Goal: Task Accomplishment & Management: Use online tool/utility

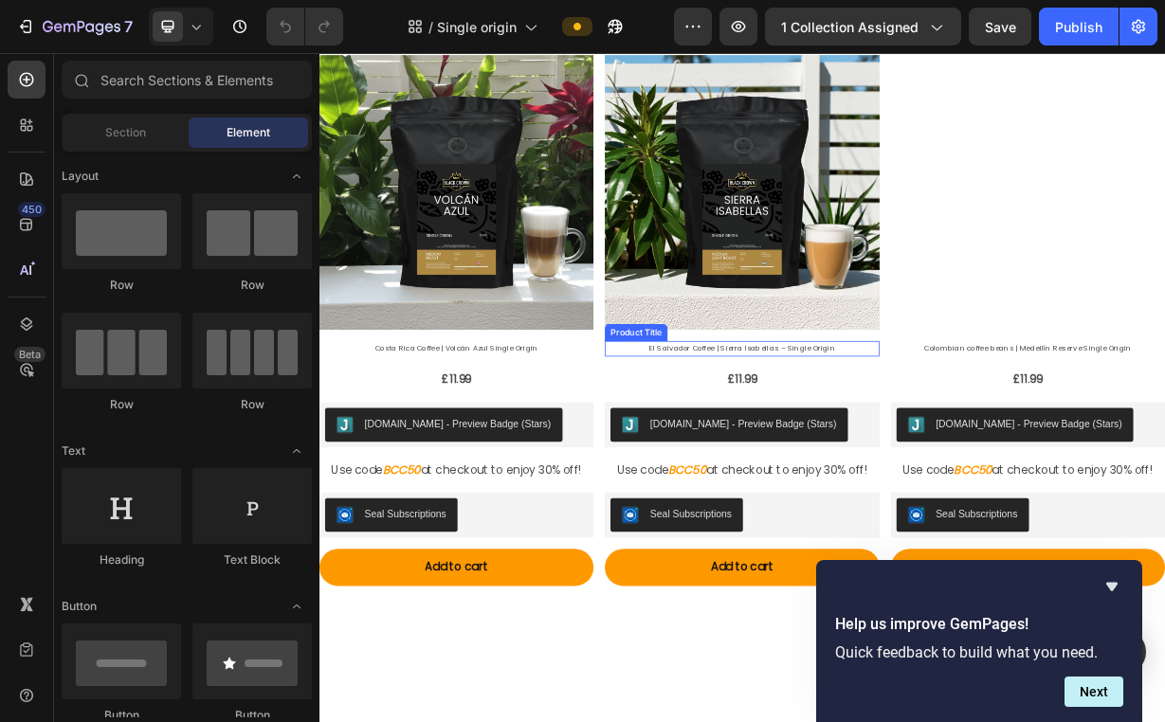
scroll to position [233, 0]
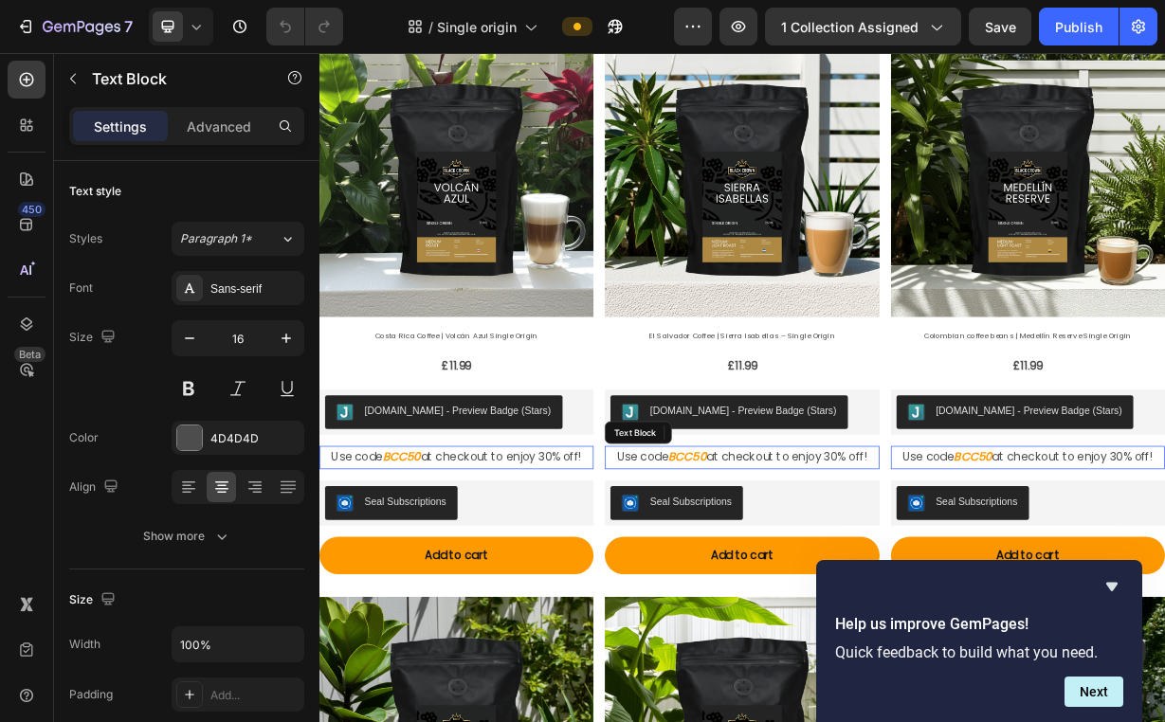
click at [796, 588] on strong "BCC50" at bounding box center [814, 597] width 51 height 22
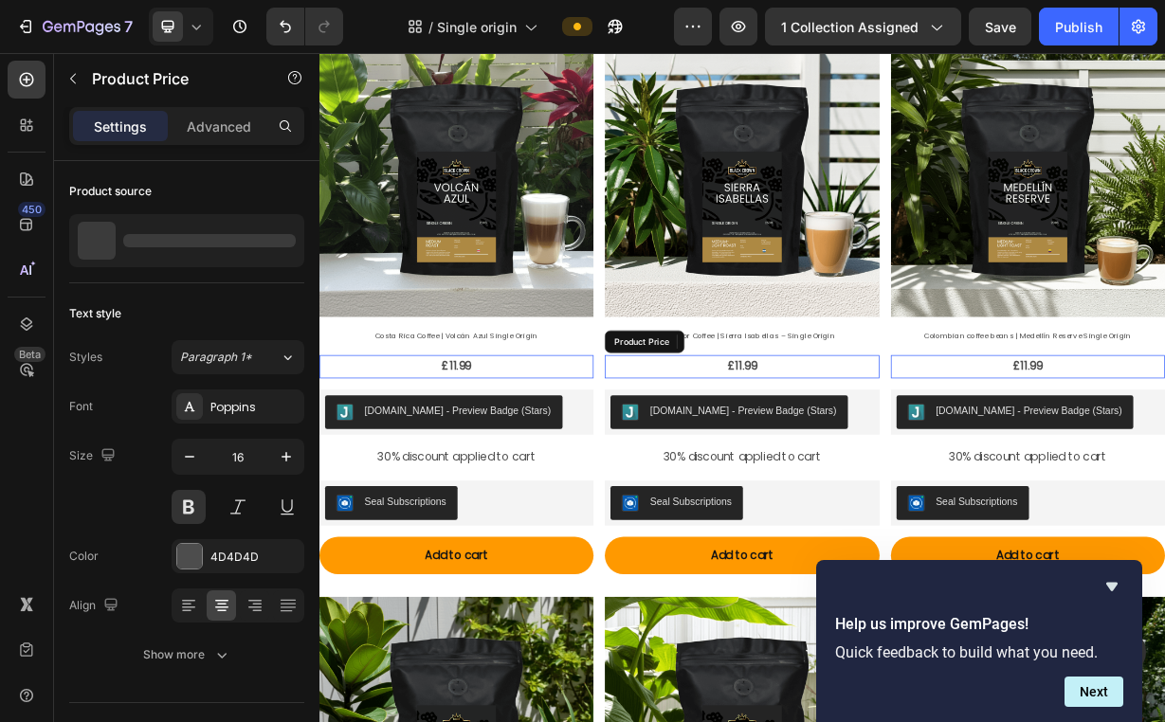
click at [1022, 460] on div "£11.99" at bounding box center [887, 475] width 369 height 31
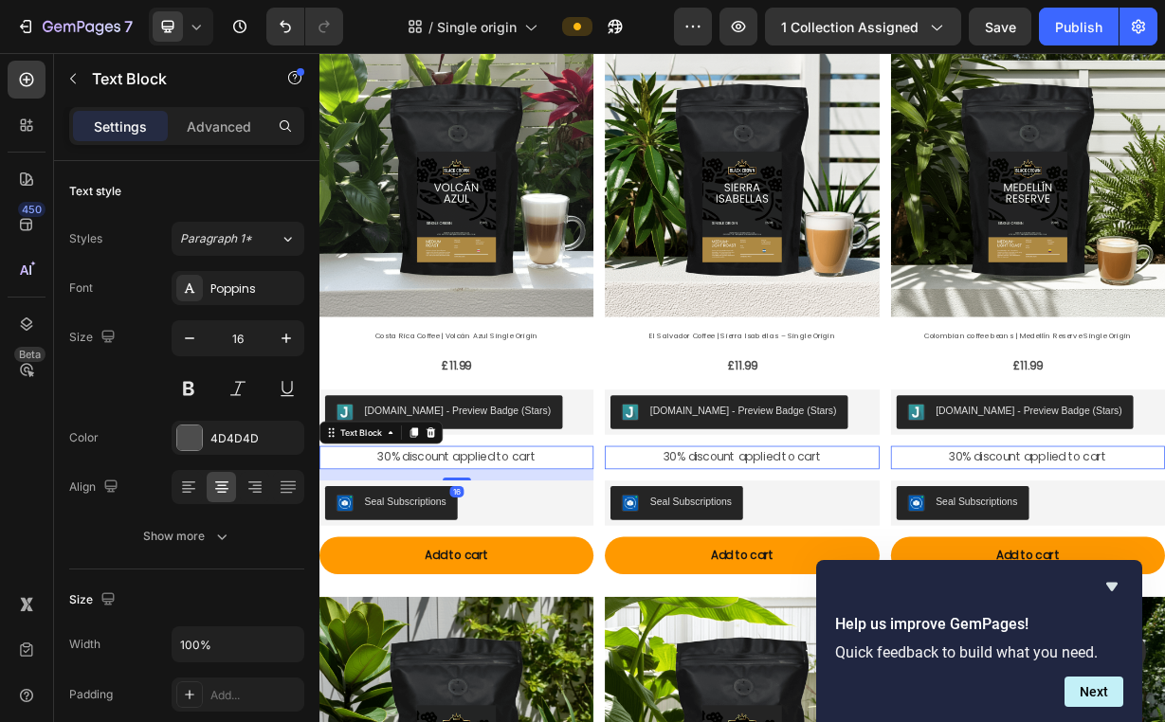
click at [586, 584] on p "30% discount applied to cart" at bounding box center [503, 597] width 365 height 27
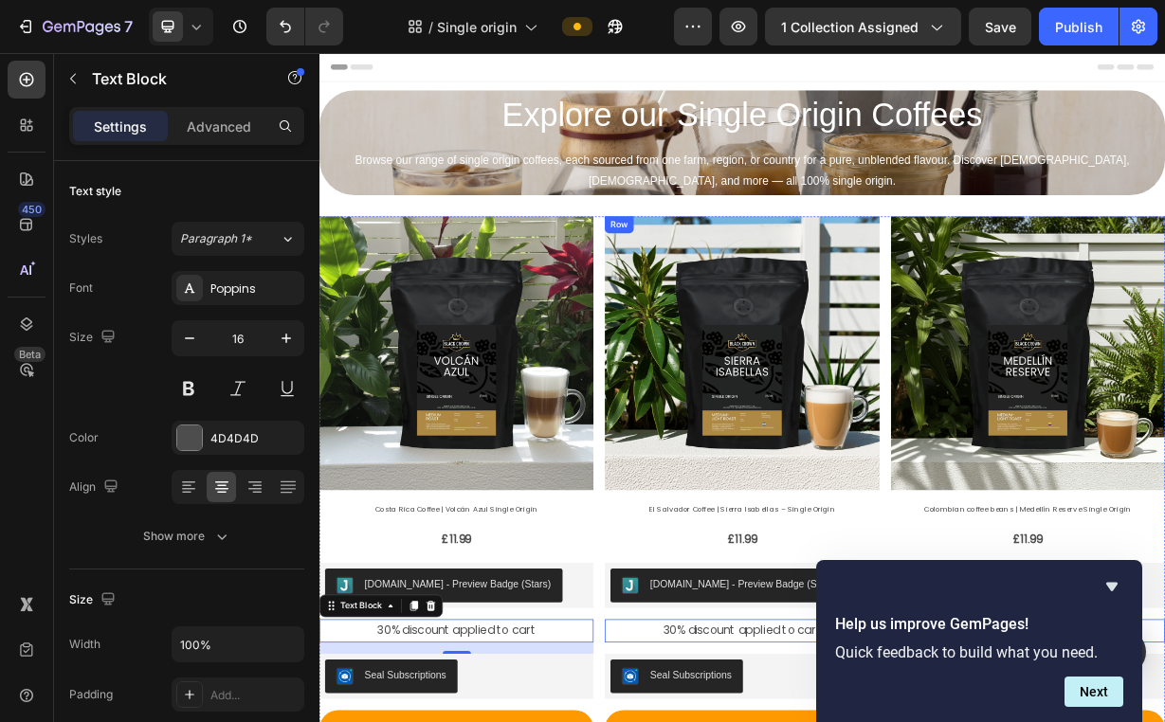
scroll to position [0, 0]
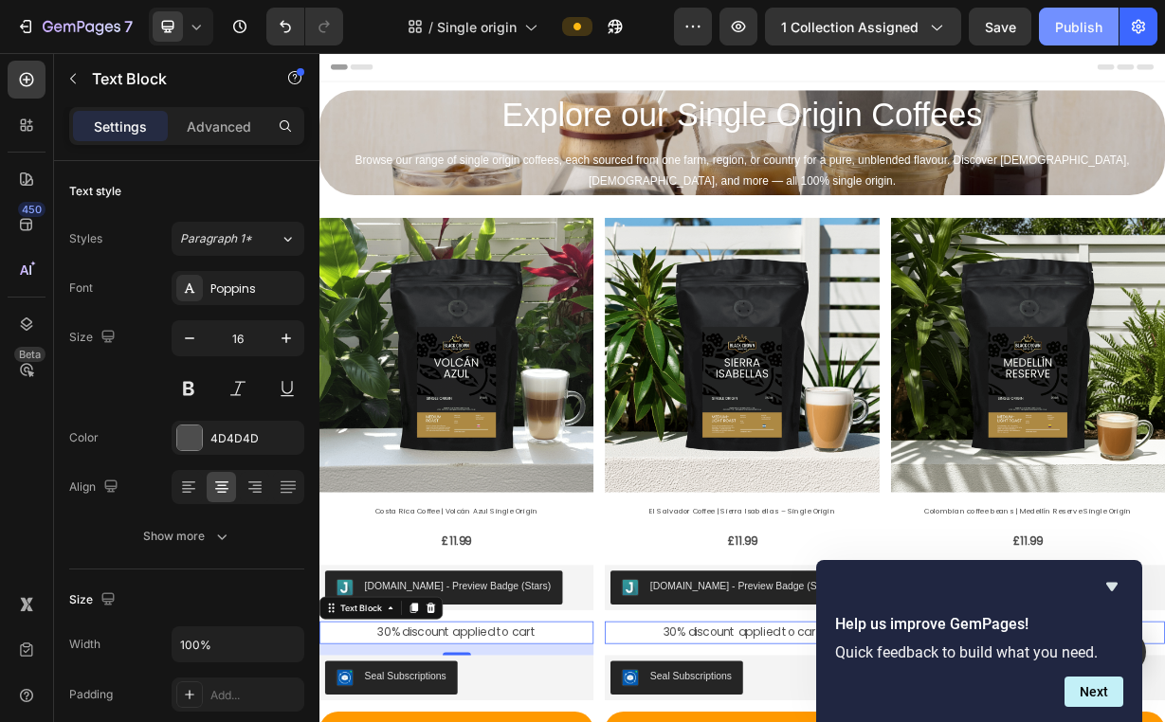
click at [1064, 22] on div "Publish" at bounding box center [1078, 27] width 47 height 20
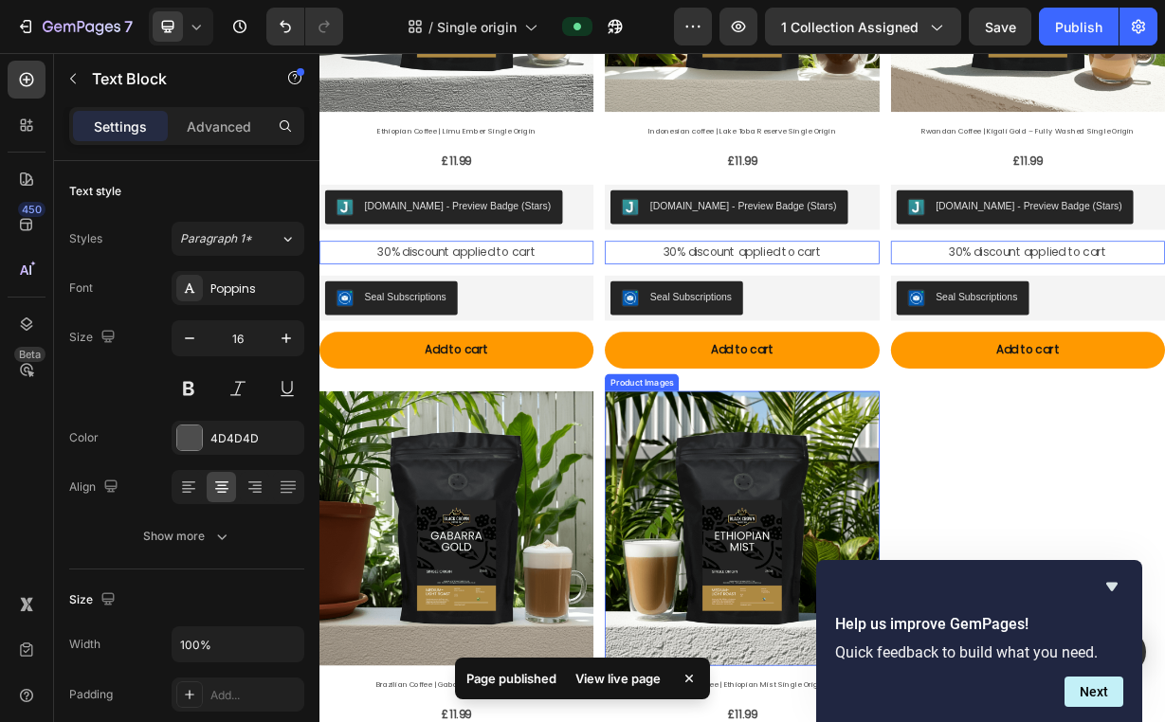
scroll to position [1233, 0]
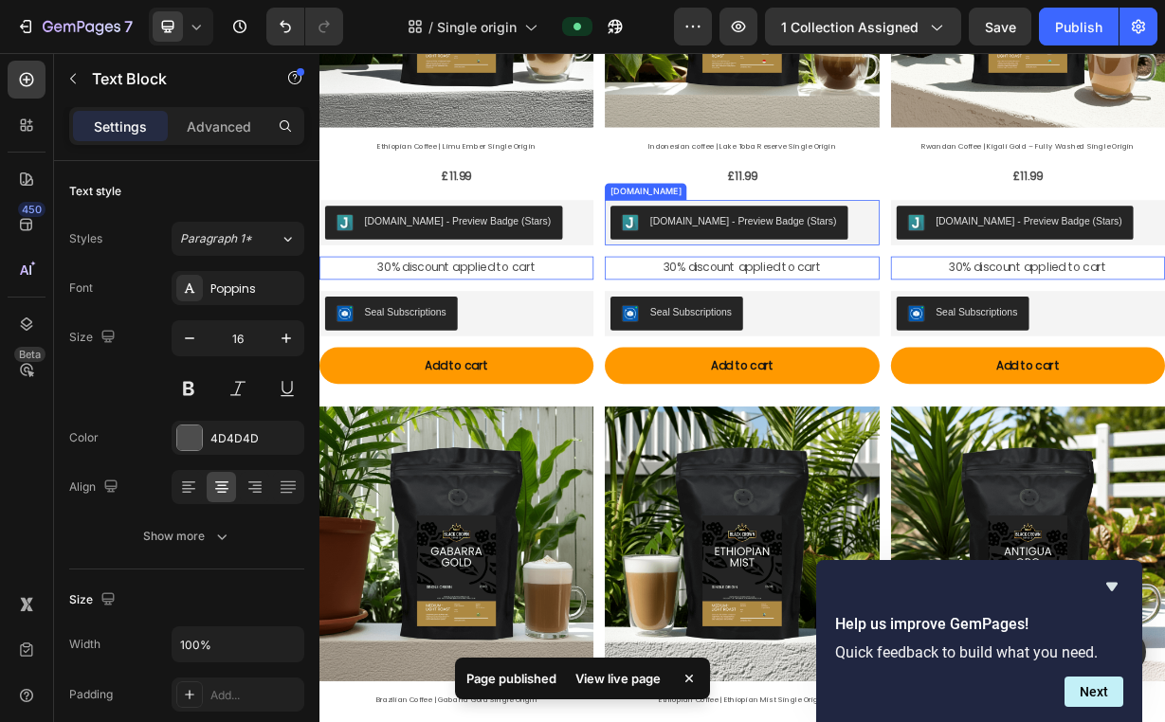
click at [918, 270] on div "Judge.me - Preview Badge (Stars)" at bounding box center [889, 280] width 251 height 20
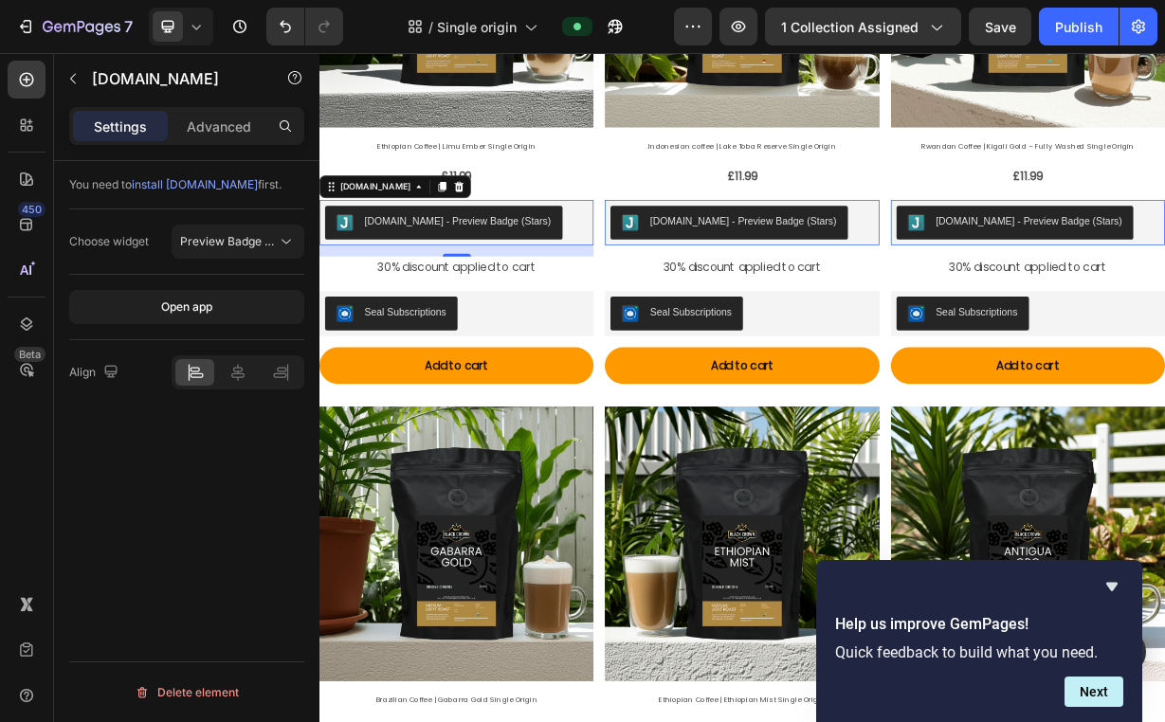
click at [638, 263] on div "Judge.me - Preview Badge (Stars)" at bounding box center [504, 281] width 354 height 45
click at [499, 226] on icon at bounding box center [506, 233] width 15 height 15
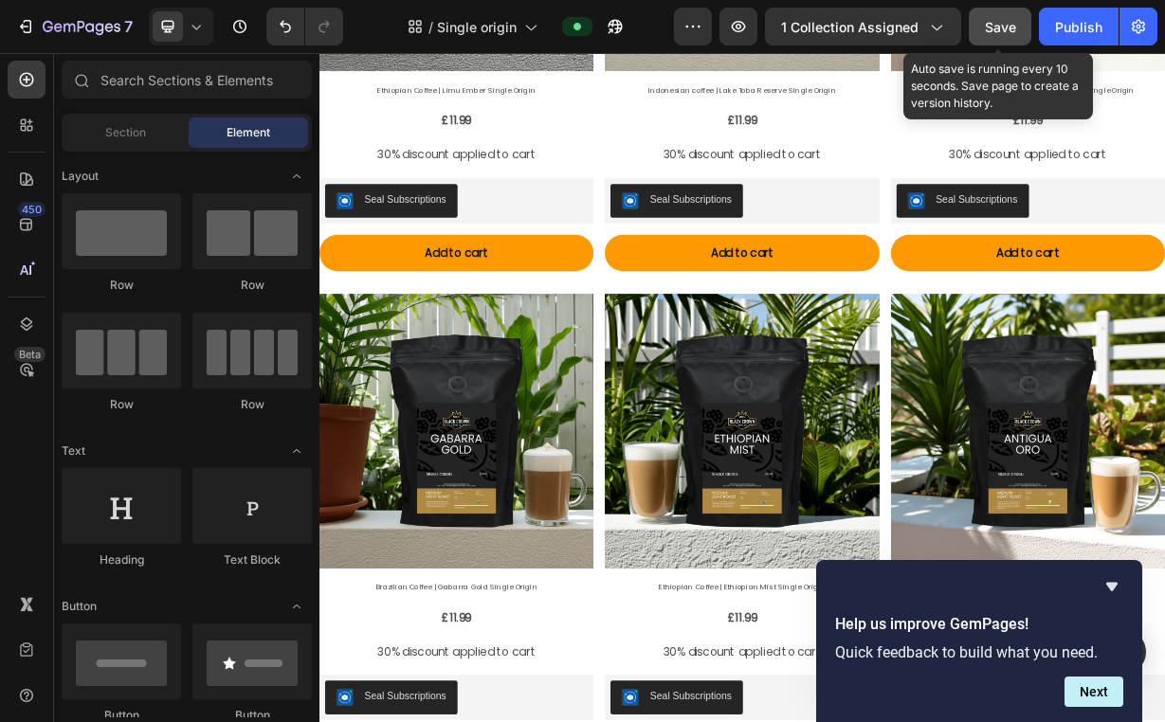
click at [1022, 31] on button "Save" at bounding box center [1000, 27] width 63 height 38
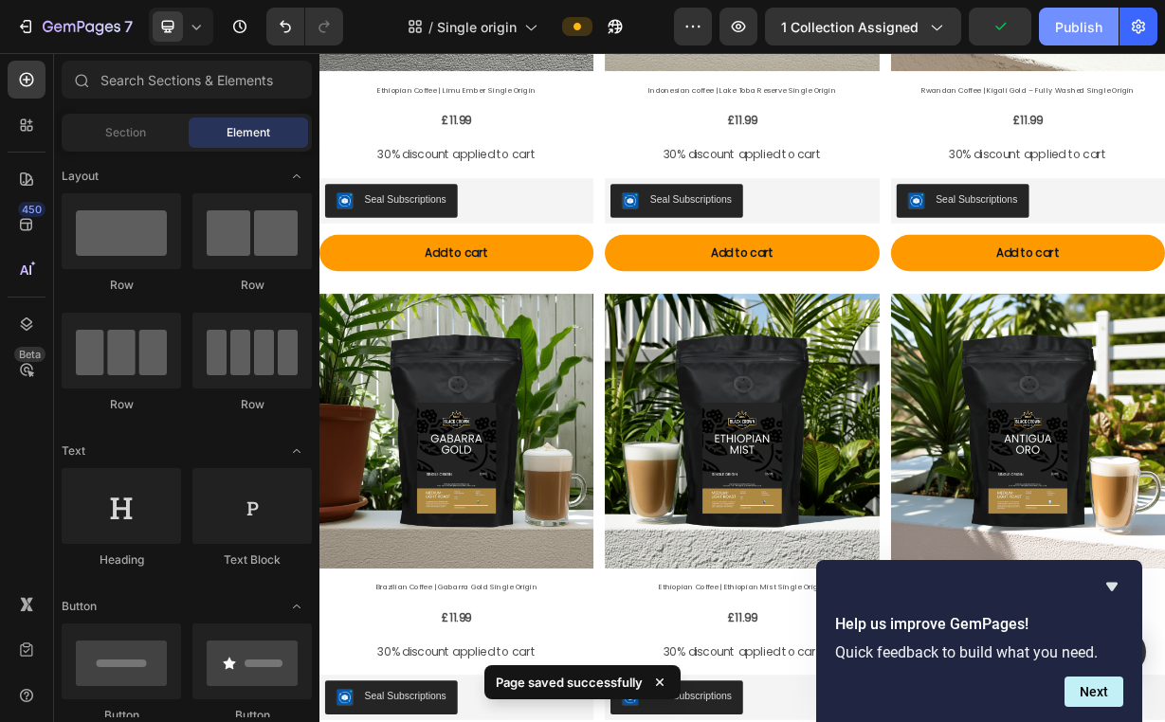
click at [1070, 30] on div "Publish" at bounding box center [1078, 27] width 47 height 20
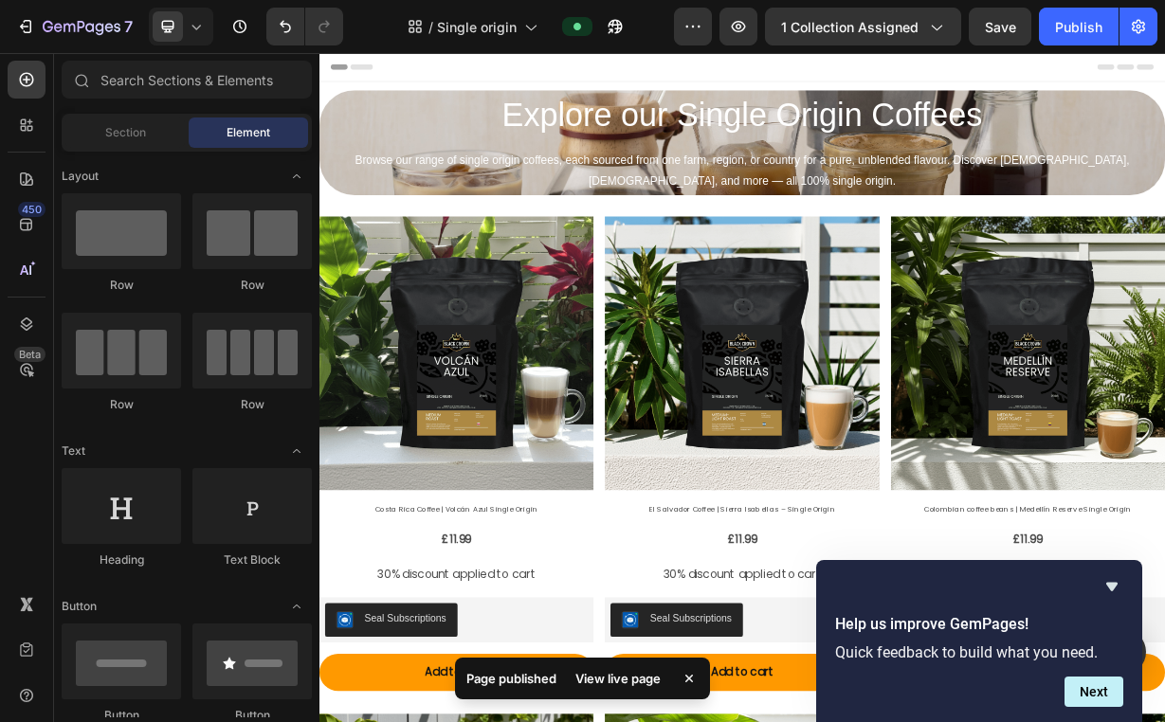
scroll to position [0, 0]
click at [100, 6] on div "7 Version history / Single origin Preview 1 collection assigned Save Publish" at bounding box center [582, 27] width 1165 height 54
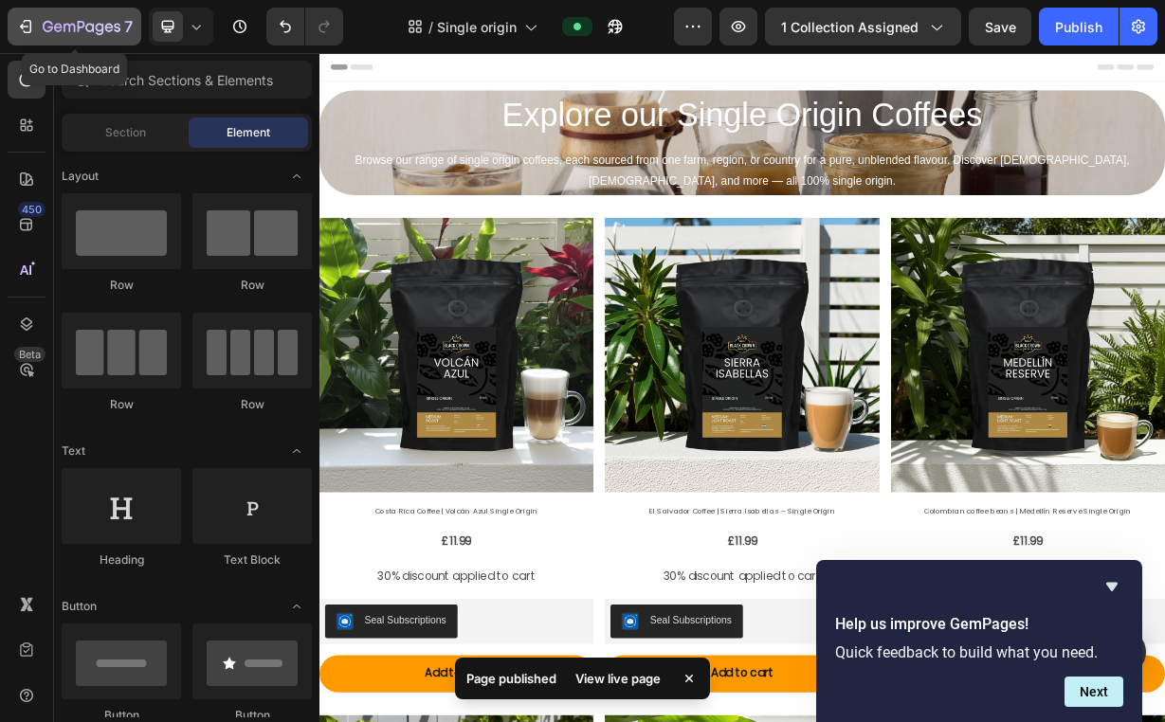
click at [100, 22] on icon "button" at bounding box center [82, 28] width 78 height 16
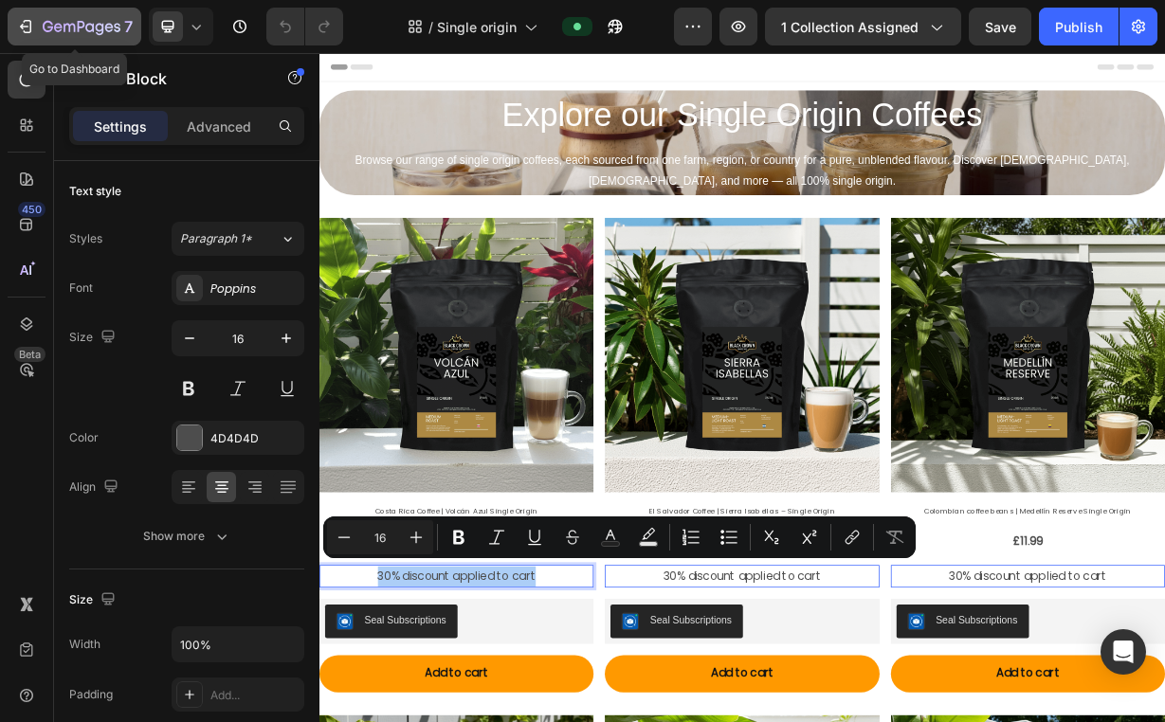
click at [106, 23] on icon "button" at bounding box center [82, 28] width 78 height 16
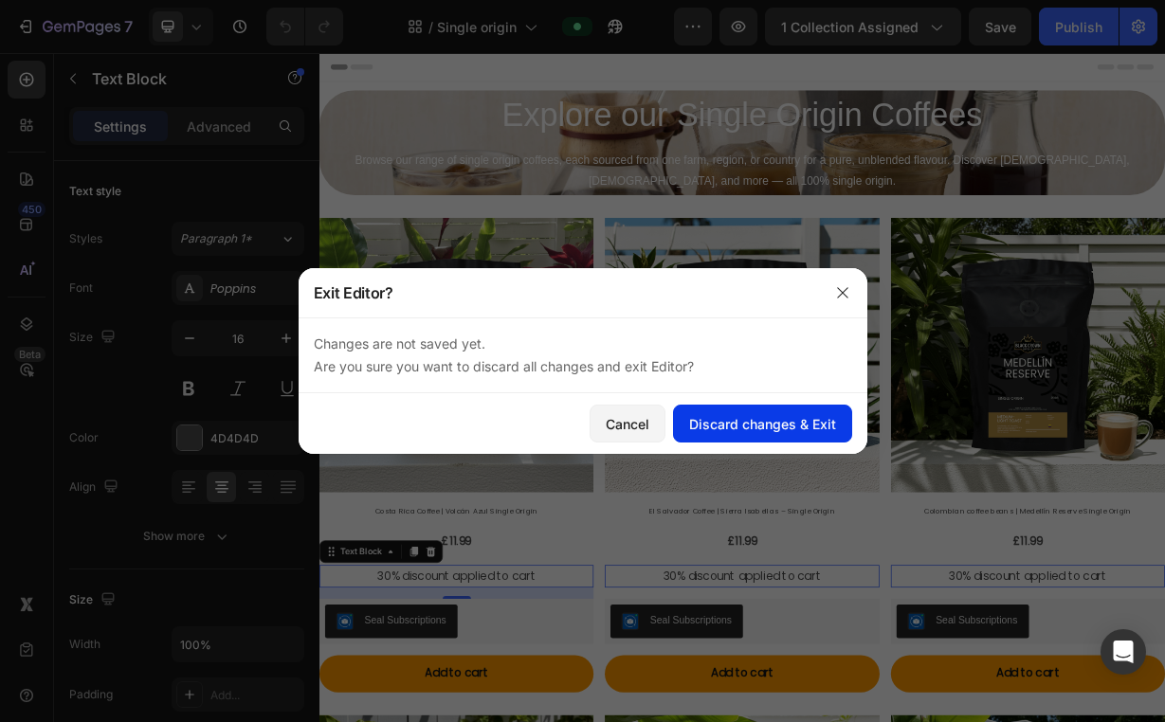
click at [715, 435] on button "Discard changes & Exit" at bounding box center [762, 424] width 179 height 38
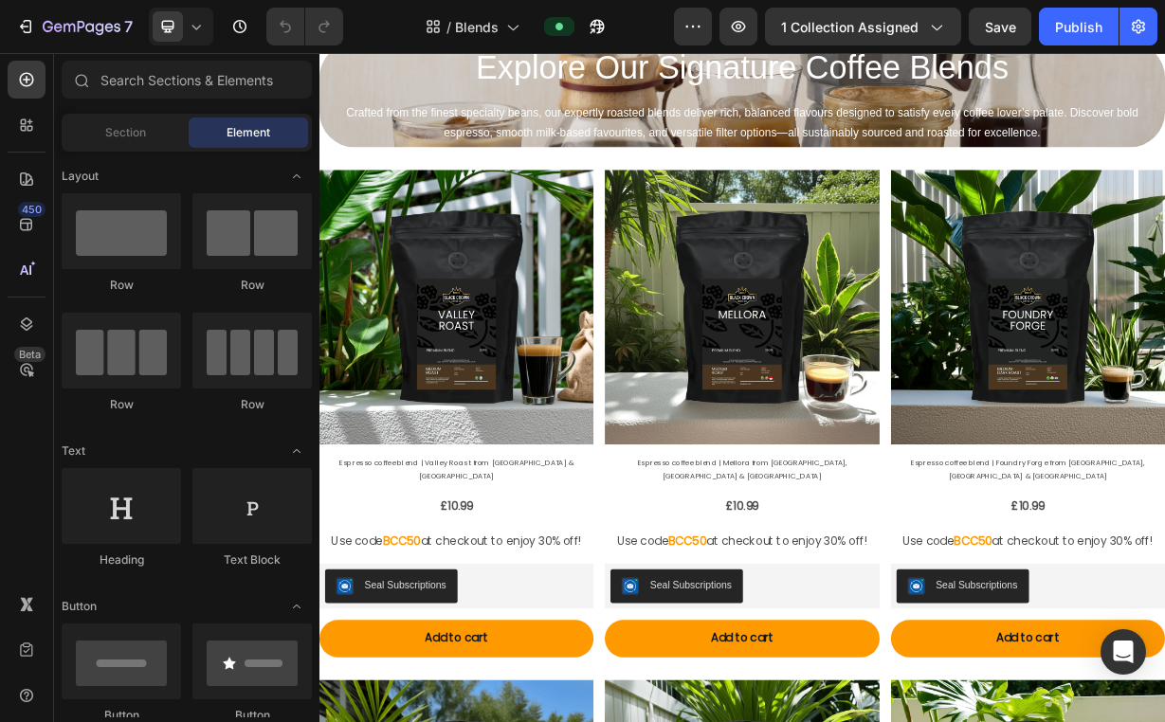
scroll to position [66, 0]
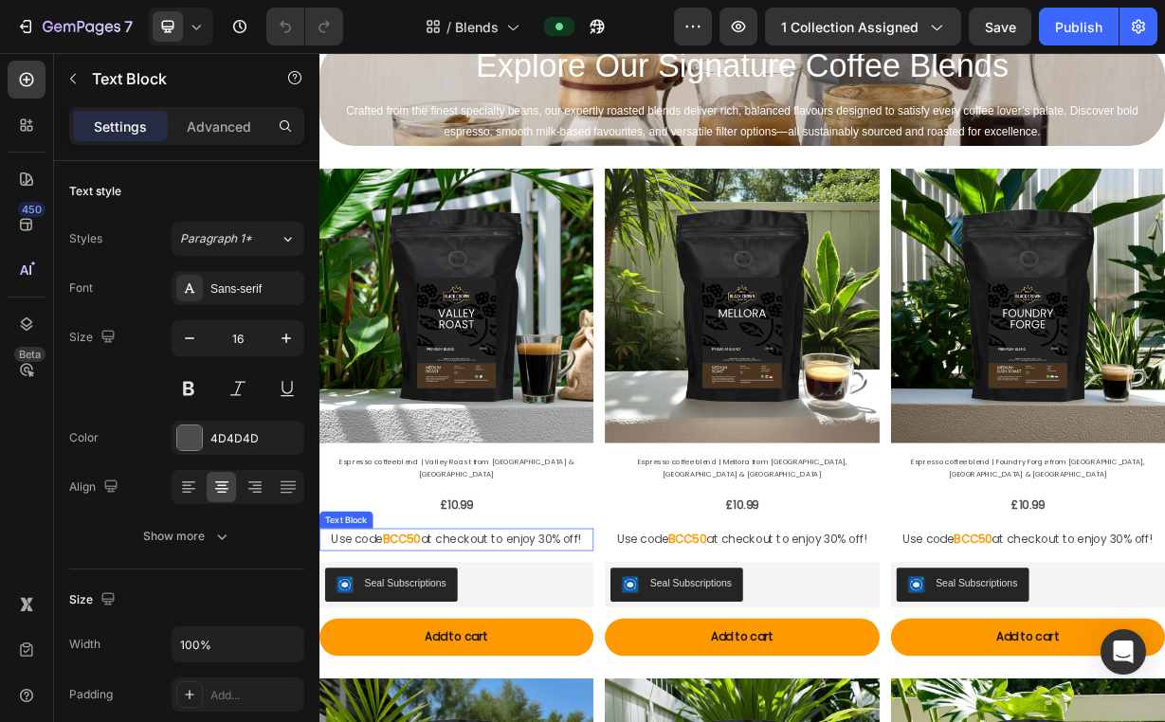
click at [579, 695] on p "Use code BCC50 at checkout to enjoy 30% off!" at bounding box center [503, 708] width 365 height 27
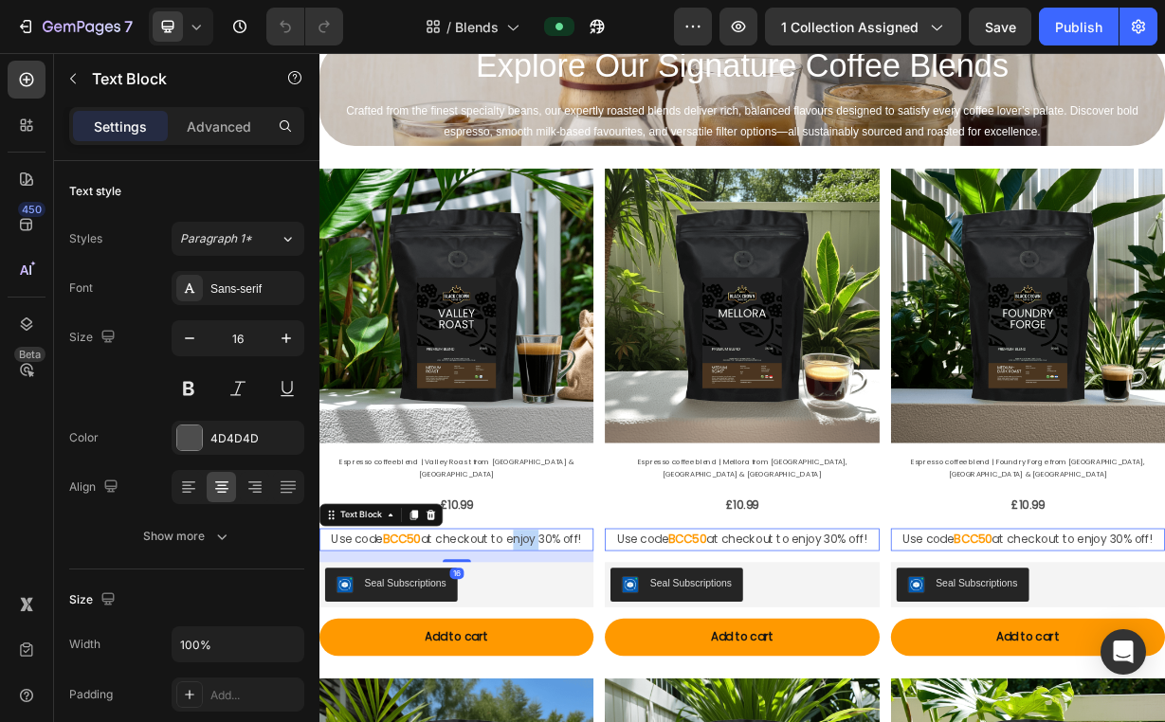
click at [579, 695] on p "Use code BCC50 at checkout to enjoy 30% off!" at bounding box center [503, 708] width 365 height 27
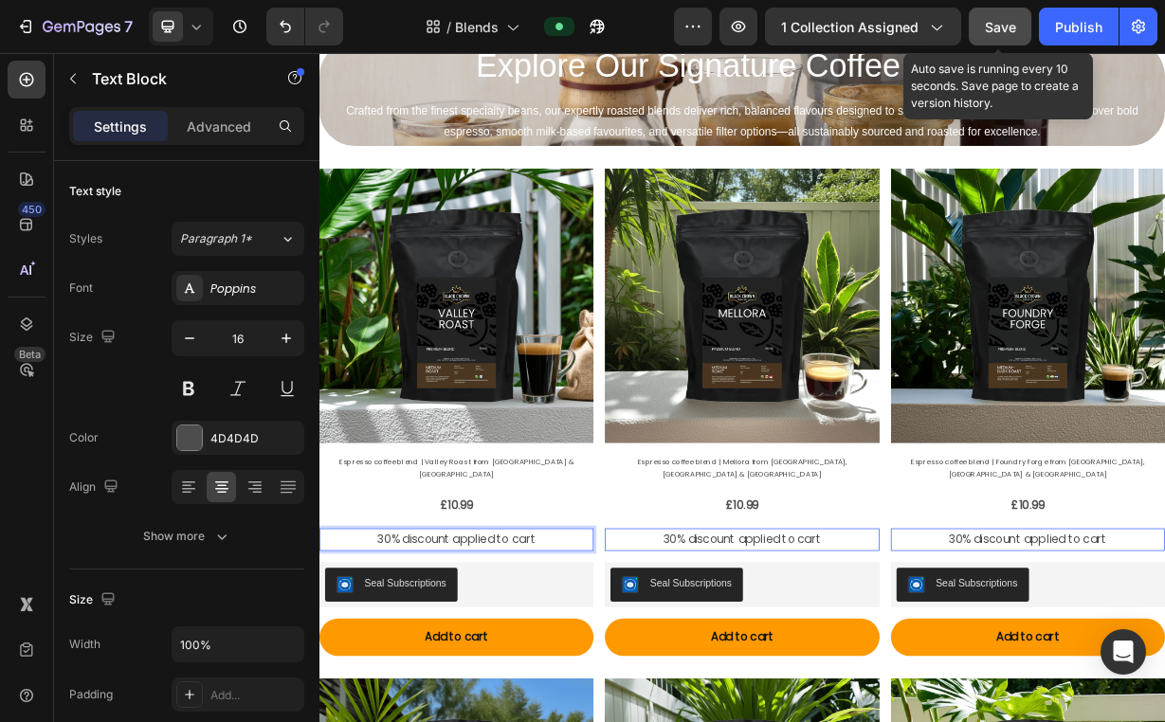
click at [1009, 25] on span "Save" at bounding box center [1000, 27] width 31 height 16
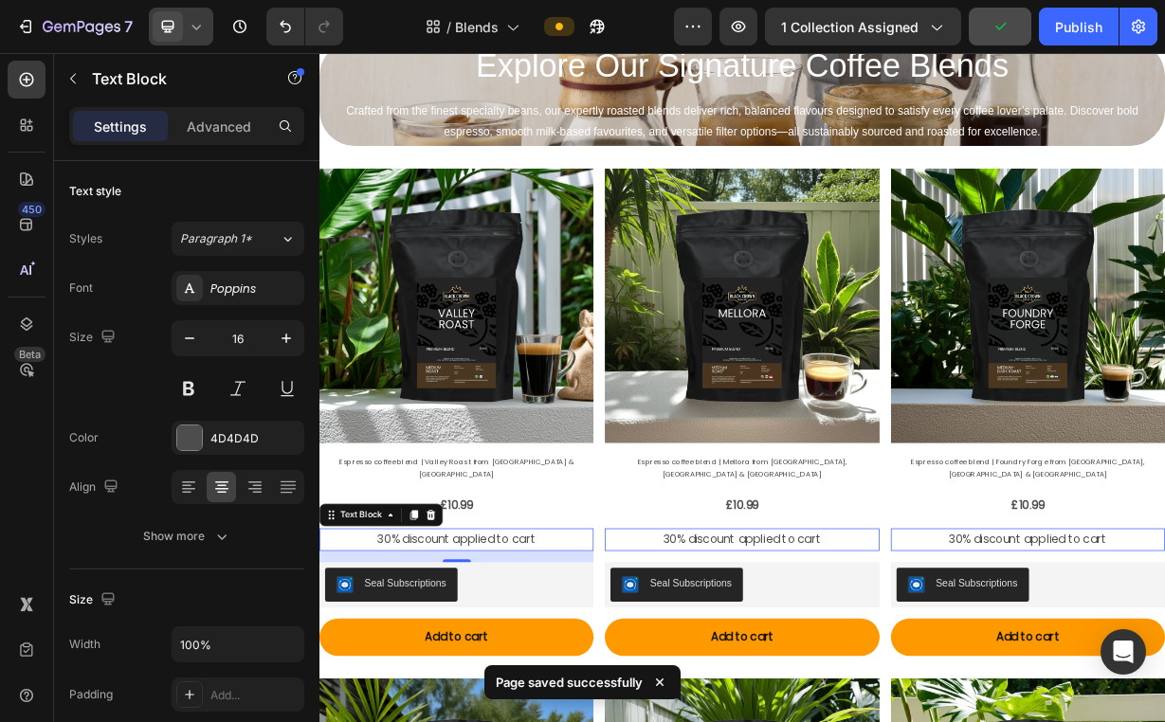
click at [206, 27] on icon at bounding box center [196, 26] width 19 height 19
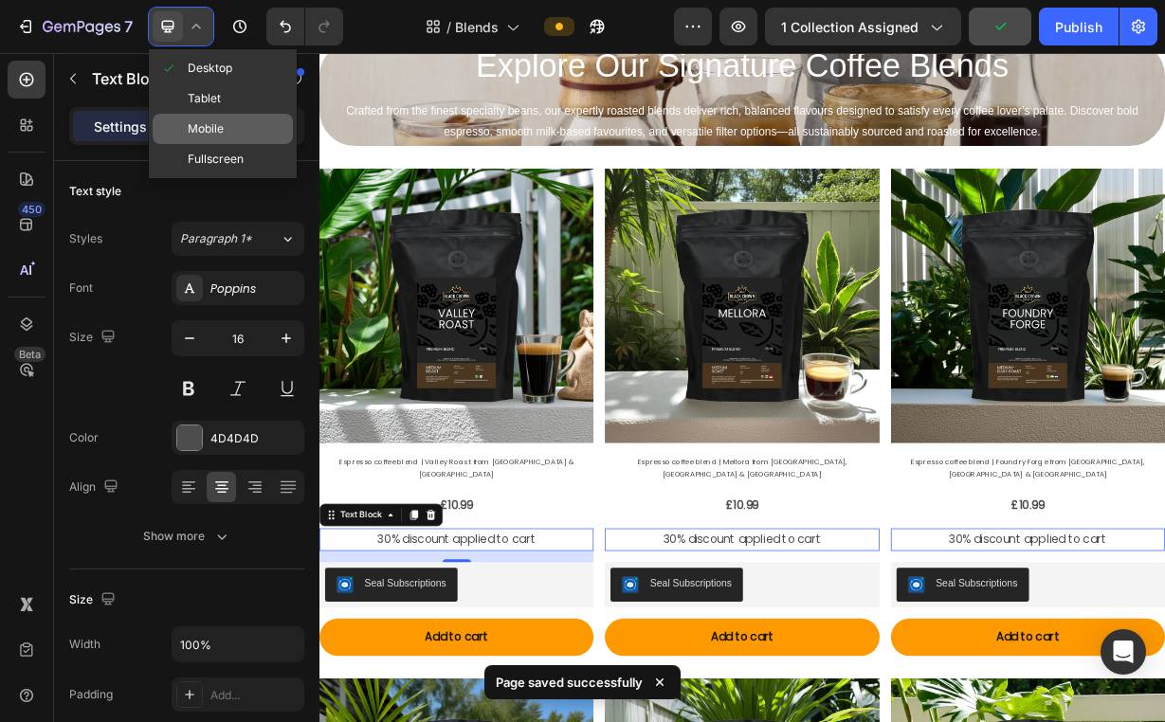
click at [220, 121] on span "Mobile" at bounding box center [206, 128] width 36 height 19
type input "14"
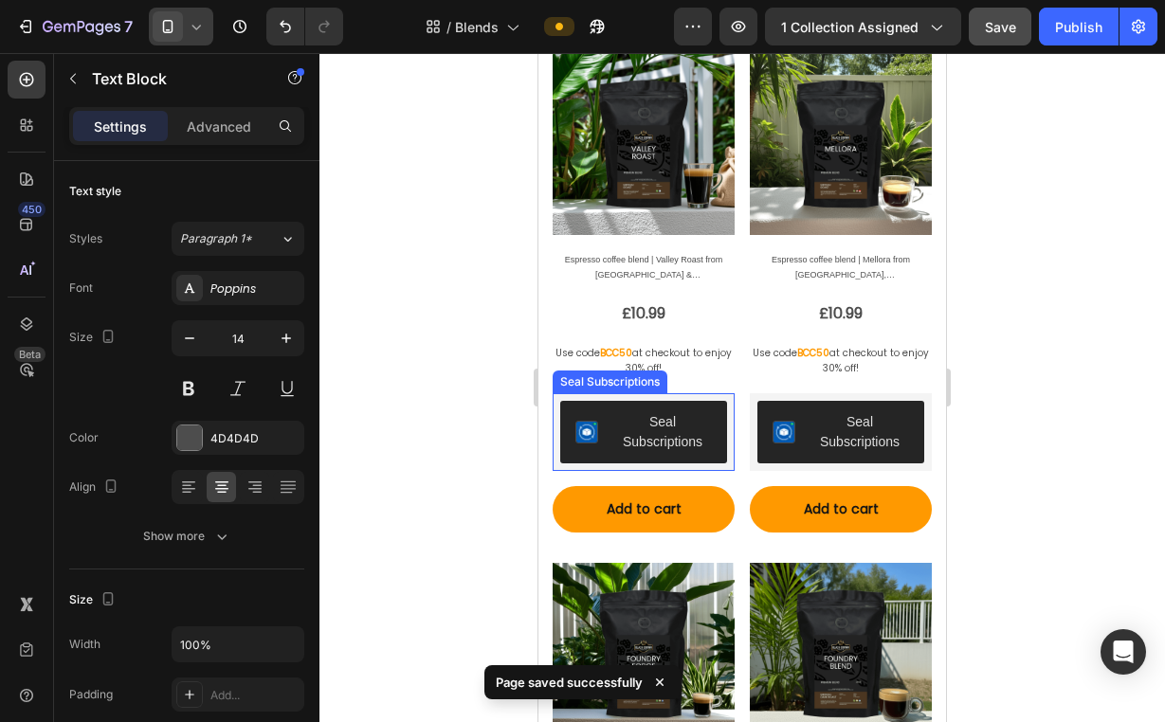
scroll to position [462, 0]
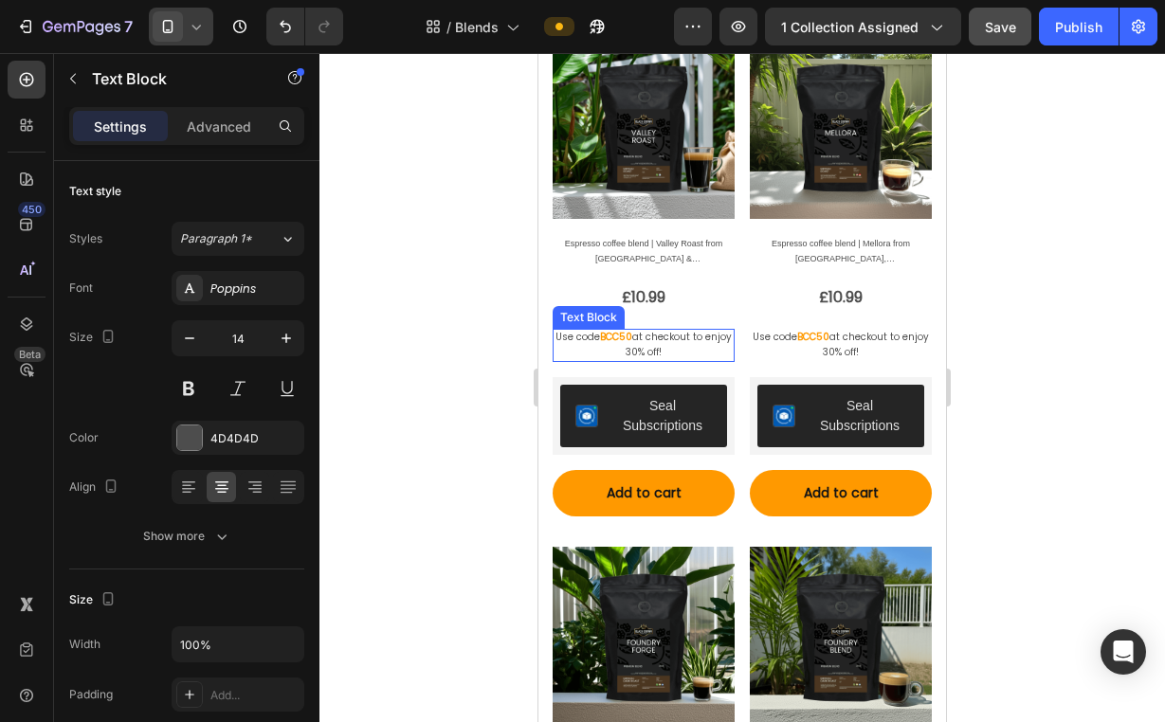
click at [675, 340] on p "Use code BCC50 at checkout to enjoy 30% off!" at bounding box center [643, 345] width 178 height 29
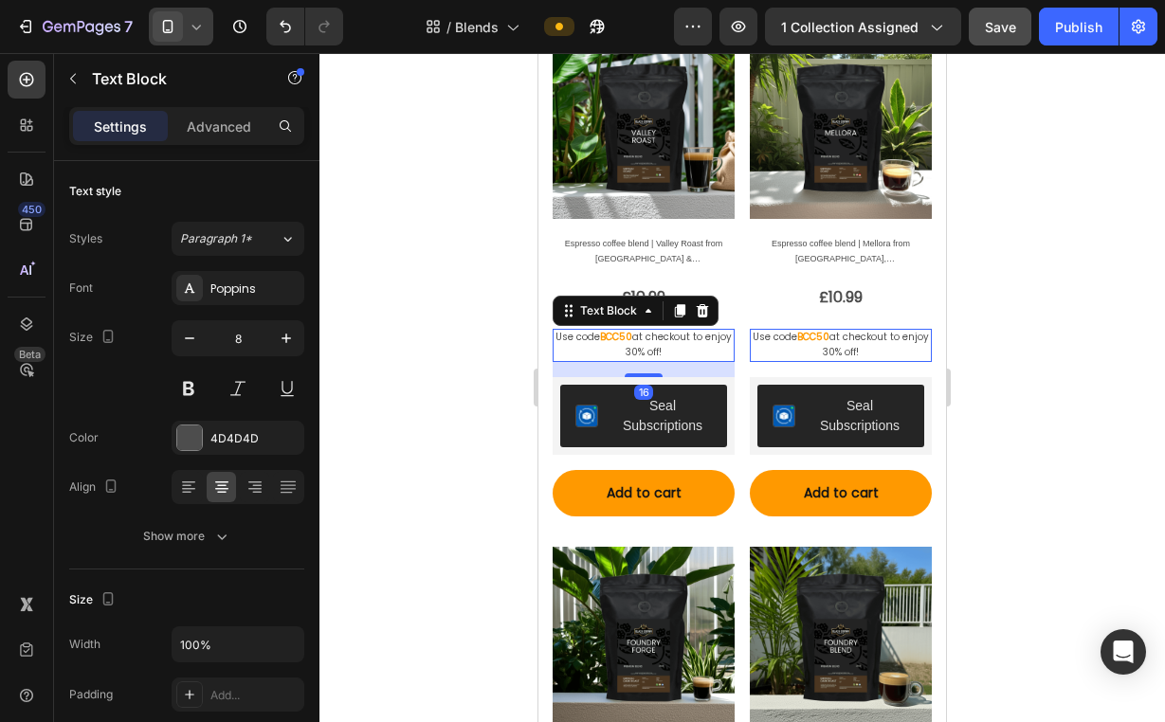
click at [675, 340] on p "Use code BCC50 at checkout to enjoy 30% off!" at bounding box center [643, 345] width 178 height 29
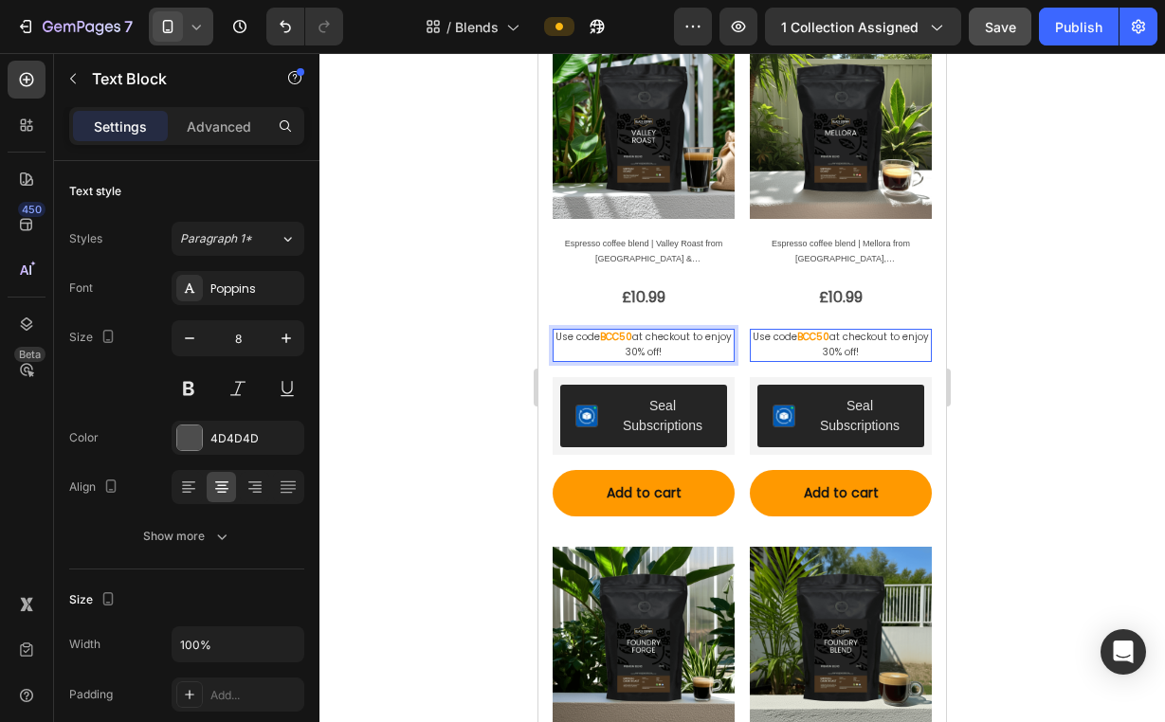
click at [675, 340] on p "Use code BCC50 at checkout to enjoy 30% off!" at bounding box center [643, 345] width 178 height 29
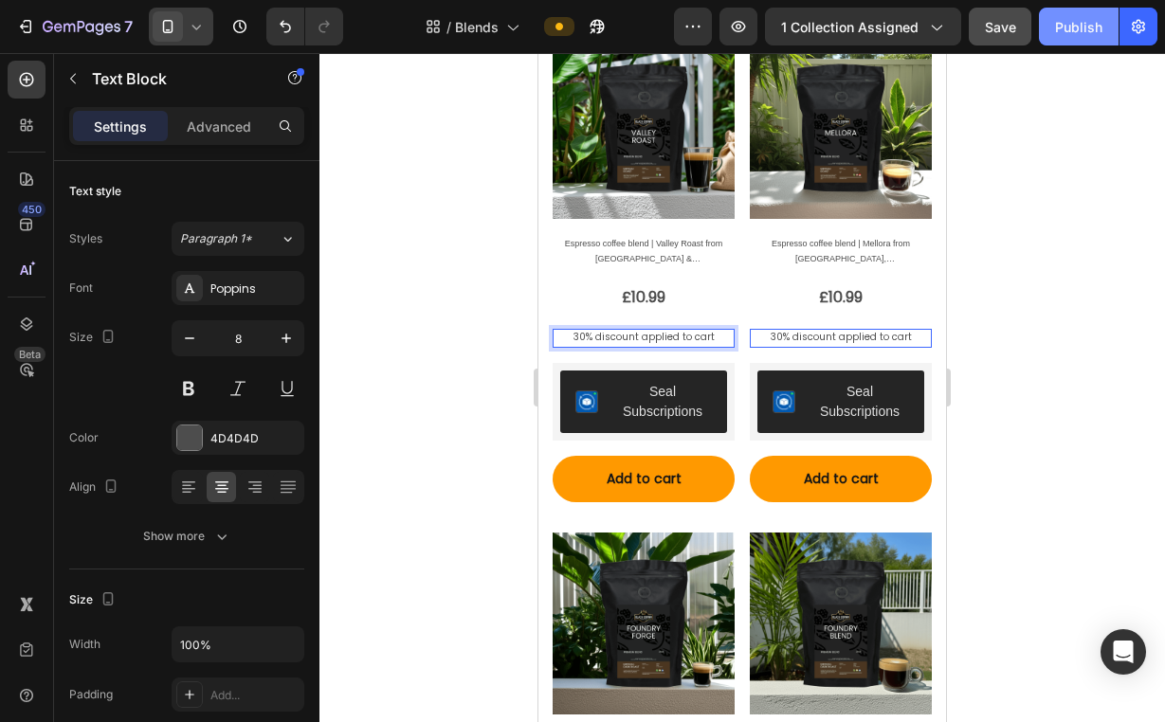
click at [1091, 23] on div "Publish" at bounding box center [1078, 27] width 47 height 20
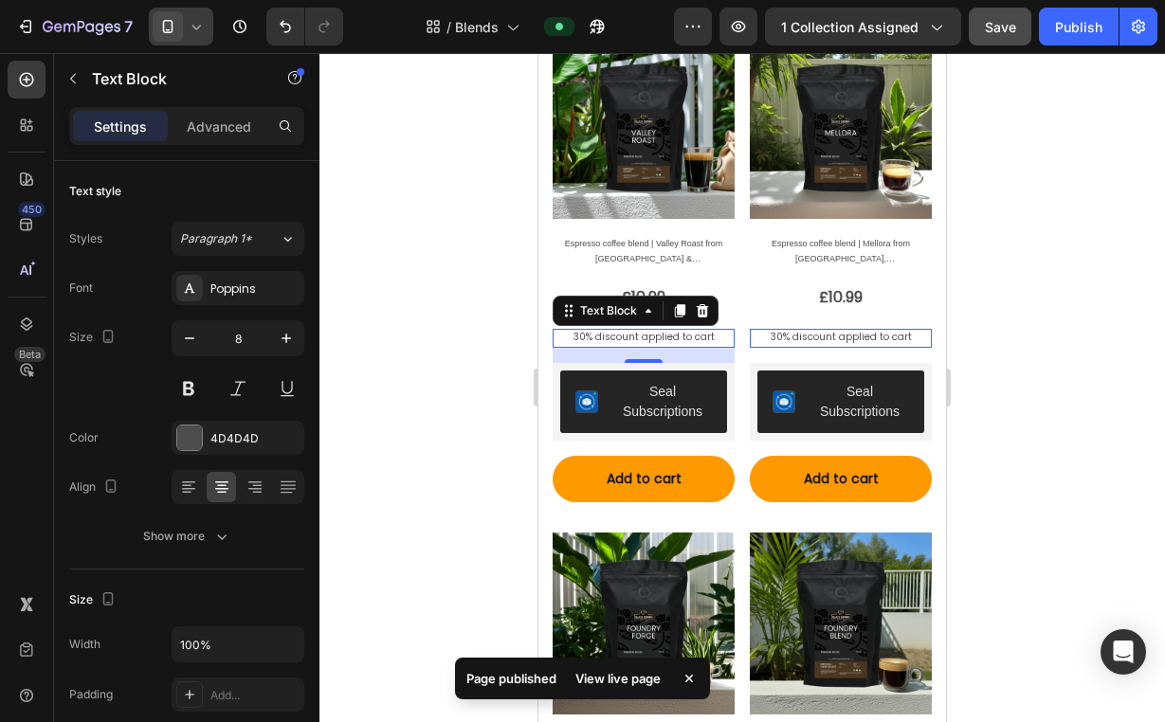
click at [195, 24] on icon at bounding box center [196, 26] width 19 height 19
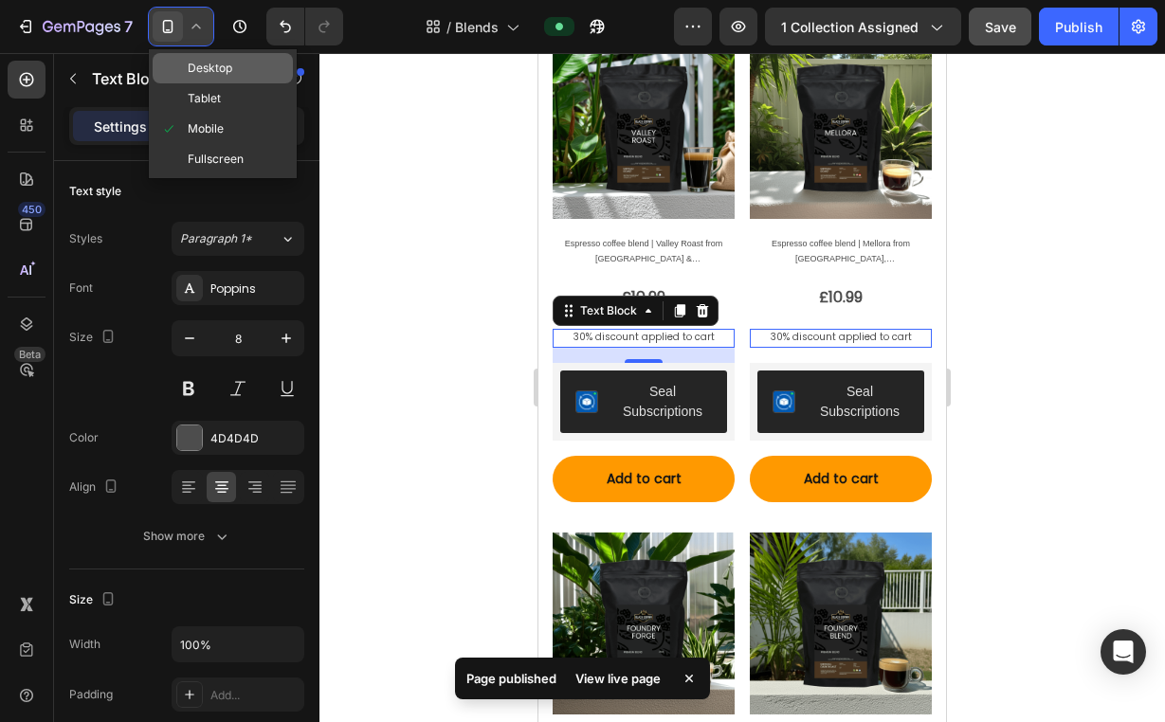
click at [234, 64] on div "Desktop" at bounding box center [223, 68] width 140 height 30
type input "16"
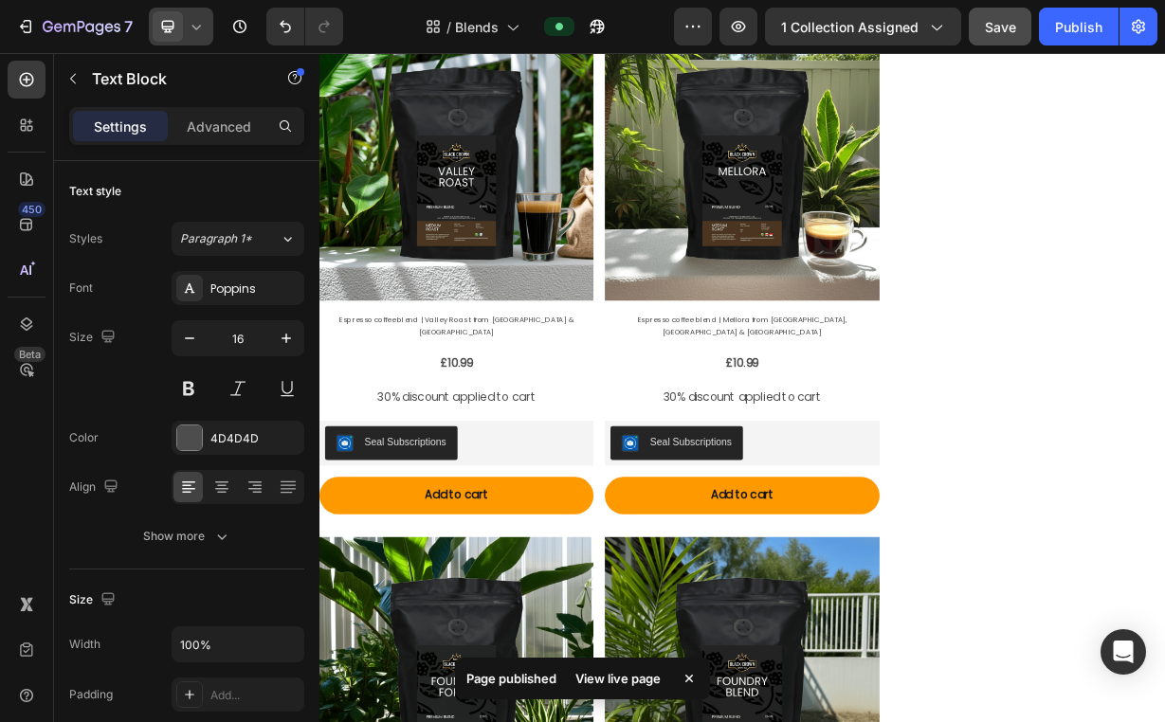
scroll to position [395, 0]
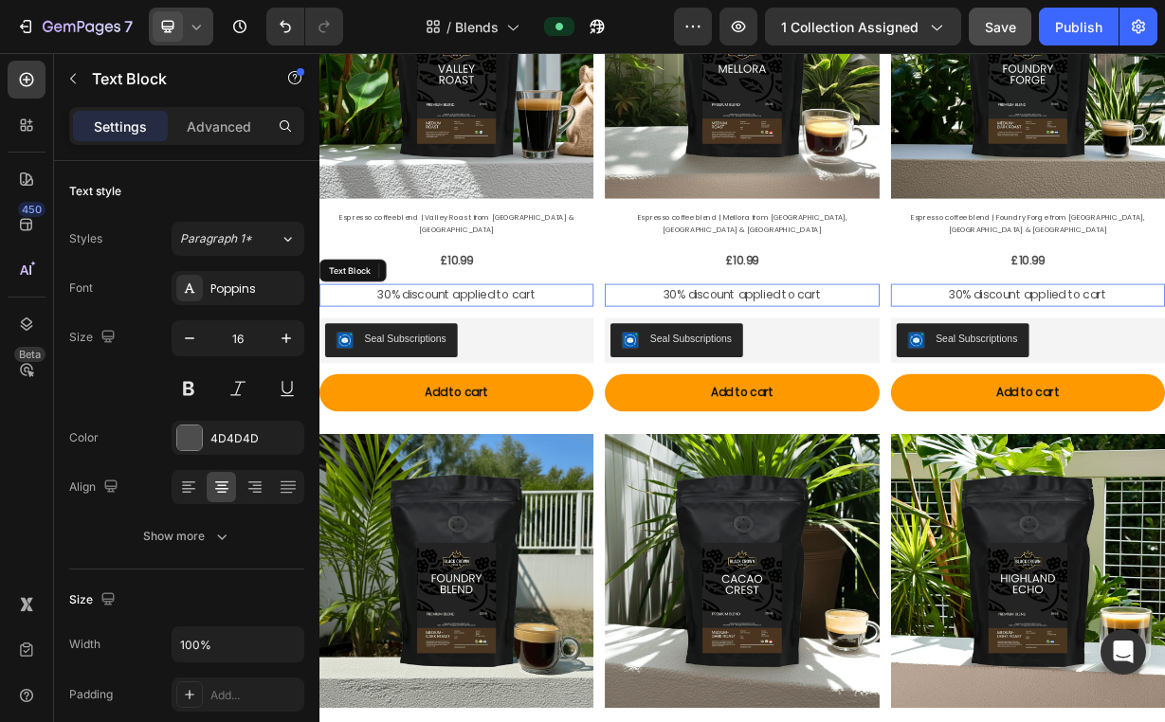
click at [435, 366] on p "30% discount applied to cart" at bounding box center [503, 379] width 365 height 27
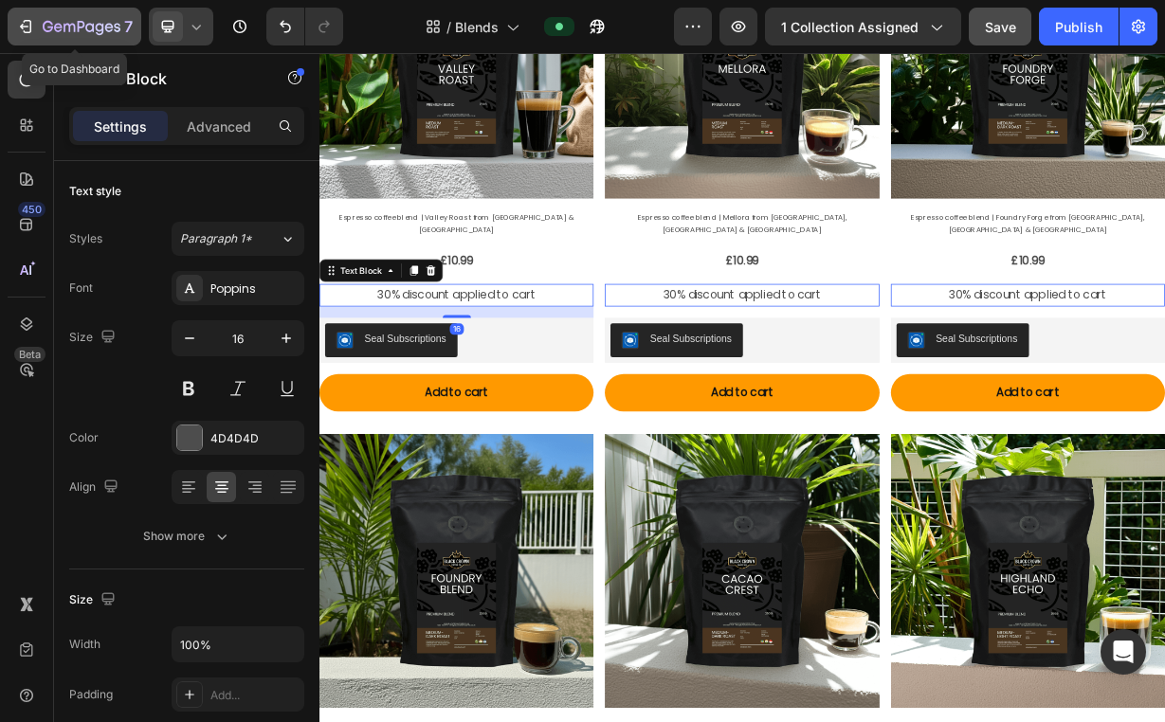
click at [99, 20] on icon "button" at bounding box center [82, 28] width 78 height 16
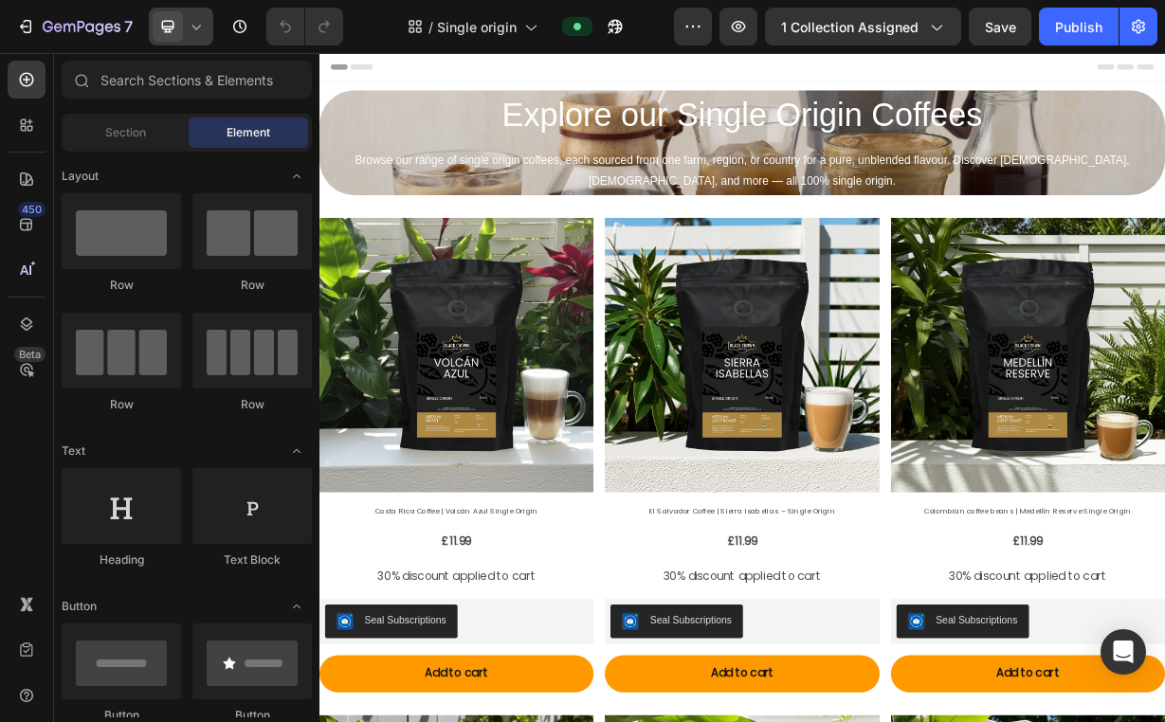
click at [182, 26] on span at bounding box center [168, 26] width 30 height 30
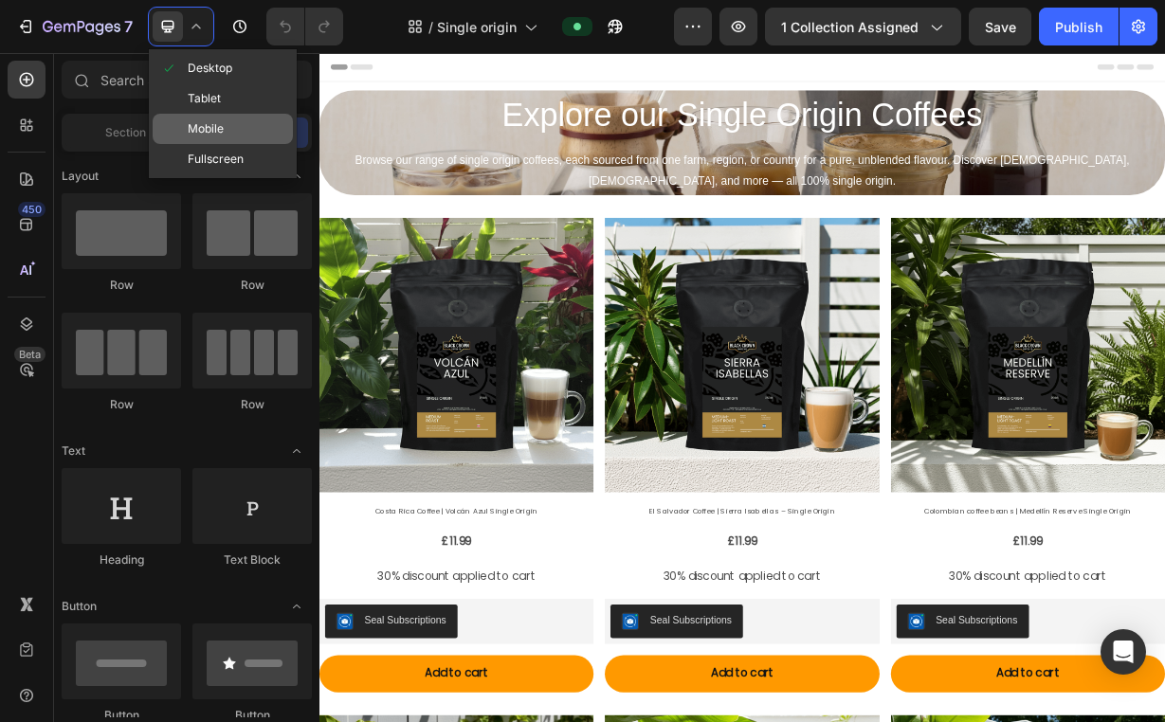
click at [198, 121] on span "Mobile" at bounding box center [206, 128] width 36 height 19
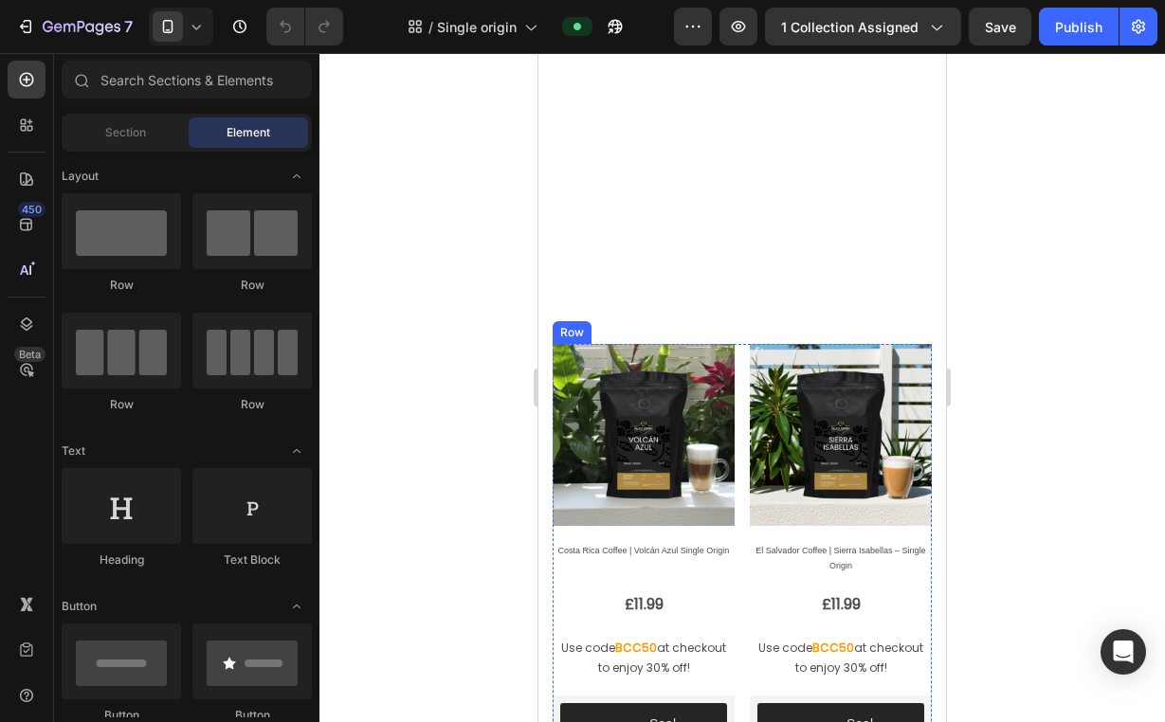
scroll to position [126, 0]
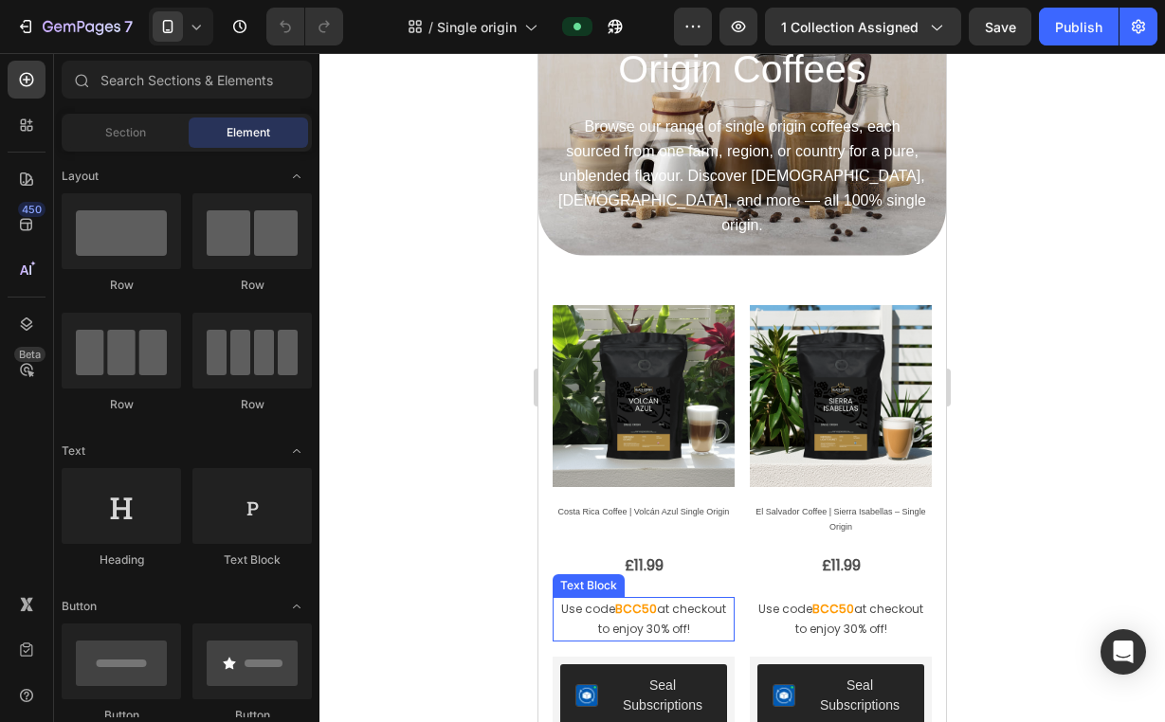
click at [649, 601] on span "at checkout to enjoy 30% off!" at bounding box center [662, 619] width 129 height 37
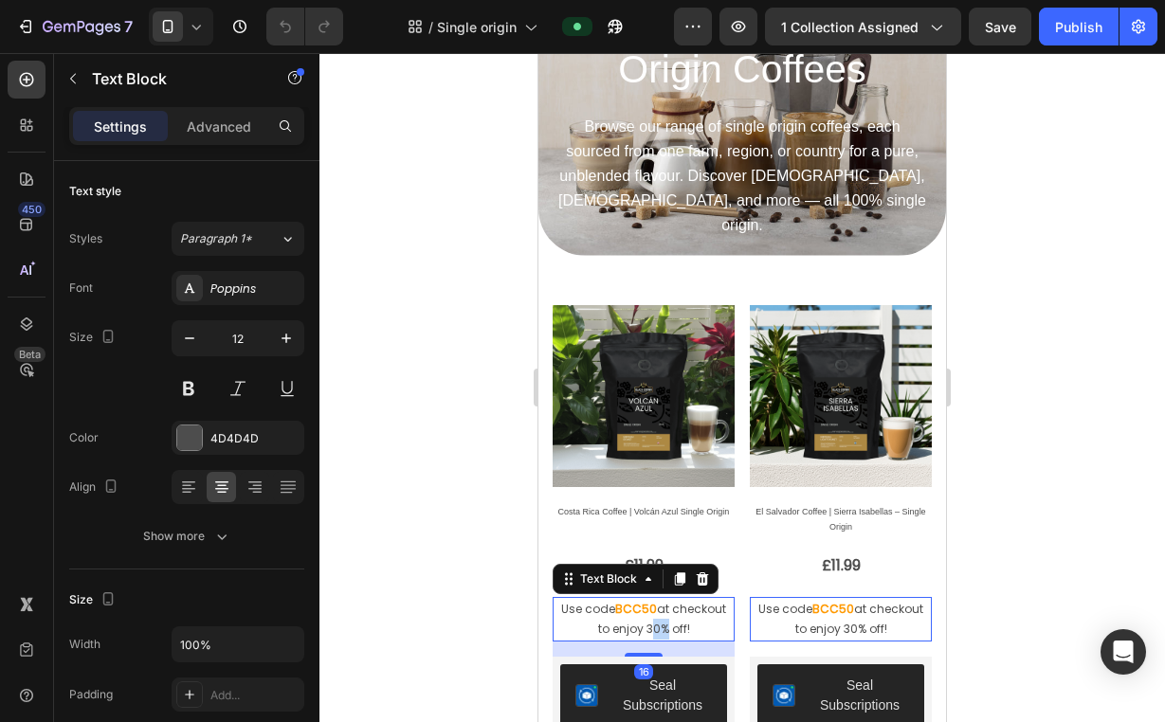
click at [649, 601] on span "at checkout to enjoy 30% off!" at bounding box center [662, 619] width 129 height 37
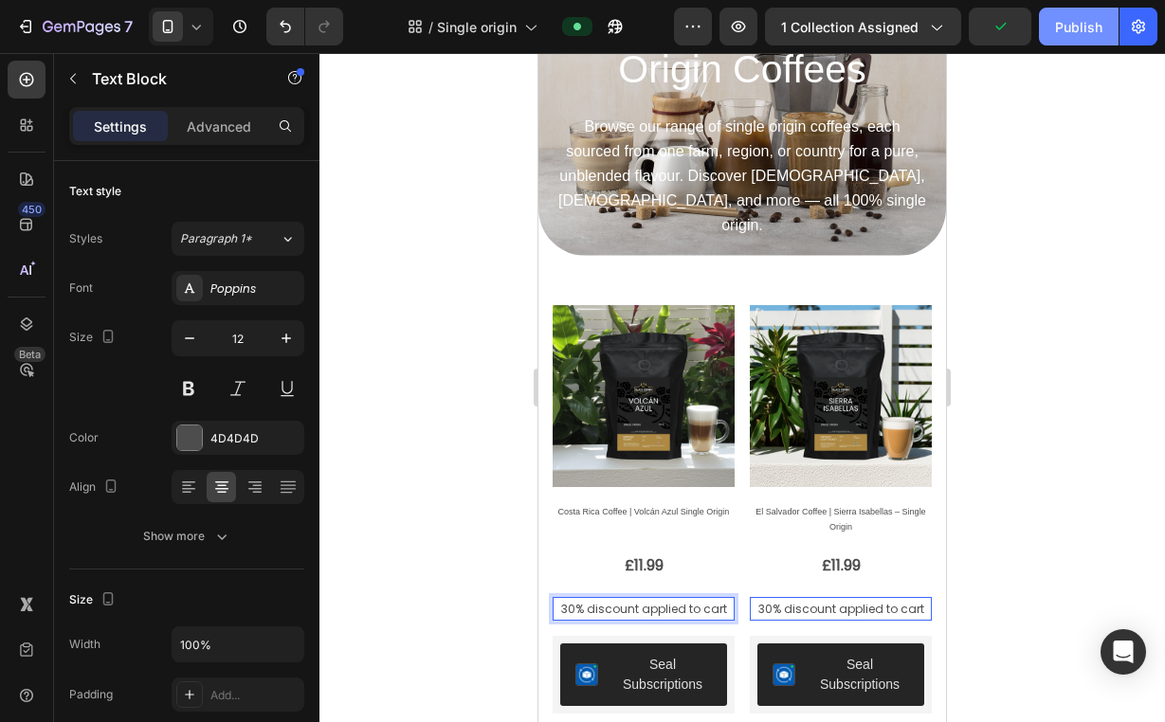
click at [1063, 35] on div "Publish" at bounding box center [1078, 27] width 47 height 20
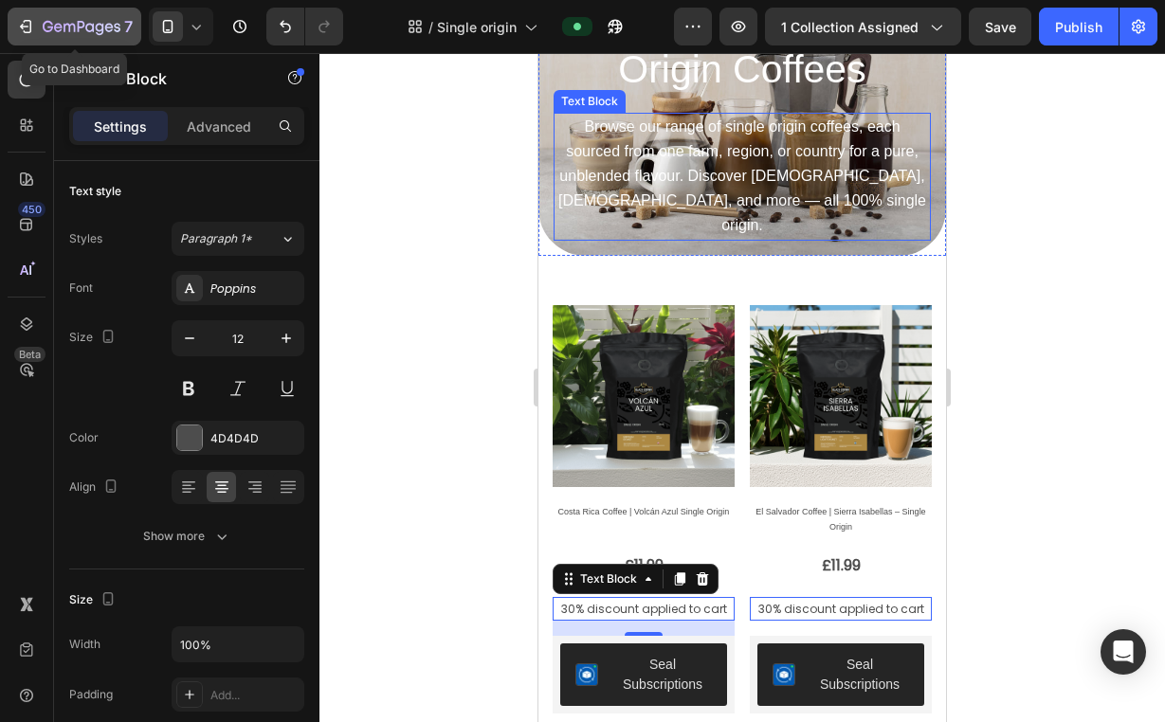
click at [115, 40] on button "7" at bounding box center [75, 27] width 134 height 38
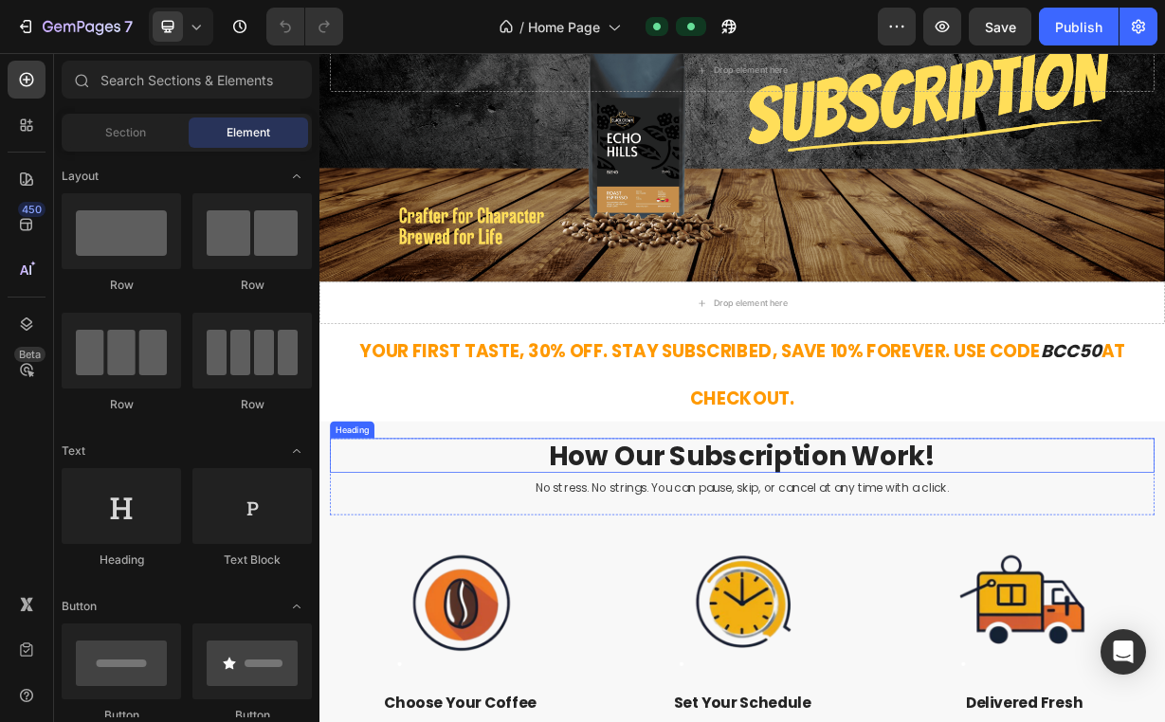
scroll to position [284, 0]
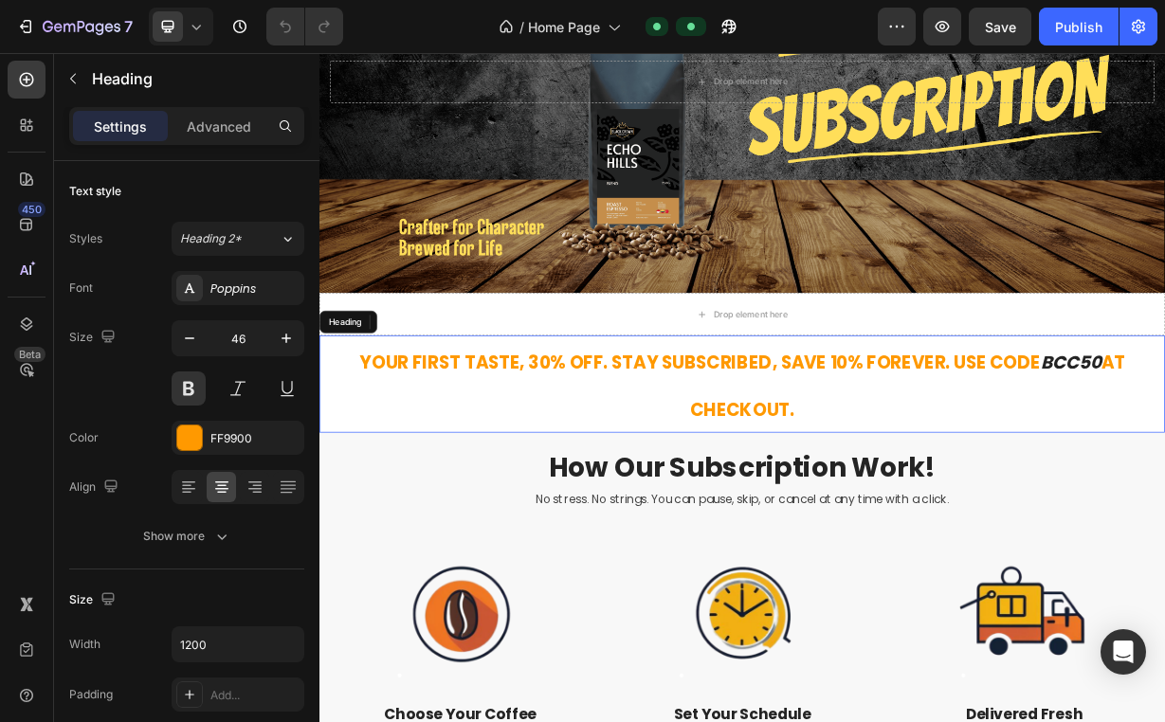
click at [637, 464] on span "Your First Taste, 30% Off. Stay Subscribed, Save 10% Forever. Use Code" at bounding box center [831, 469] width 916 height 33
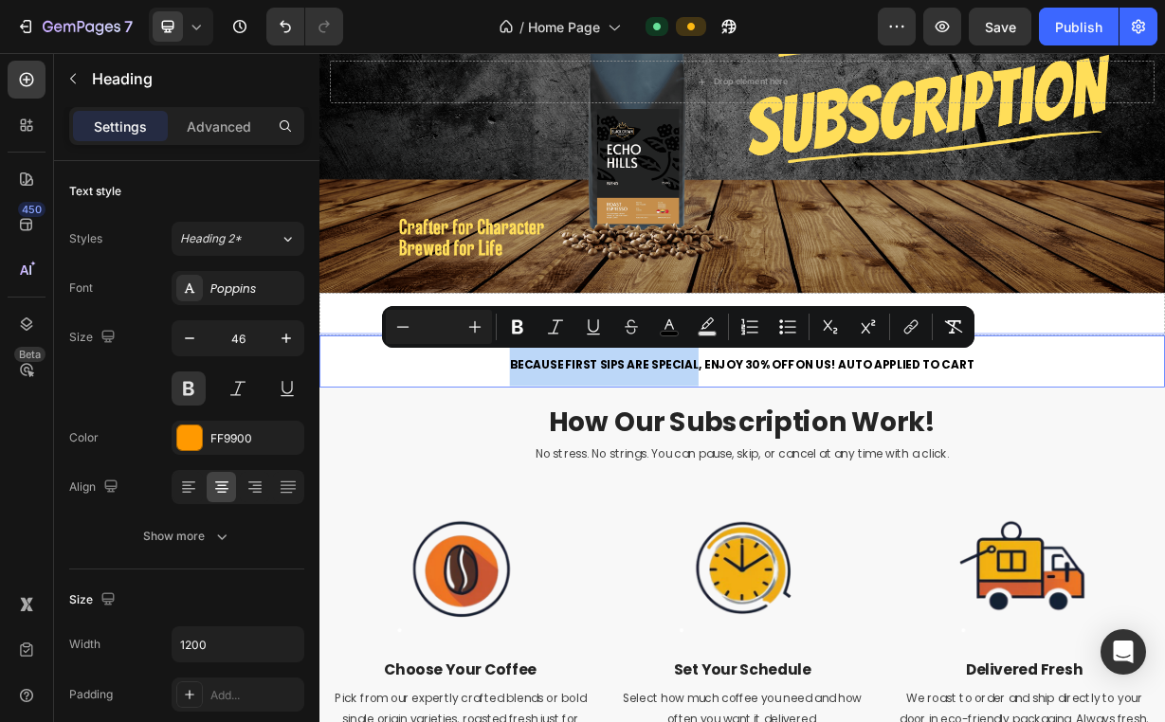
drag, startPoint x: 582, startPoint y: 459, endPoint x: 822, endPoint y: 467, distance: 239.9
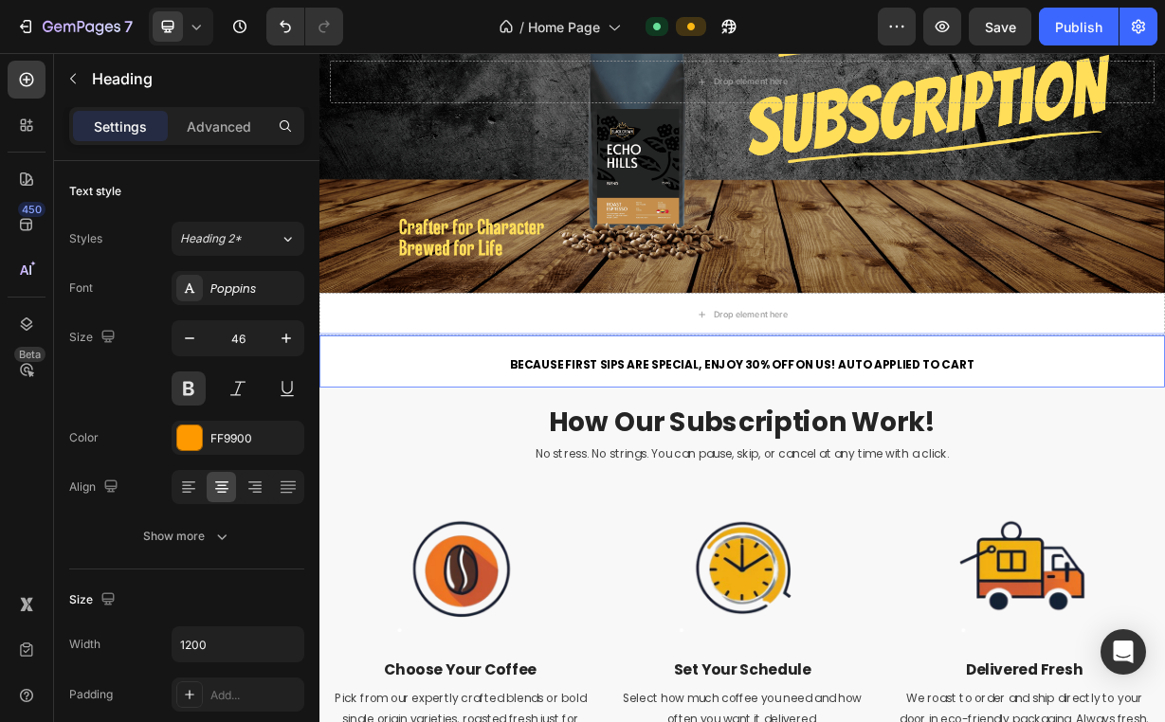
click at [841, 462] on span "Because first sips are special, enjoy 30% off on us! AUTO APPLIED TO CART" at bounding box center [888, 473] width 626 height 22
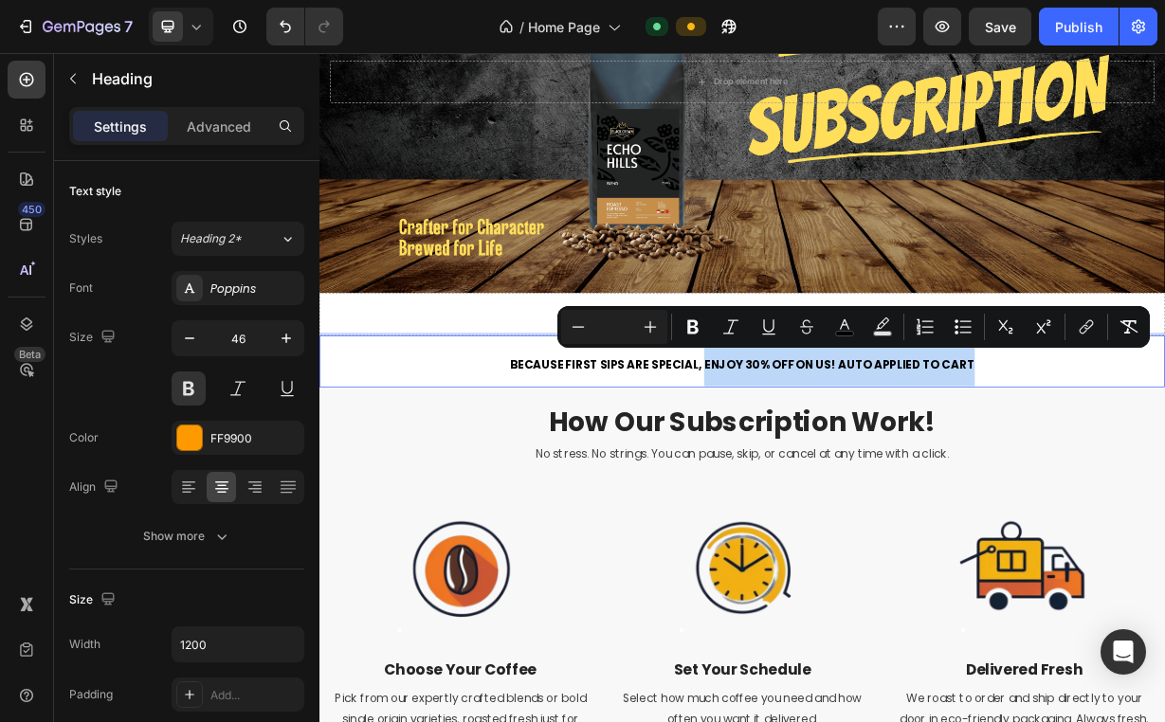
drag, startPoint x: 832, startPoint y: 462, endPoint x: 1188, endPoint y: 469, distance: 355.5
click at [1164, 469] on p "Because first sips are special, enjoy 30% off on us! AUTO APPLIED TO CART" at bounding box center [887, 468] width 1133 height 66
click at [844, 330] on icon "Editor contextual toolbar" at bounding box center [844, 326] width 19 height 19
type input "000000"
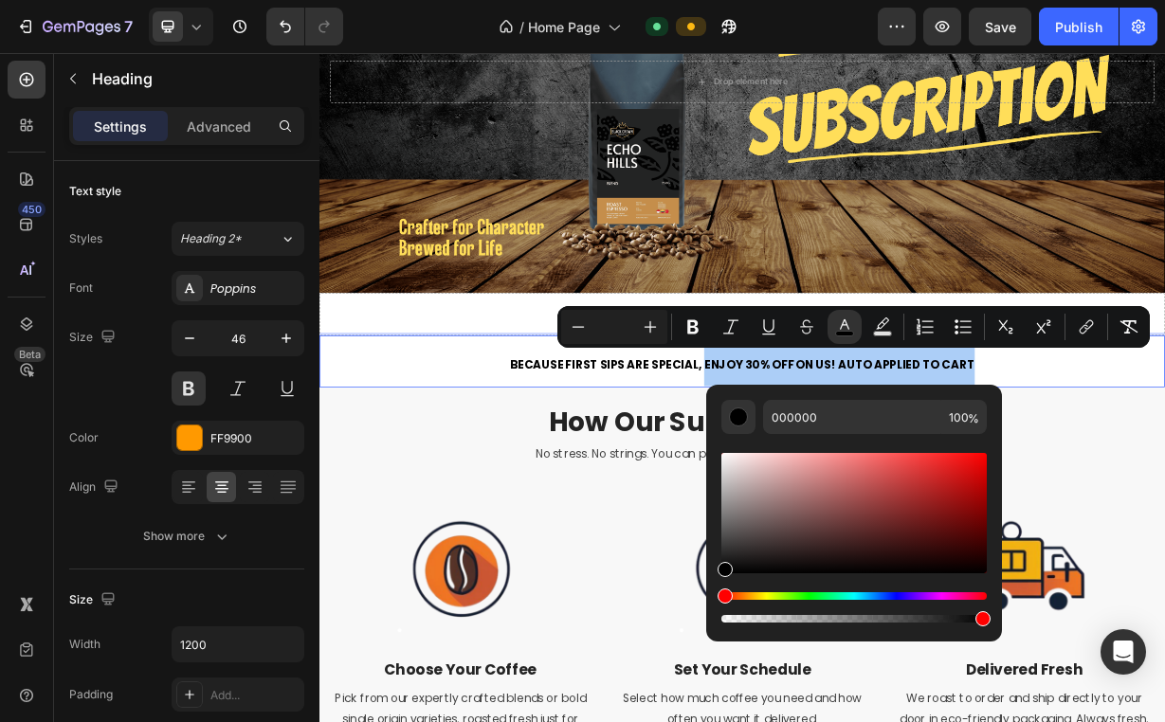
click at [831, 442] on div "Editor contextual toolbar" at bounding box center [853, 530] width 265 height 192
click at [840, 424] on input "000000" at bounding box center [852, 417] width 178 height 34
type input "FF9900"
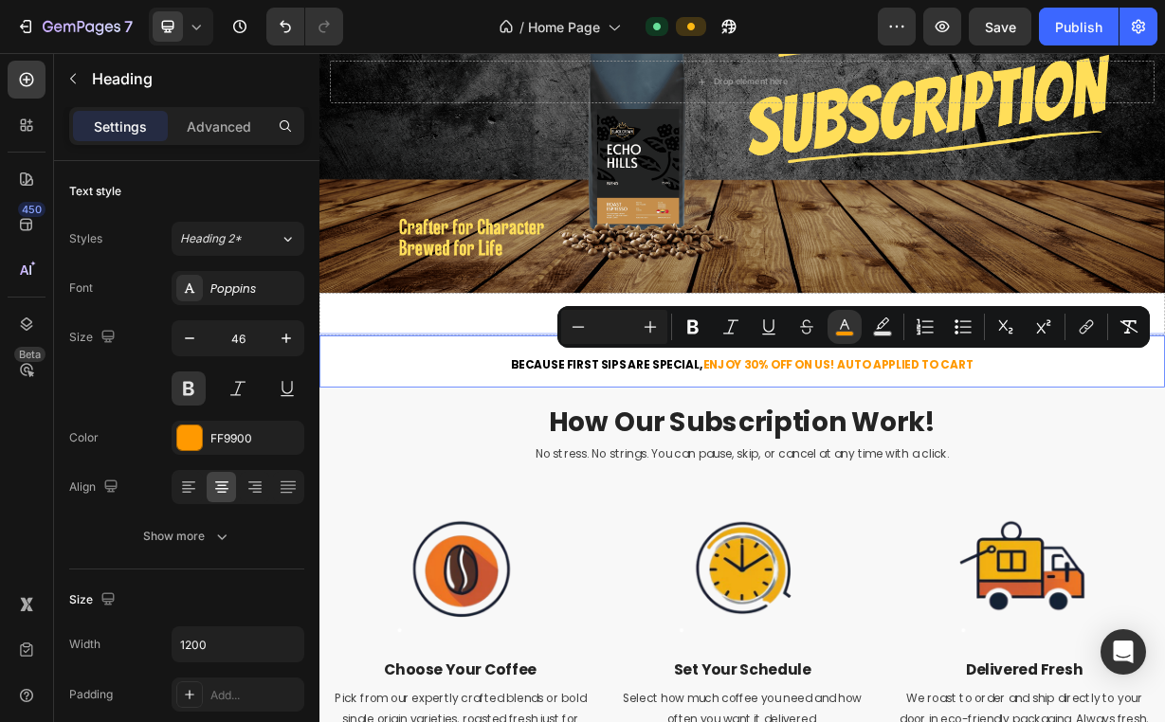
click at [644, 477] on p "Because first sips are special, enjoy 30% off on us! AUTO APPLIED TO CART" at bounding box center [887, 468] width 1133 height 66
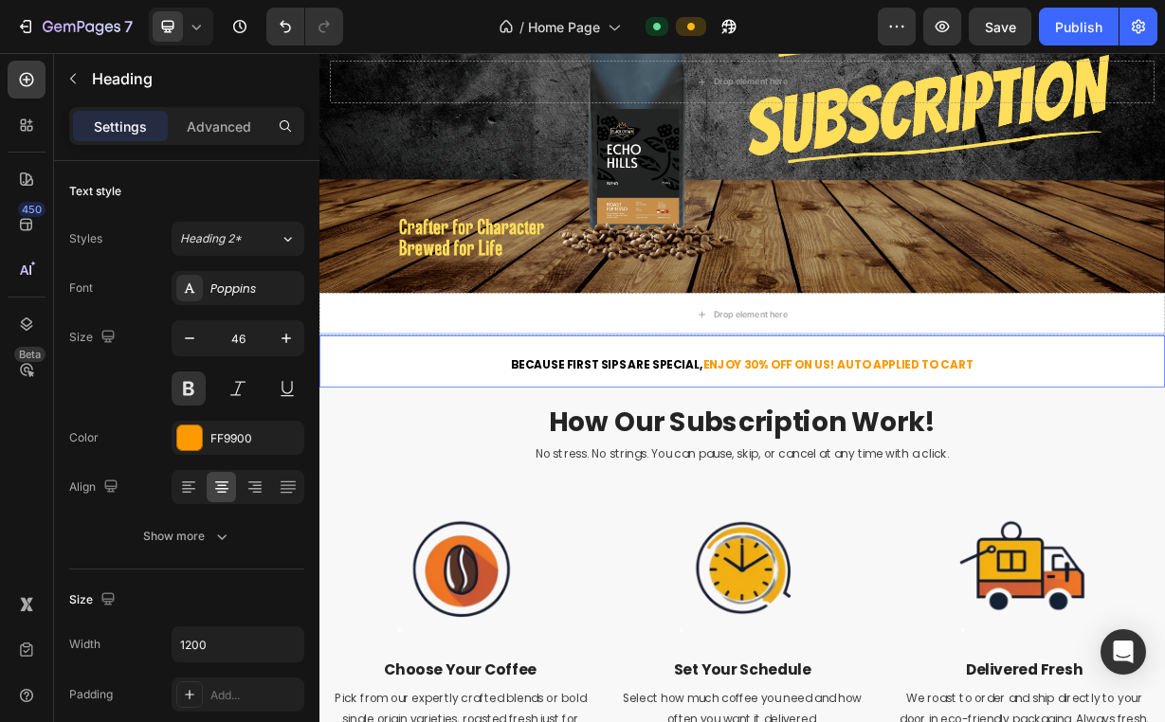
click at [644, 477] on p "Because first sips are special, enjoy 30% off on us! AUTO APPLIED TO CART" at bounding box center [887, 468] width 1133 height 66
click at [604, 462] on span "Because first sips are special," at bounding box center [706, 473] width 259 height 22
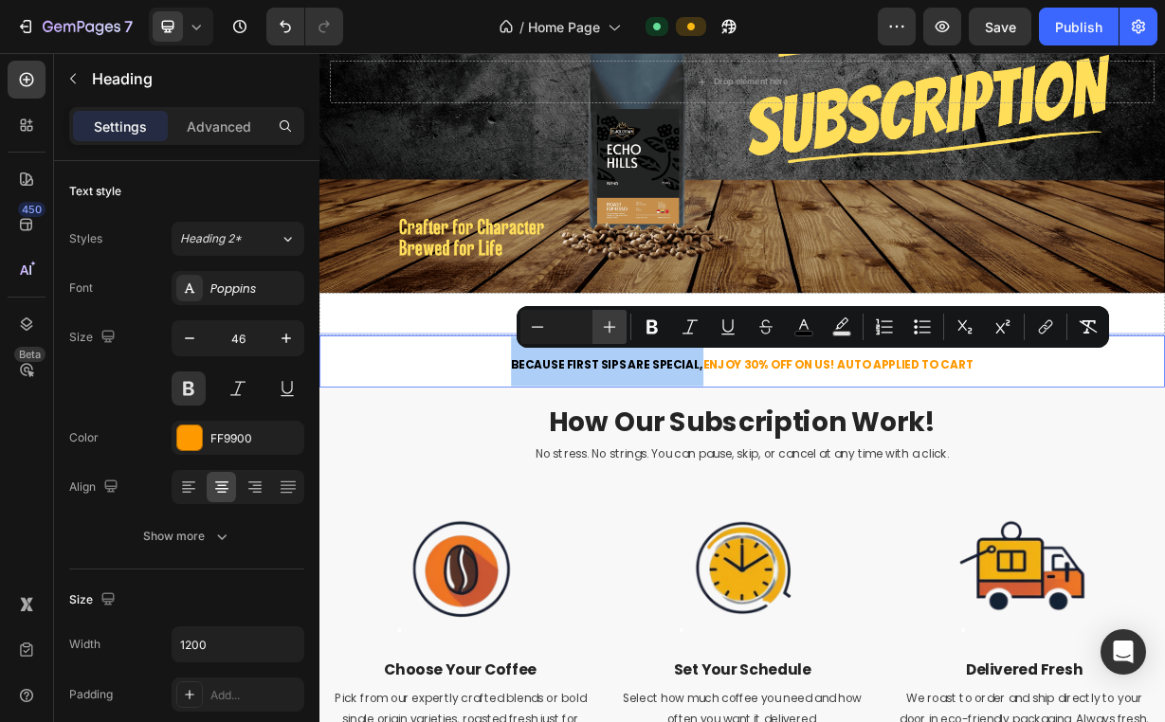
click at [609, 331] on icon "Editor contextual toolbar" at bounding box center [610, 327] width 12 height 12
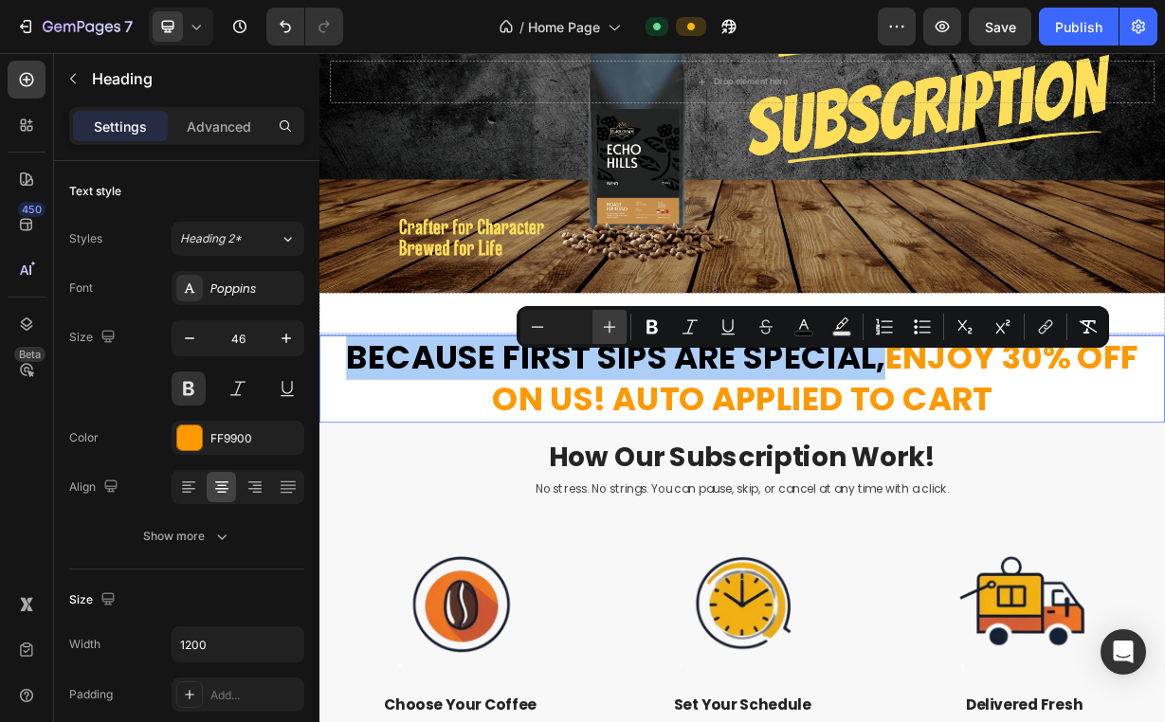
click at [609, 331] on icon "Editor contextual toolbar" at bounding box center [610, 327] width 12 height 12
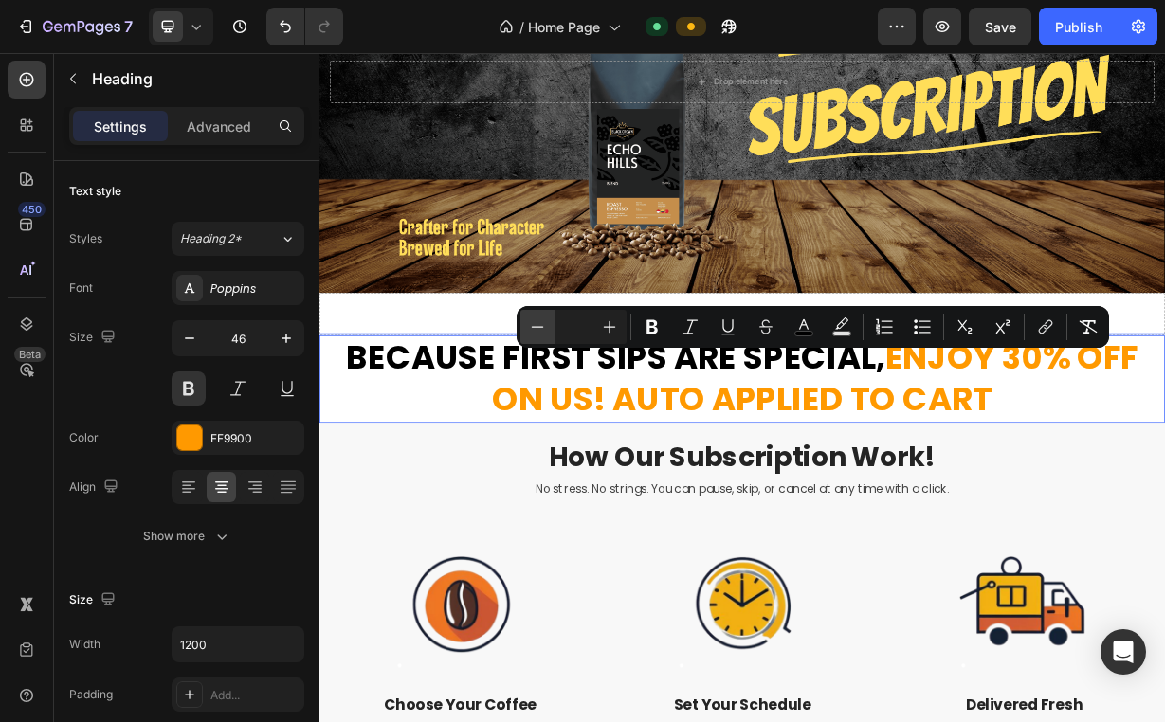
click at [538, 323] on icon "Editor contextual toolbar" at bounding box center [537, 326] width 19 height 19
click at [535, 327] on icon "Editor contextual toolbar" at bounding box center [538, 326] width 12 height 1
click at [583, 325] on input "Editor contextual toolbar" at bounding box center [573, 327] width 38 height 23
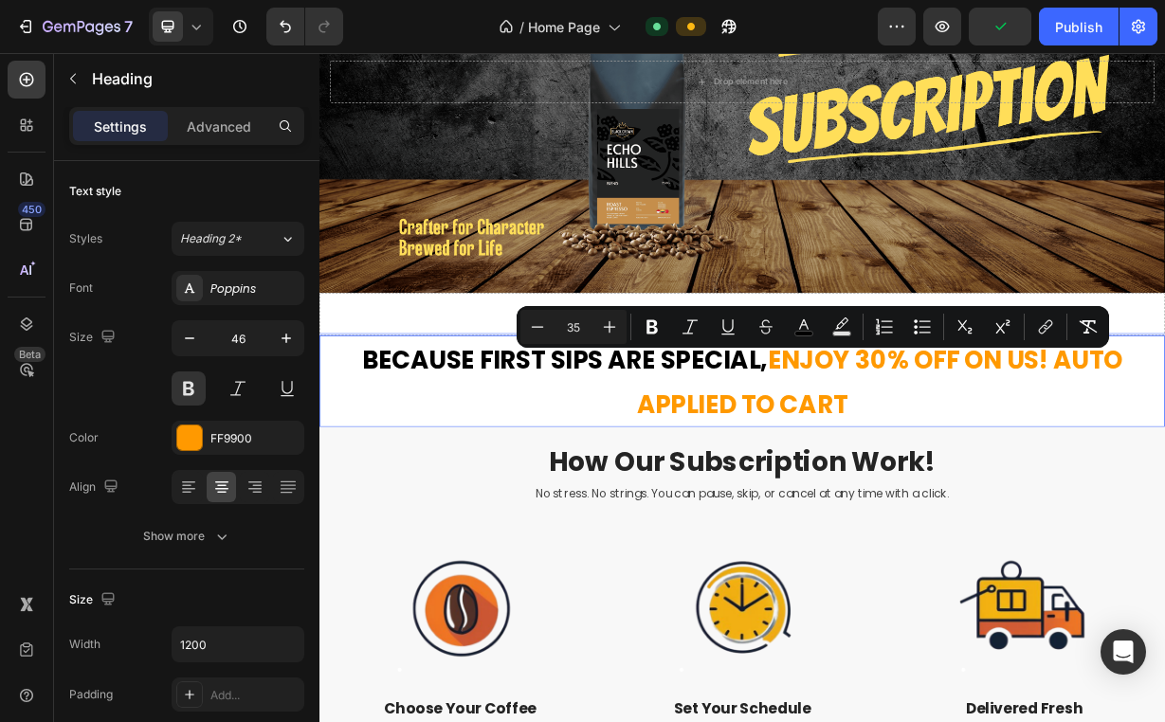
click at [583, 325] on input "35" at bounding box center [573, 327] width 38 height 23
type input "30"
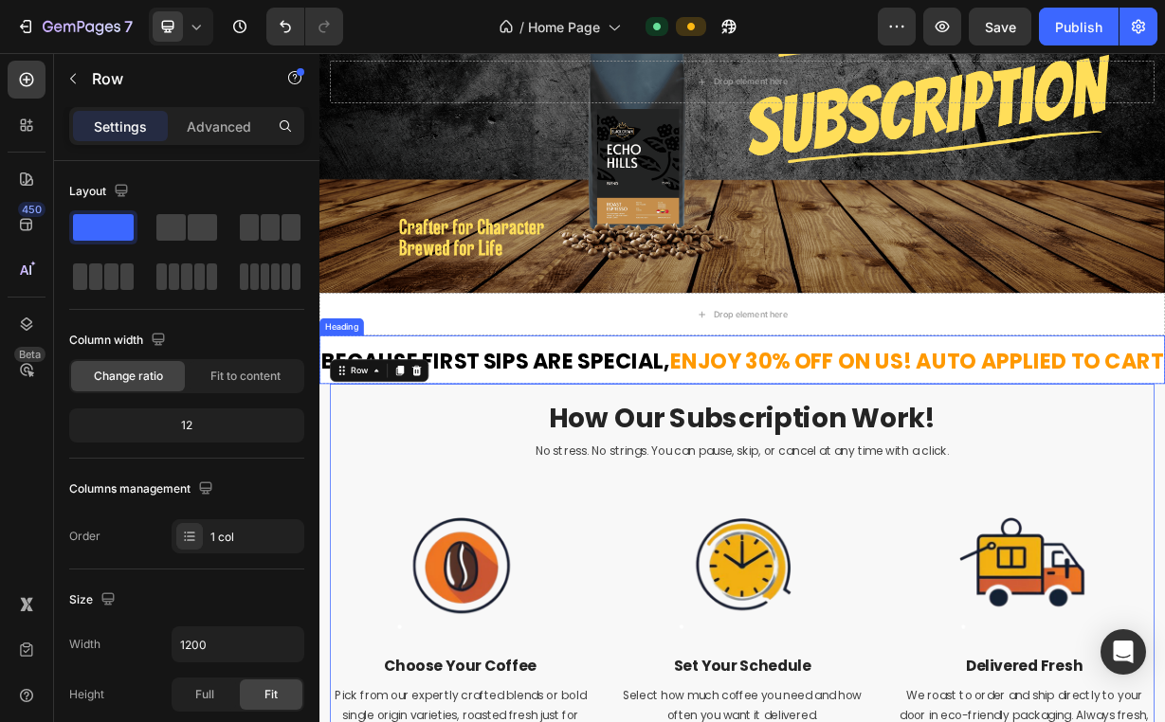
click at [637, 497] on p "⁠⁠⁠⁠⁠⁠⁠ Because first sips are special, enjoy 30% off on us! AUTO APPLIED TO CA…" at bounding box center [887, 466] width 1133 height 62
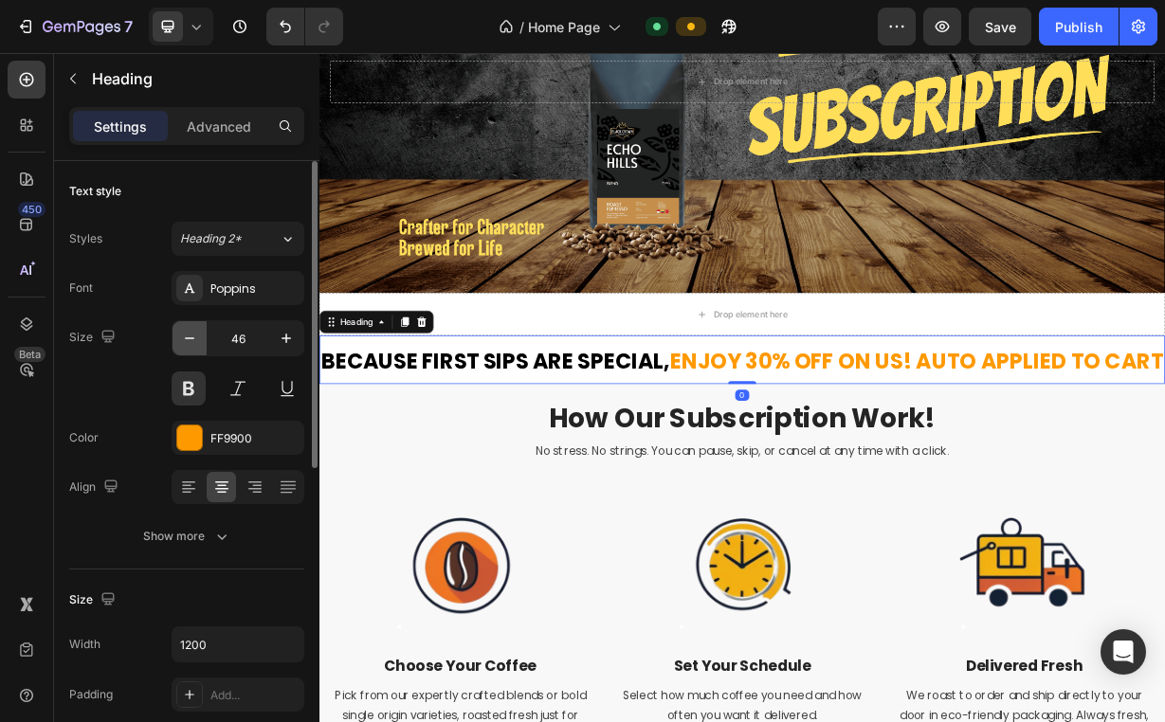
click at [192, 334] on icon "button" at bounding box center [189, 338] width 19 height 19
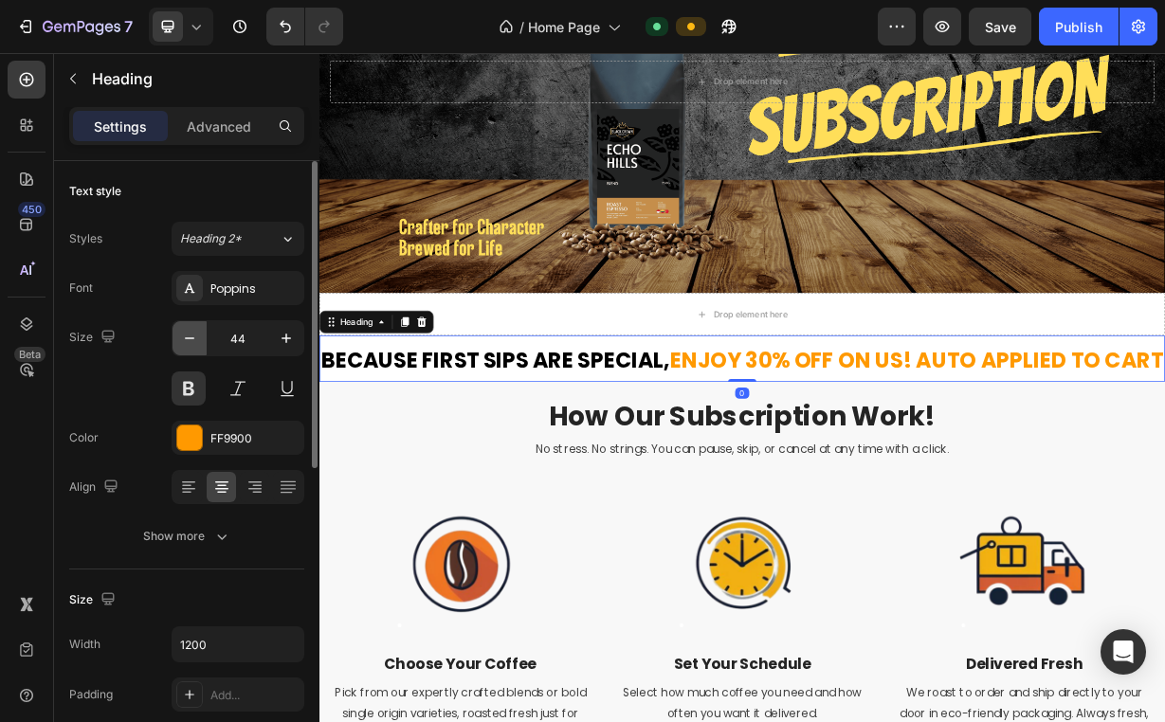
click at [192, 334] on icon "button" at bounding box center [189, 338] width 19 height 19
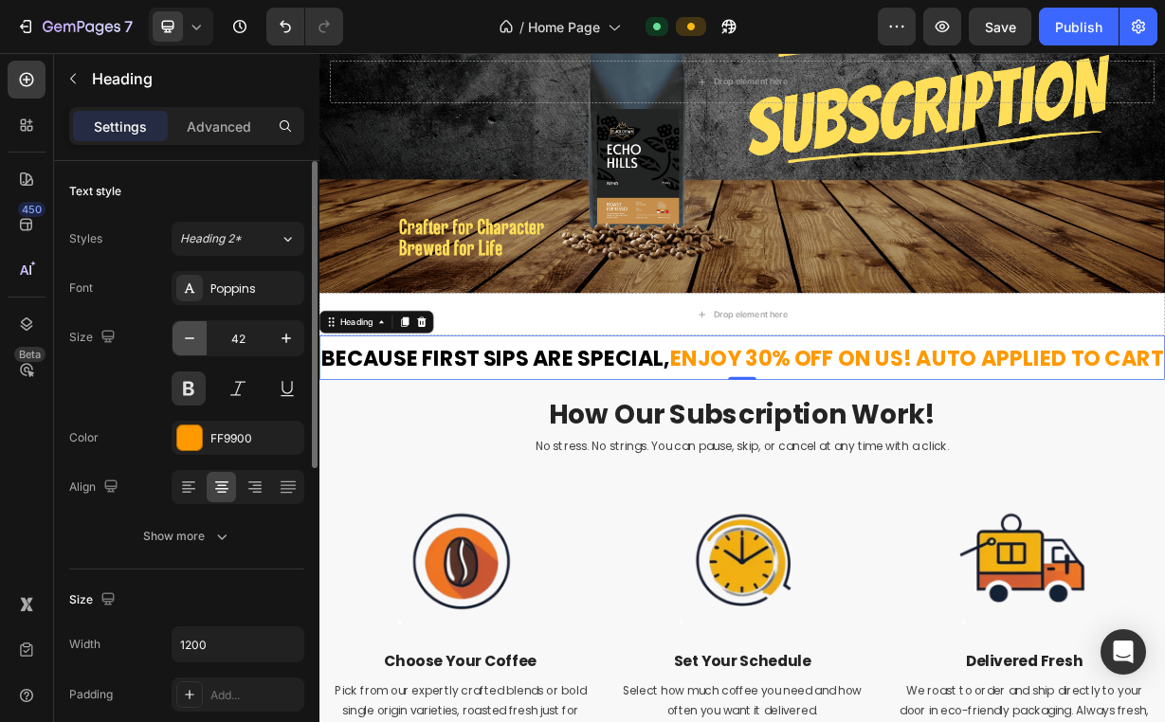
click at [192, 334] on icon "button" at bounding box center [189, 338] width 19 height 19
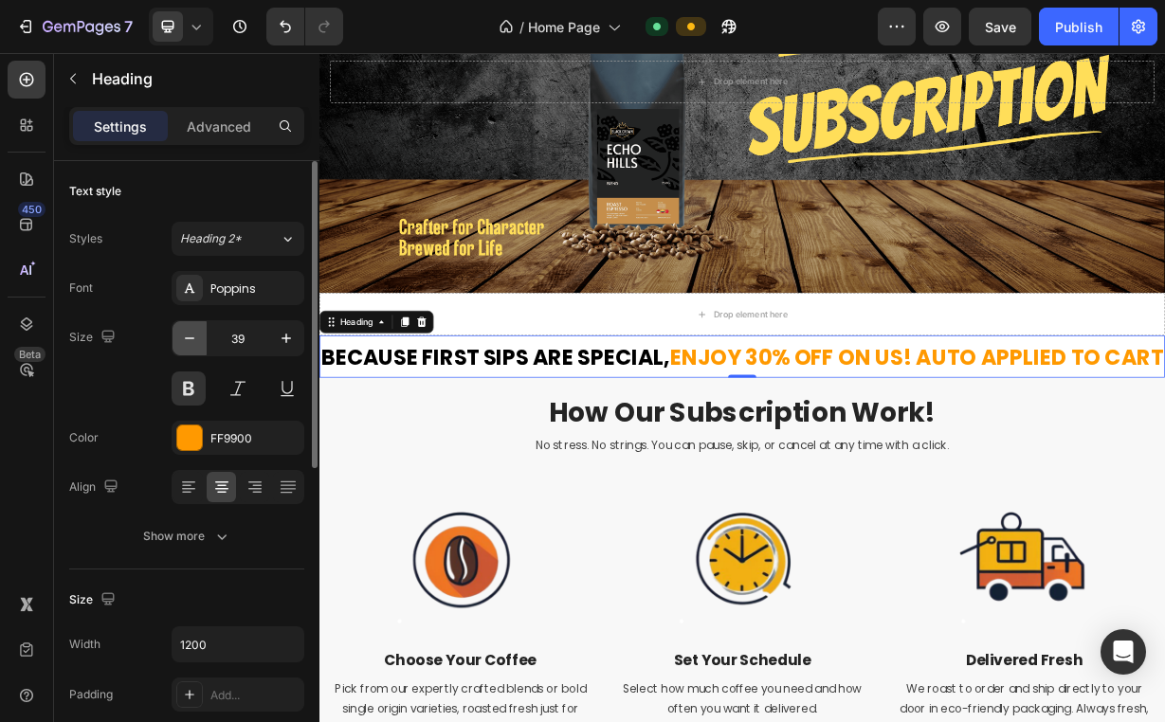
click at [192, 334] on icon "button" at bounding box center [189, 338] width 19 height 19
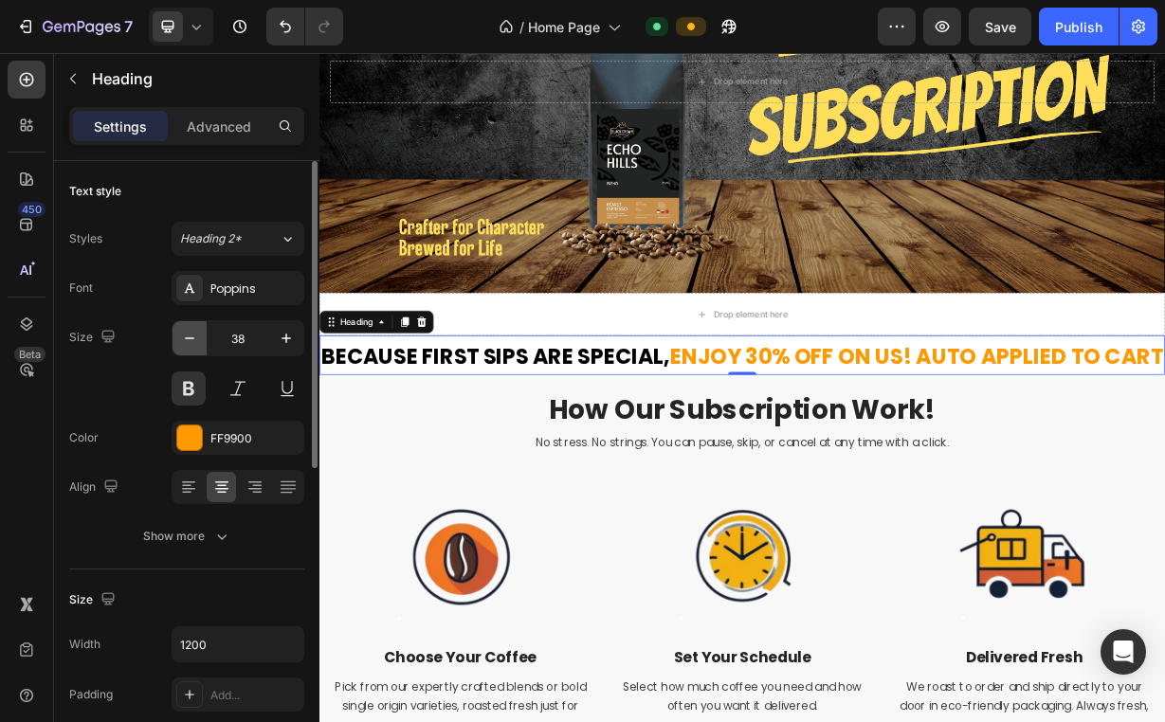
click at [192, 334] on icon "button" at bounding box center [189, 338] width 19 height 19
type input "37"
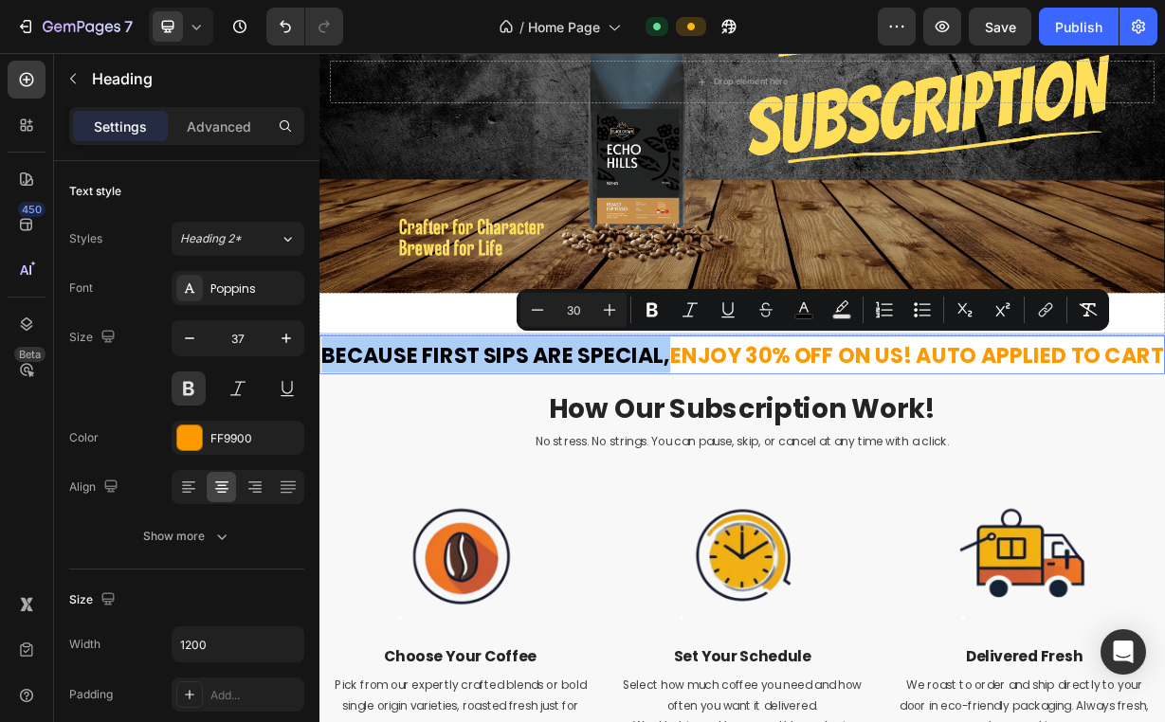
click at [580, 315] on input "30" at bounding box center [573, 310] width 38 height 23
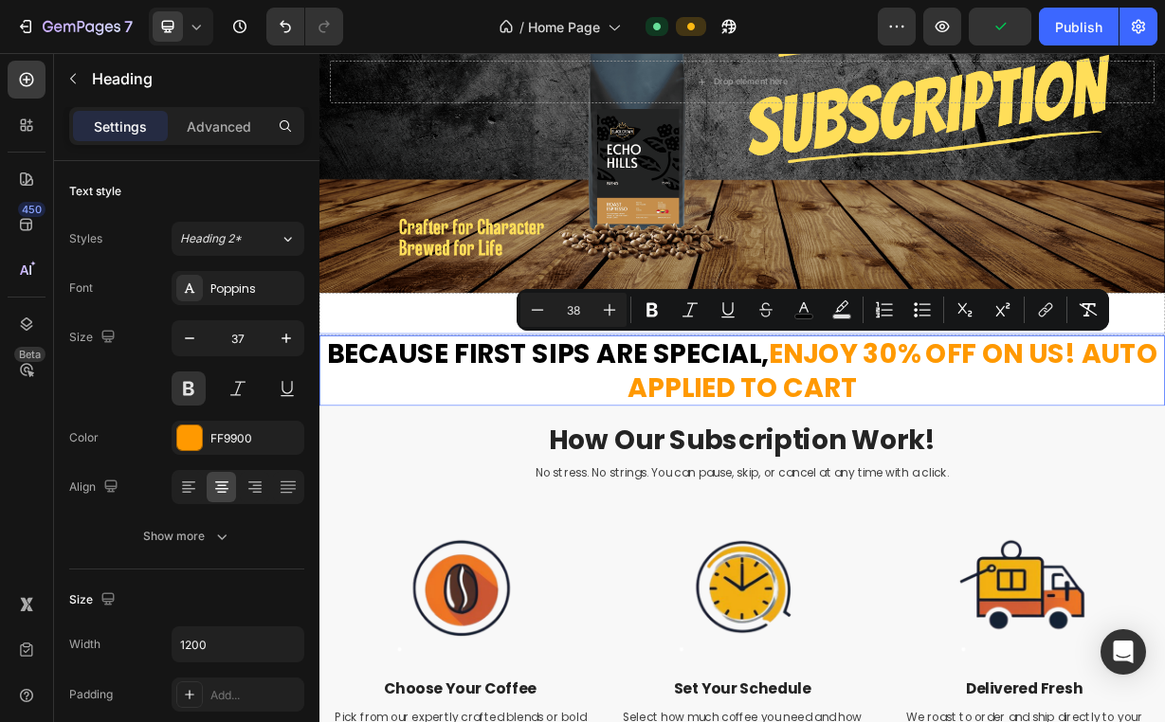
type input "3"
type input "28"
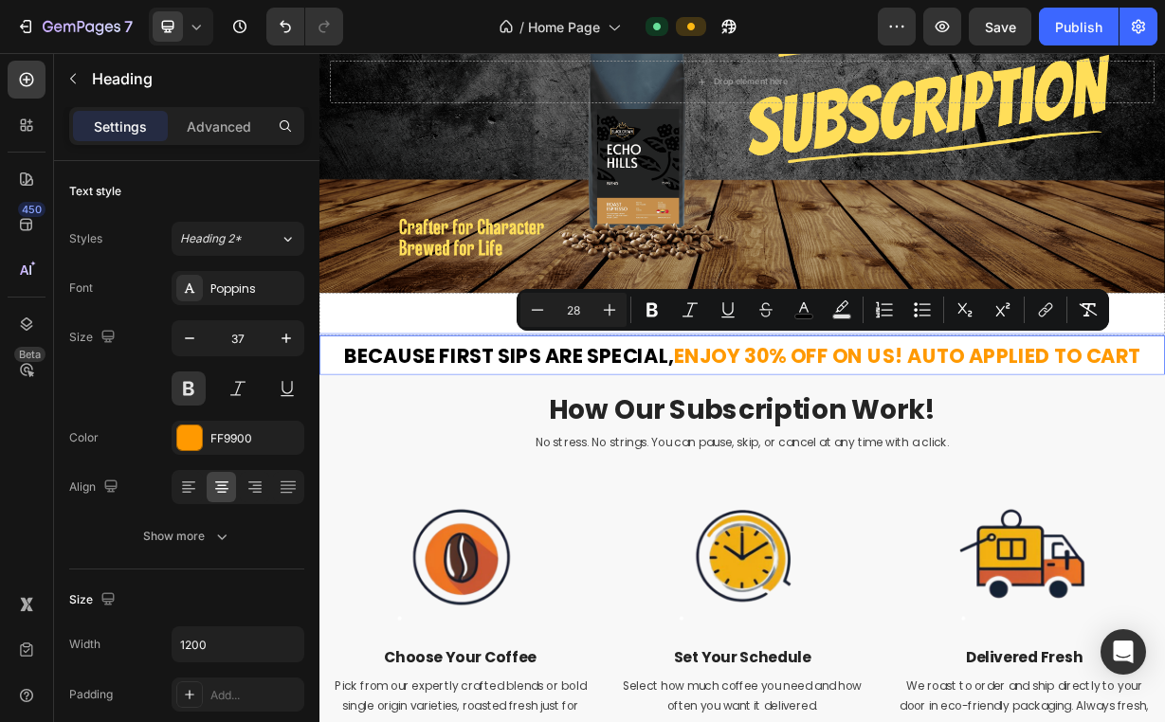
click at [573, 467] on span "Because first sips are special," at bounding box center [575, 461] width 444 height 37
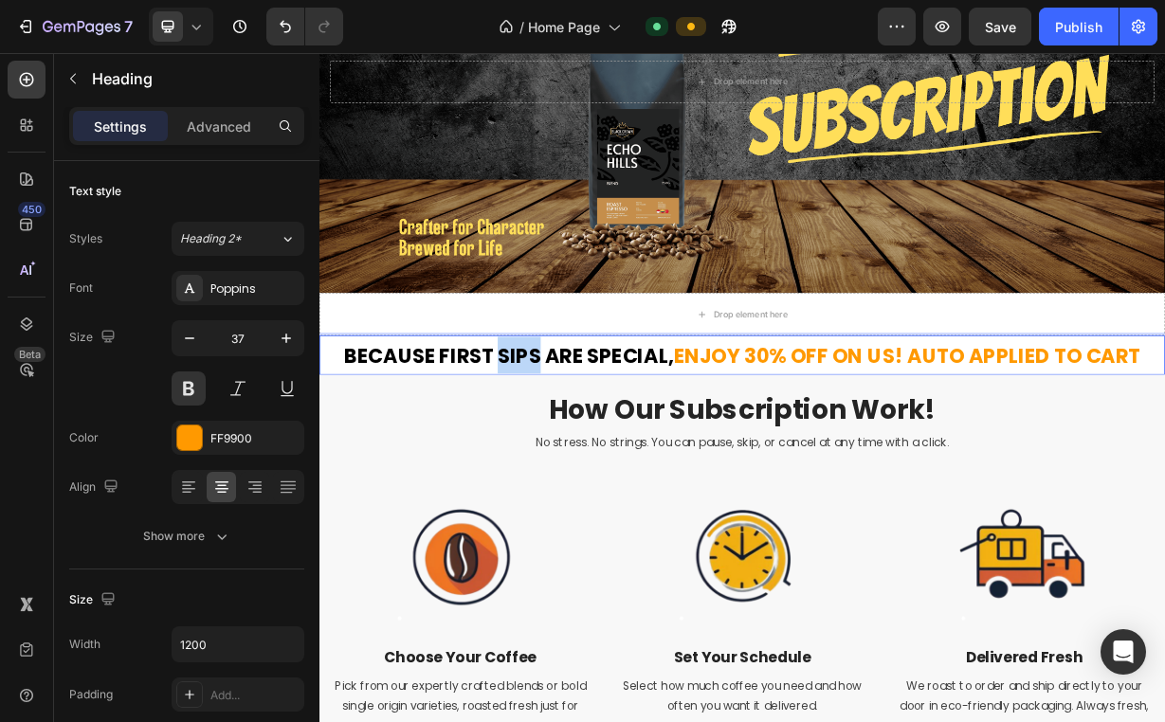
click at [573, 467] on span "Because first sips are special," at bounding box center [575, 461] width 444 height 37
click at [693, 452] on span "Because first sips are special," at bounding box center [575, 461] width 444 height 37
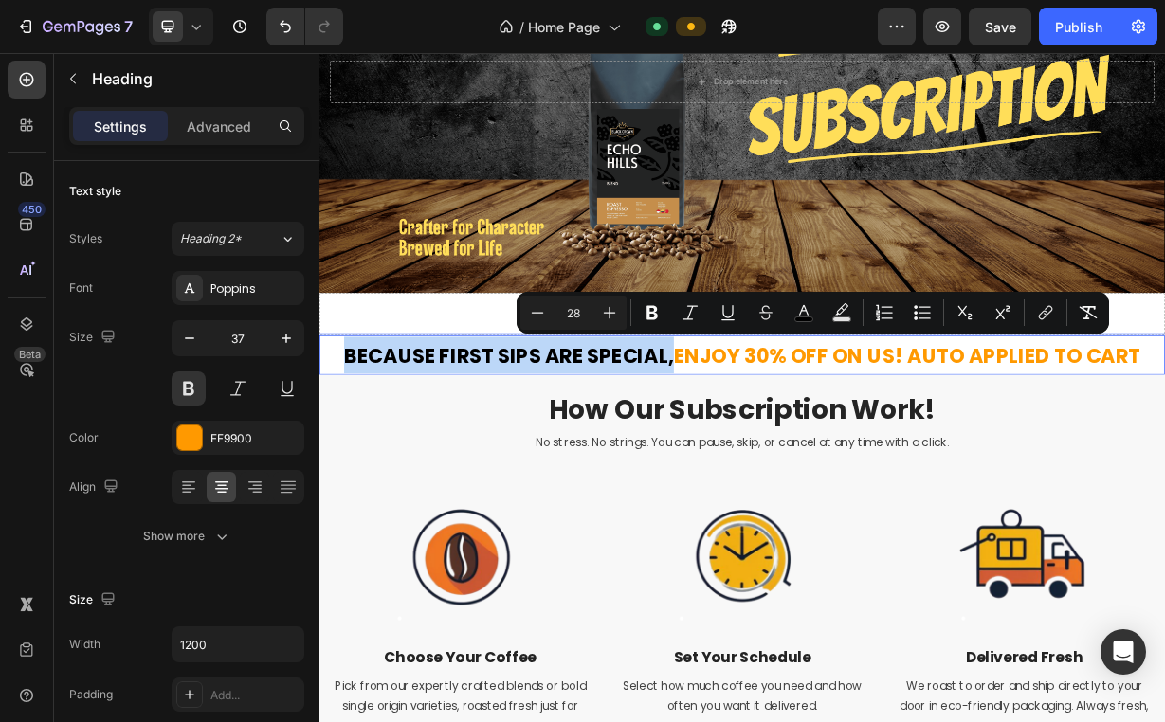
copy span "Because first sips are special,"
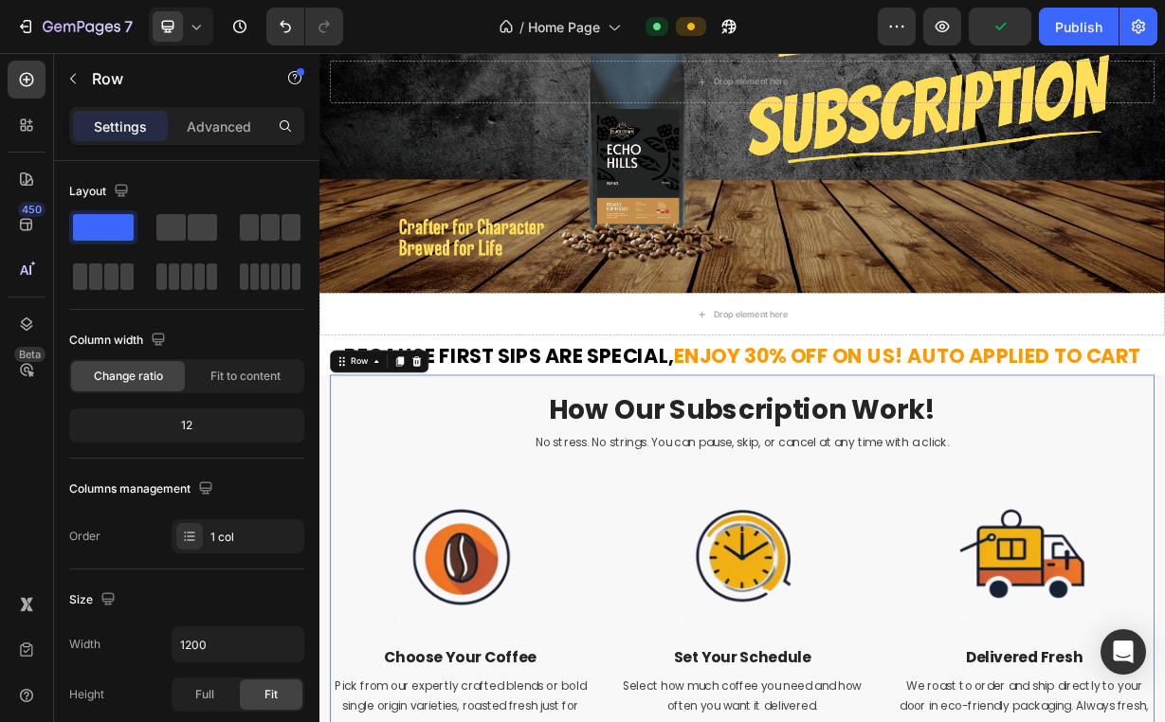
click at [197, 30] on icon at bounding box center [196, 26] width 19 height 19
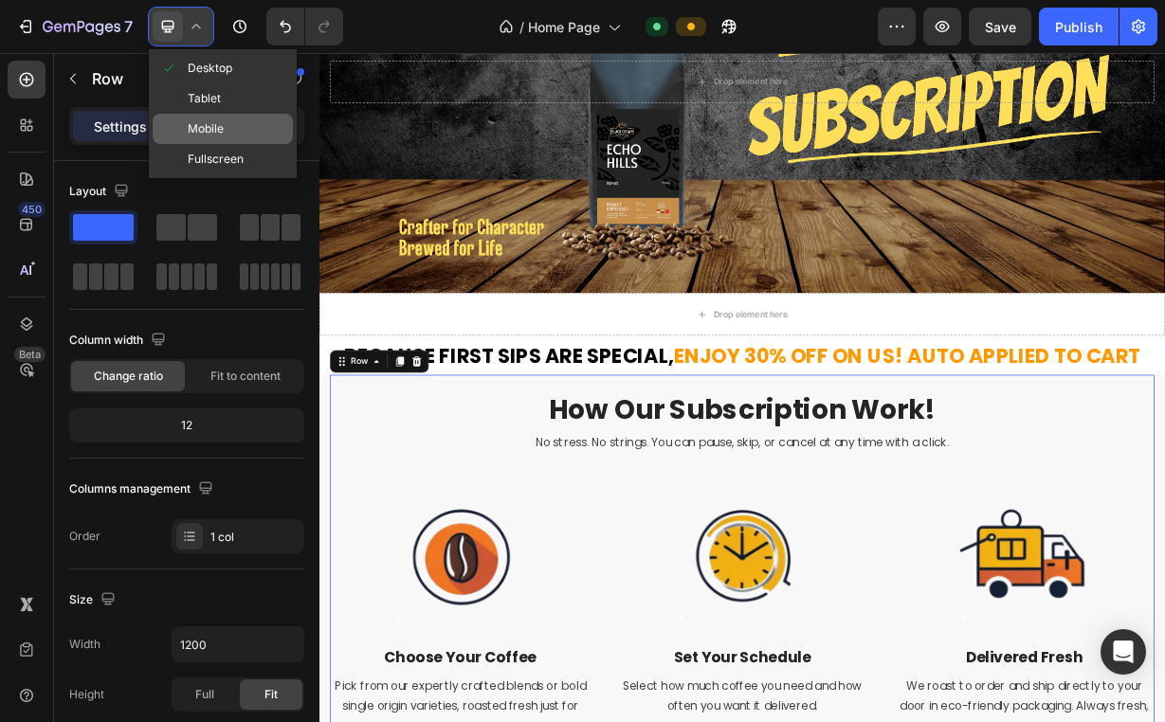
click at [213, 122] on span "Mobile" at bounding box center [206, 128] width 36 height 19
type input "100%"
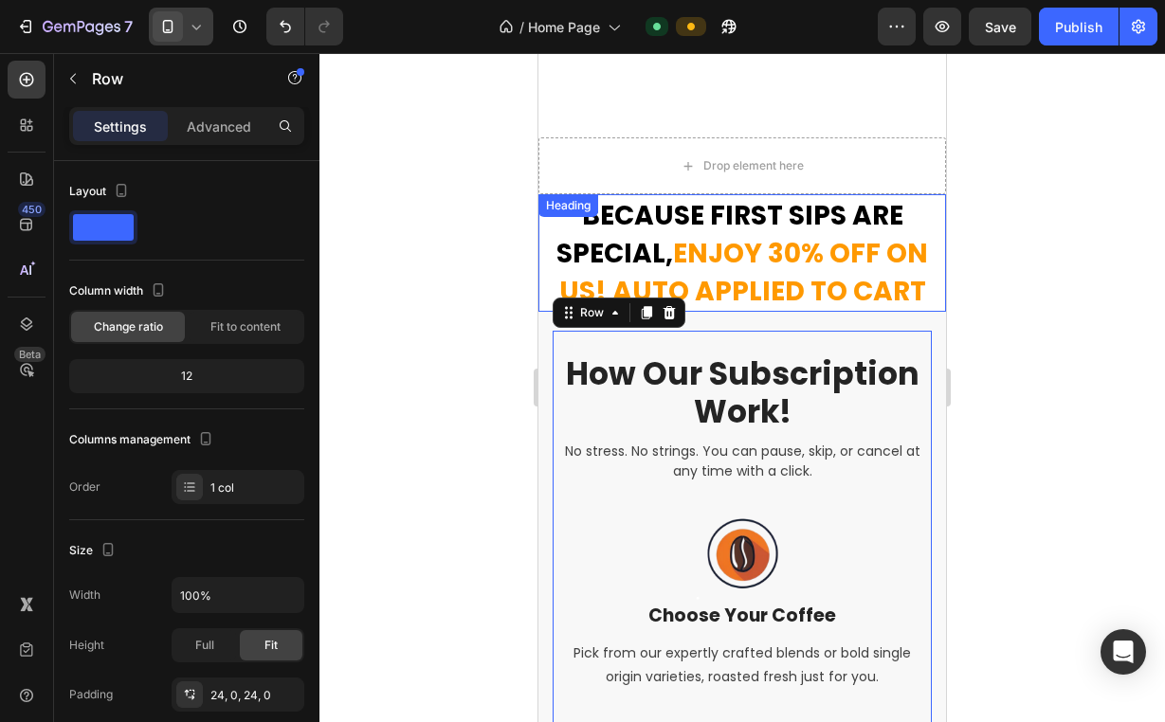
scroll to position [411, 0]
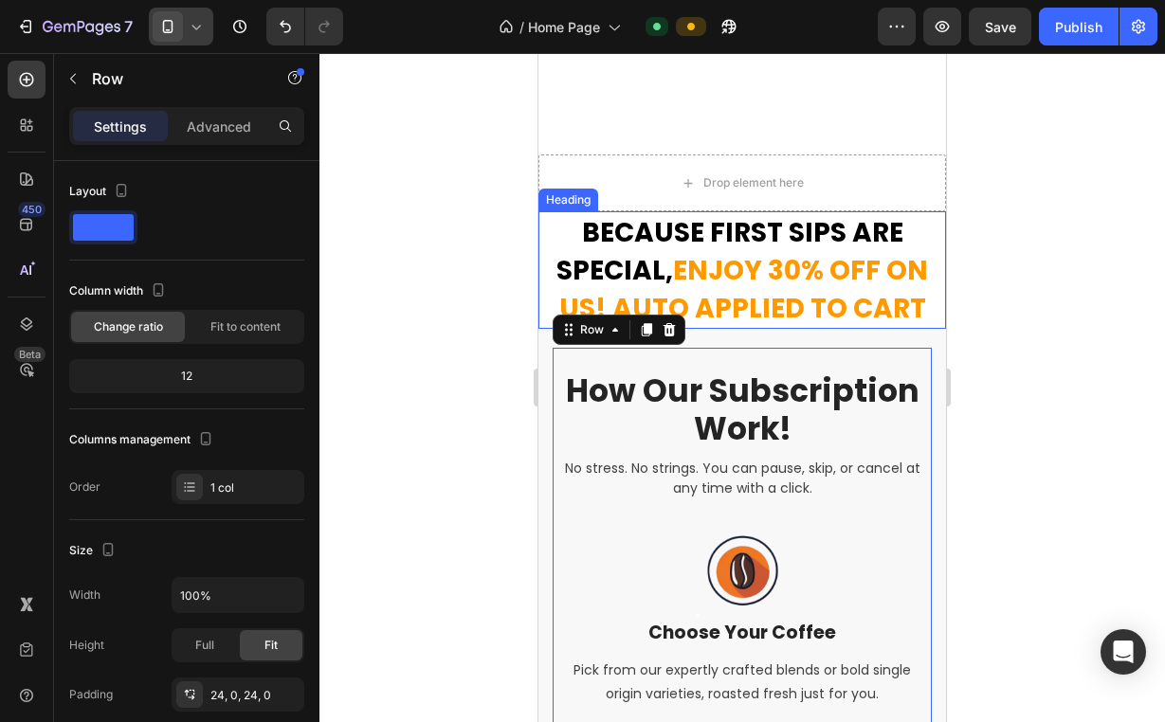
click at [896, 286] on span "enjoy 30% off on us! AUTO APPLIED TO CART" at bounding box center [744, 289] width 370 height 75
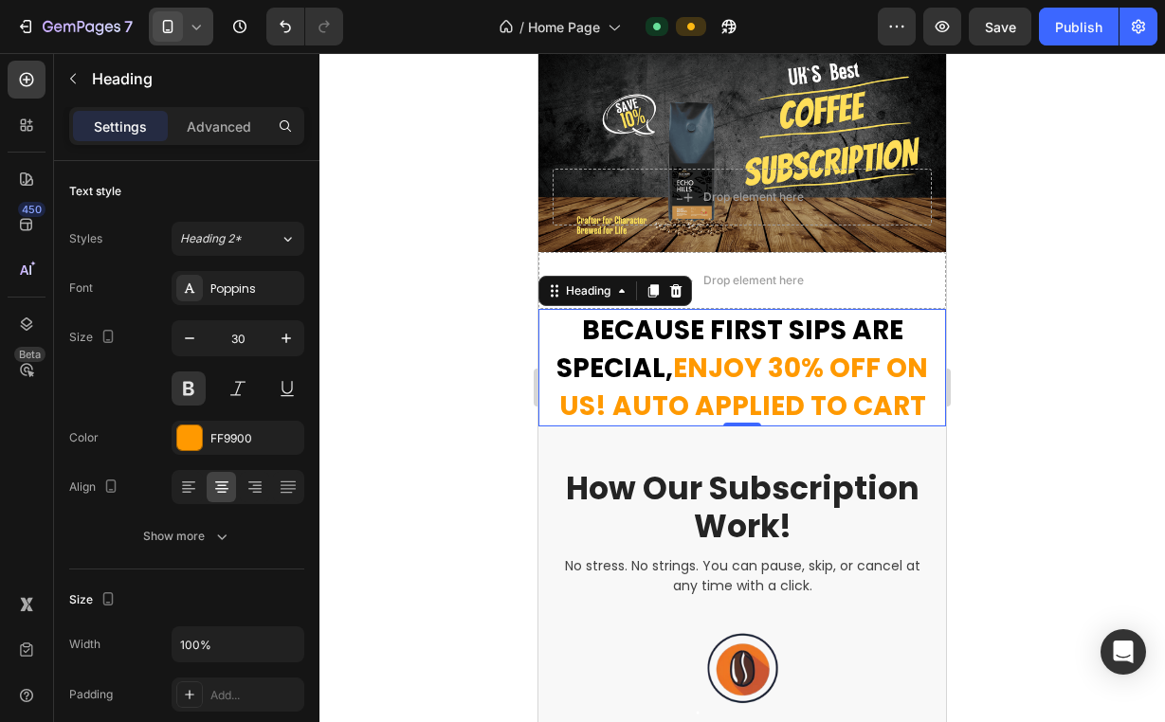
scroll to position [36, 0]
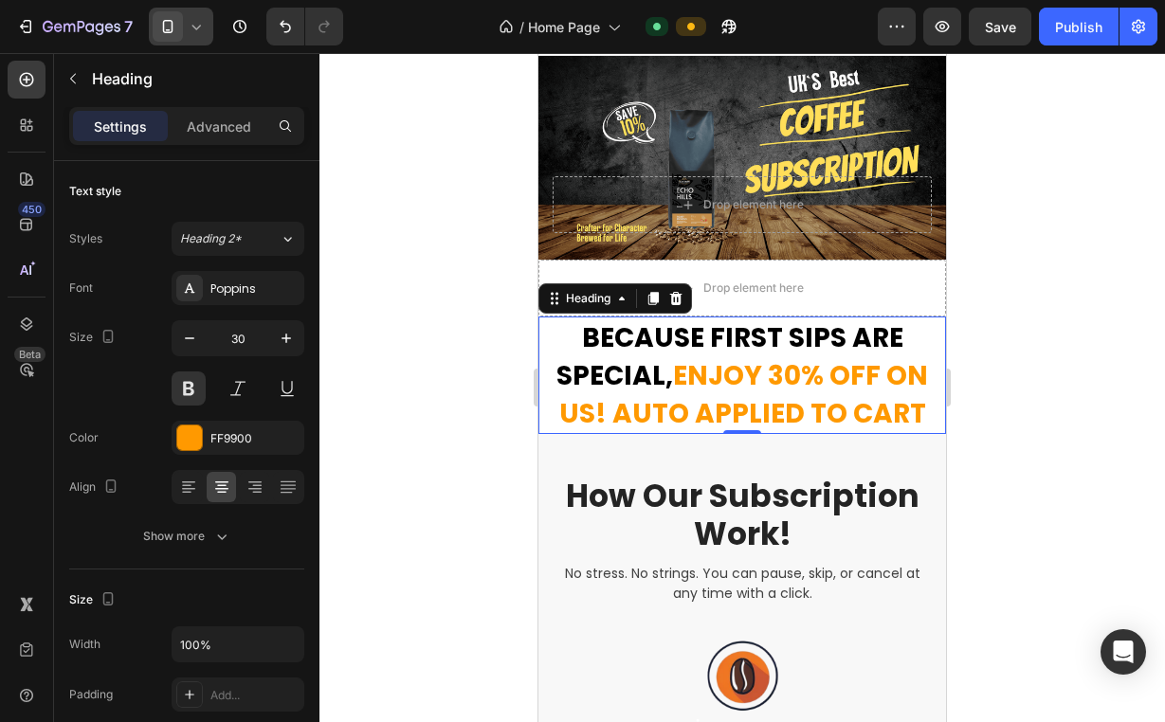
click at [981, 337] on div at bounding box center [741, 387] width 845 height 669
click at [819, 345] on span "Because first sips are special," at bounding box center [729, 356] width 347 height 75
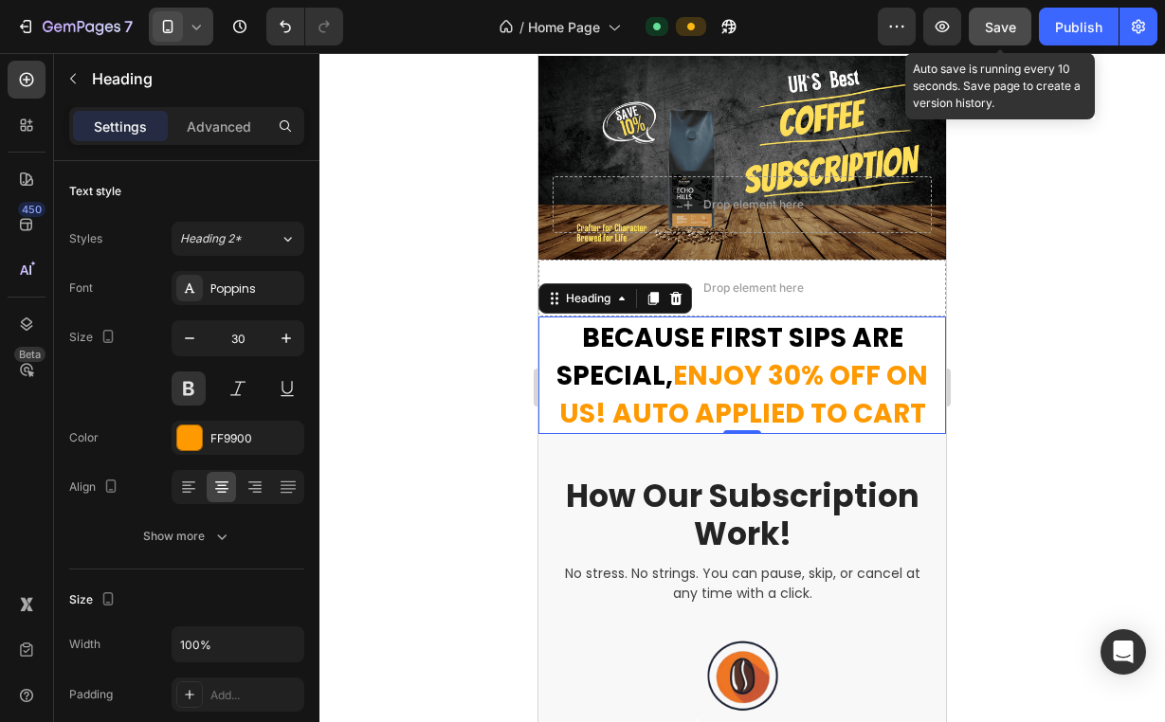
click at [996, 22] on span "Save" at bounding box center [1000, 27] width 31 height 16
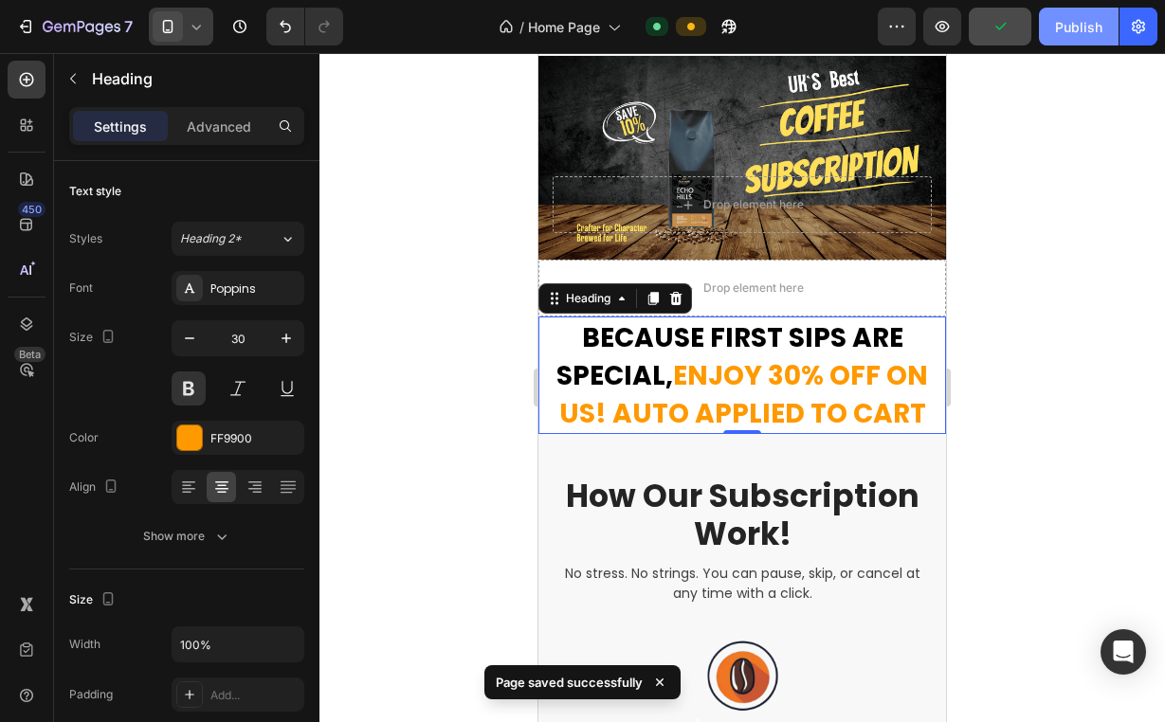
click at [1060, 22] on div "Publish" at bounding box center [1078, 27] width 47 height 20
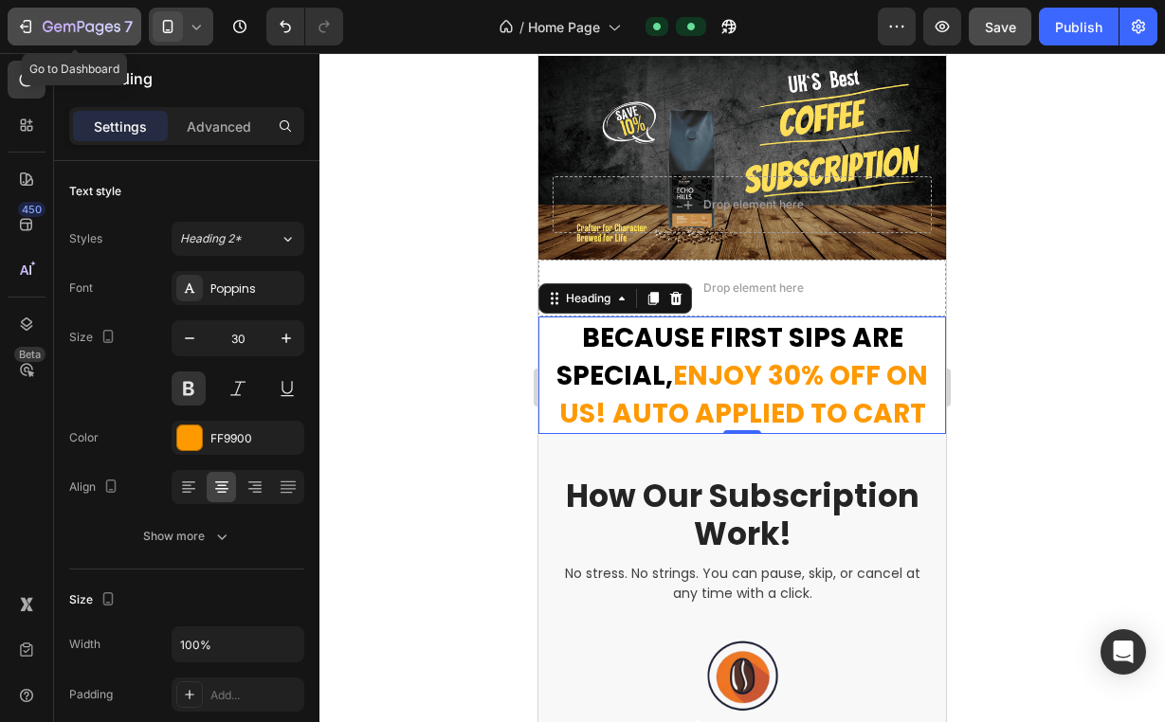
click at [82, 33] on icon "button" at bounding box center [82, 28] width 78 height 16
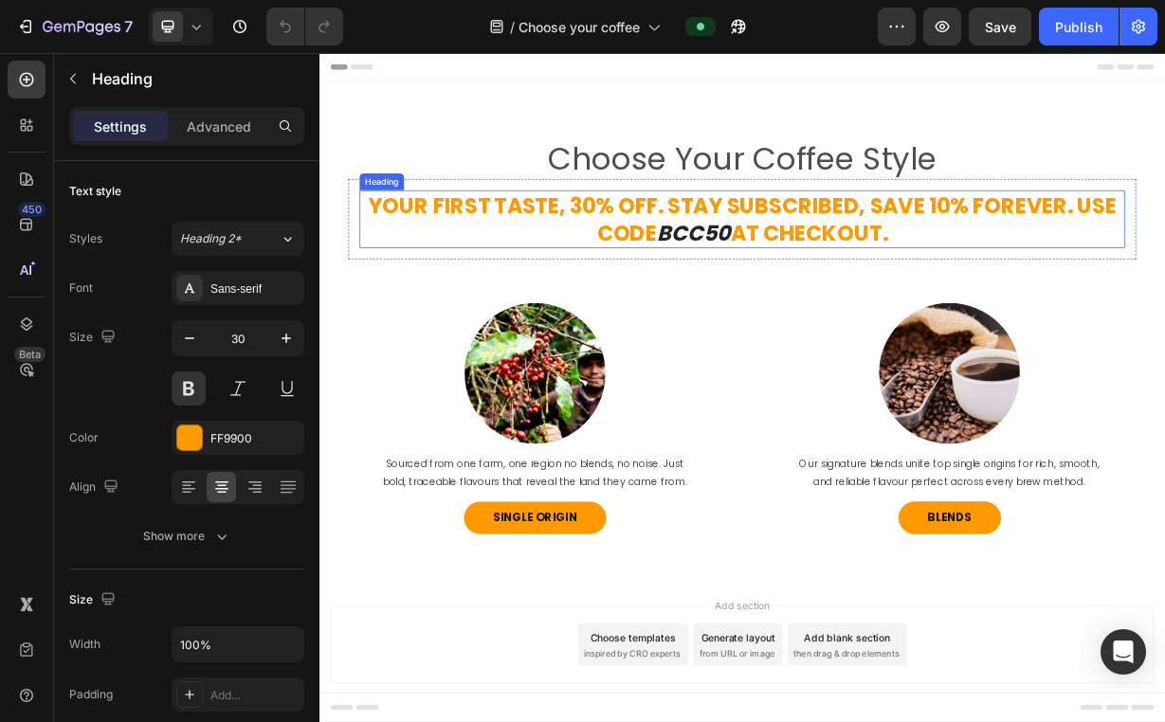
click at [833, 264] on span "Your First Taste, 30% Off. Stay Subscribed, Save 10% Forever. Use Code" at bounding box center [888, 277] width 1007 height 78
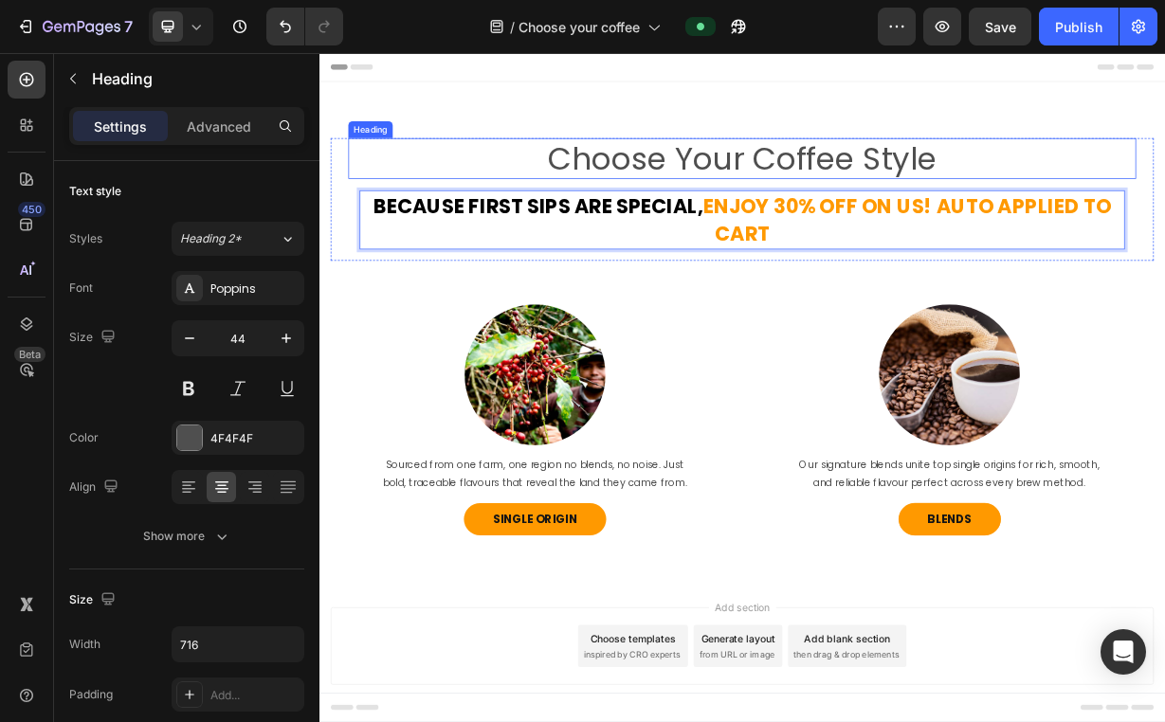
click at [549, 183] on h2 "Choose Your Coffee Style" at bounding box center [888, 195] width 679 height 55
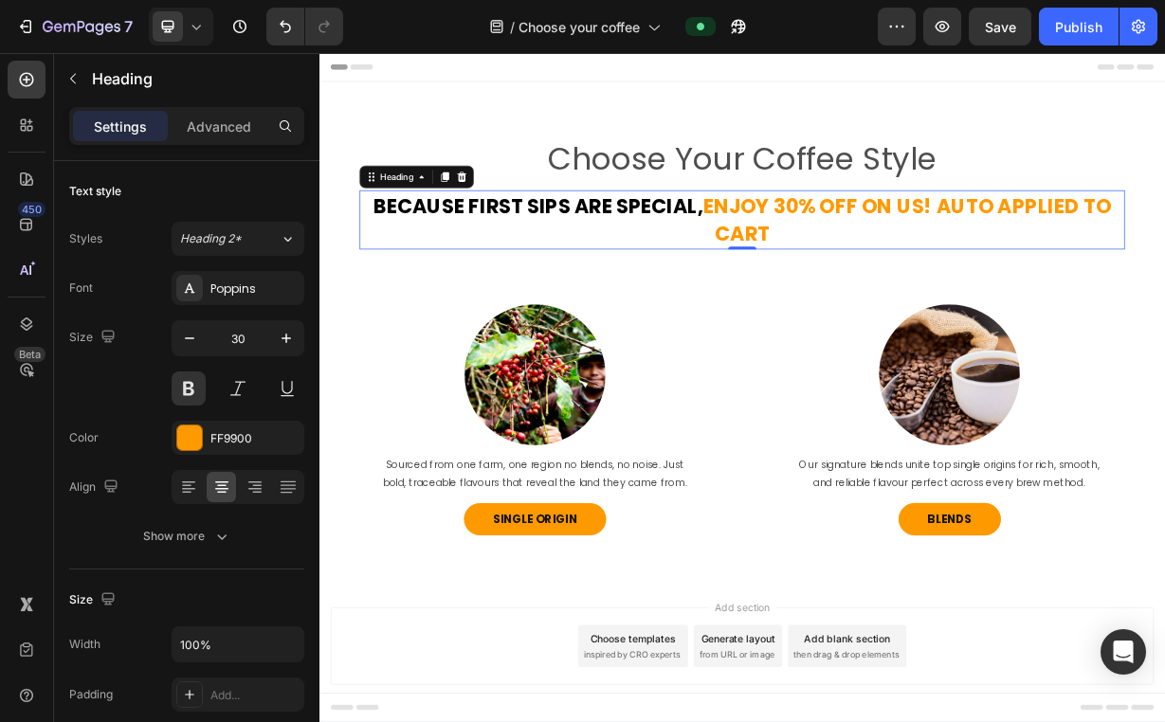
click at [526, 270] on span "Because first sips are special," at bounding box center [614, 259] width 444 height 37
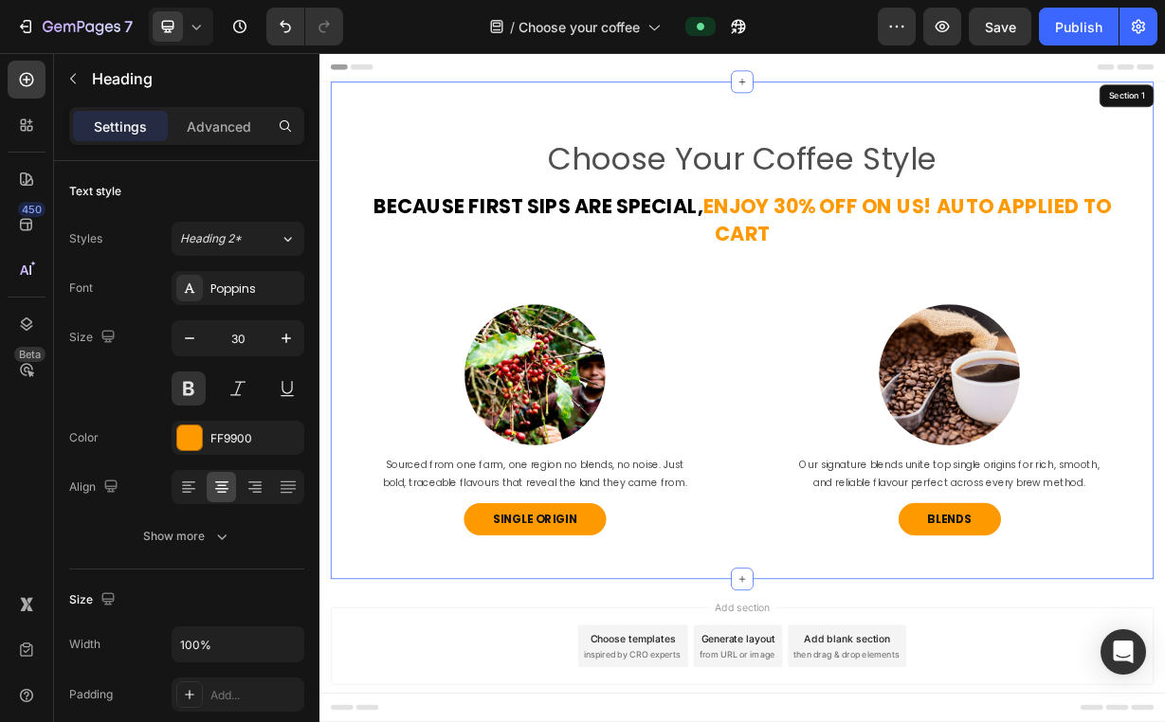
click at [405, 363] on div "Choose Your Coffee Style Heading ⁠⁠⁠⁠⁠⁠⁠ Because first sips are special, enjoy …" at bounding box center [888, 464] width 1107 height 593
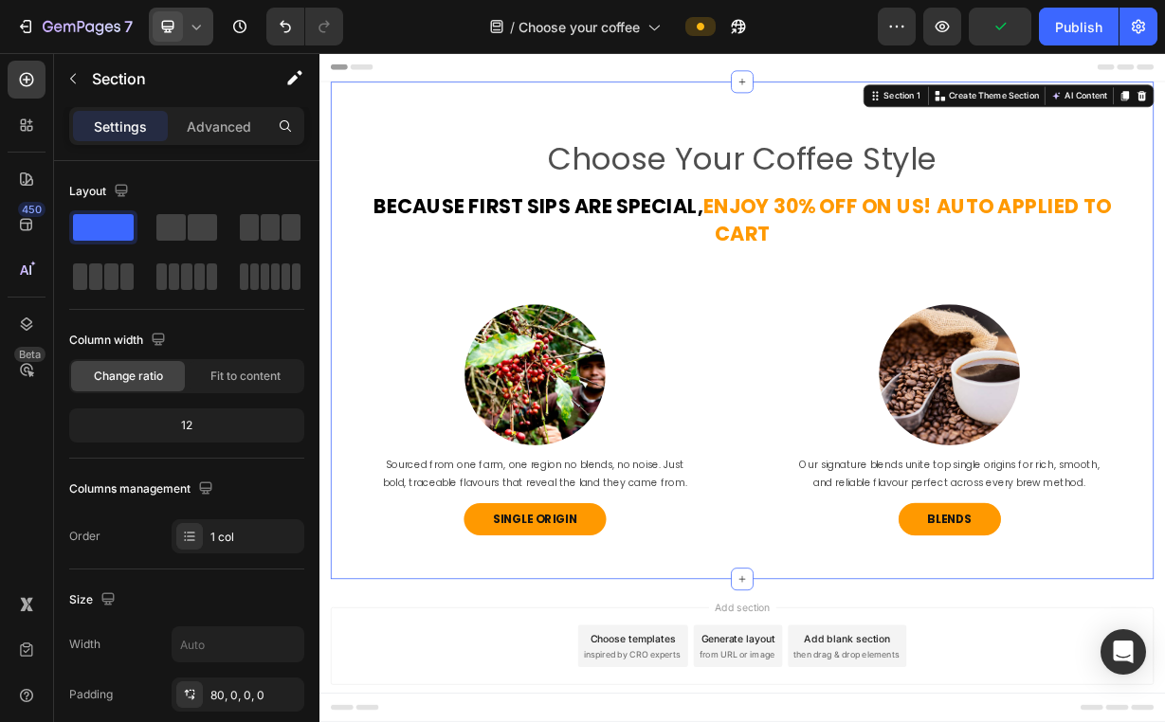
click at [197, 29] on icon at bounding box center [196, 27] width 9 height 5
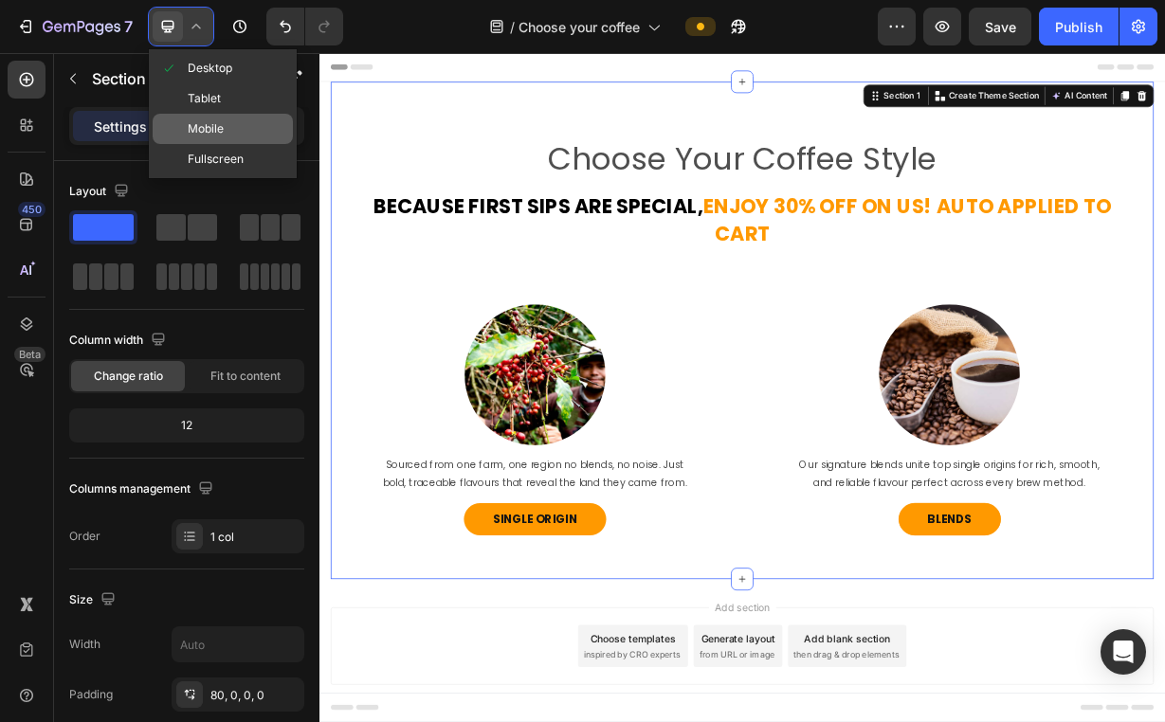
click at [208, 136] on span "Mobile" at bounding box center [206, 128] width 36 height 19
type input "100%"
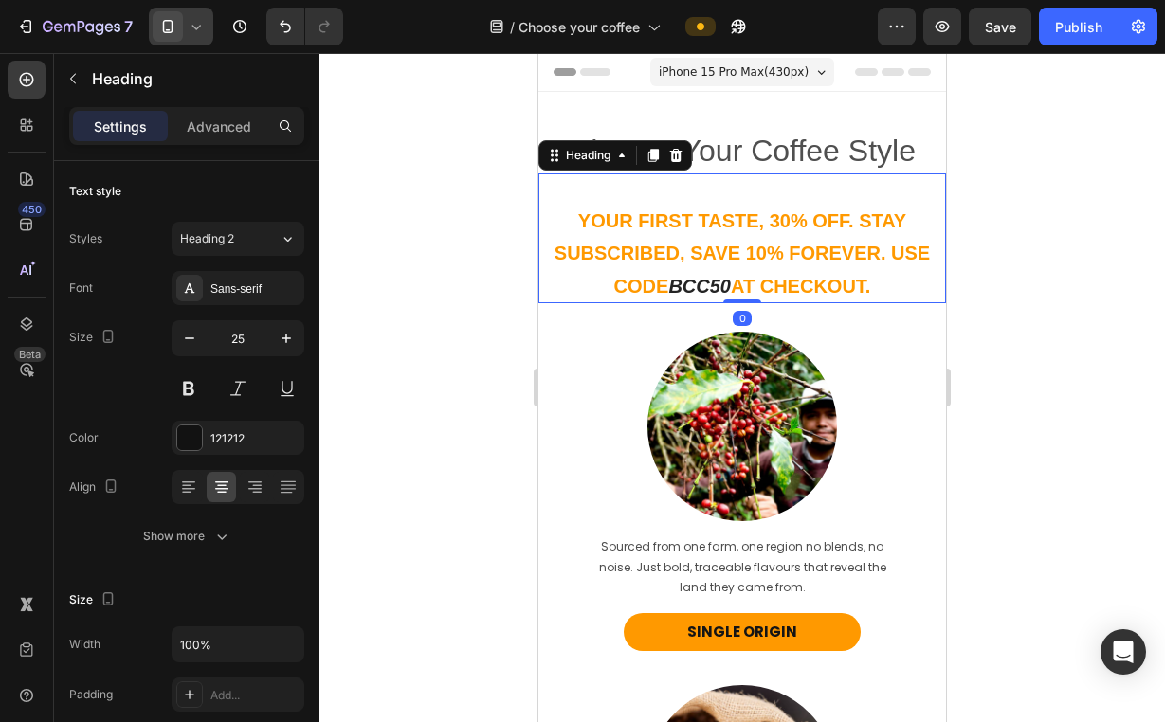
click at [651, 262] on strong "Your First Taste, 30% Off. Stay Subscribed, Save 10% Forever. Use Code" at bounding box center [741, 253] width 375 height 86
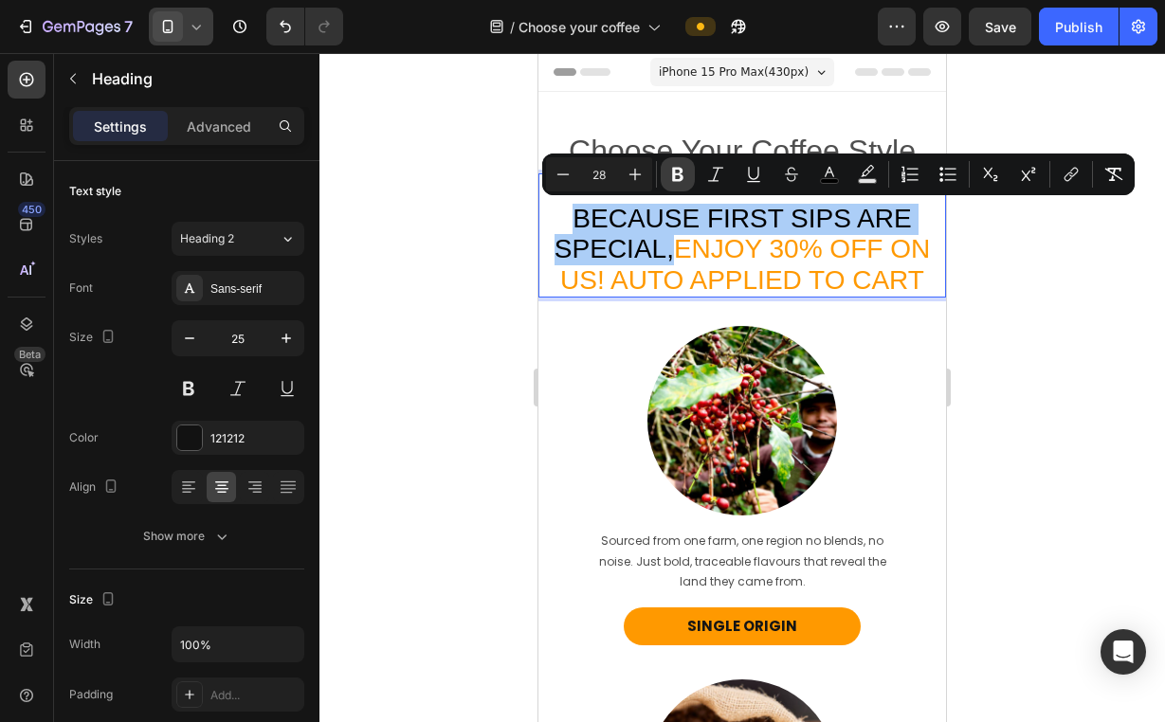
click at [671, 168] on icon "Editor contextual toolbar" at bounding box center [677, 174] width 19 height 19
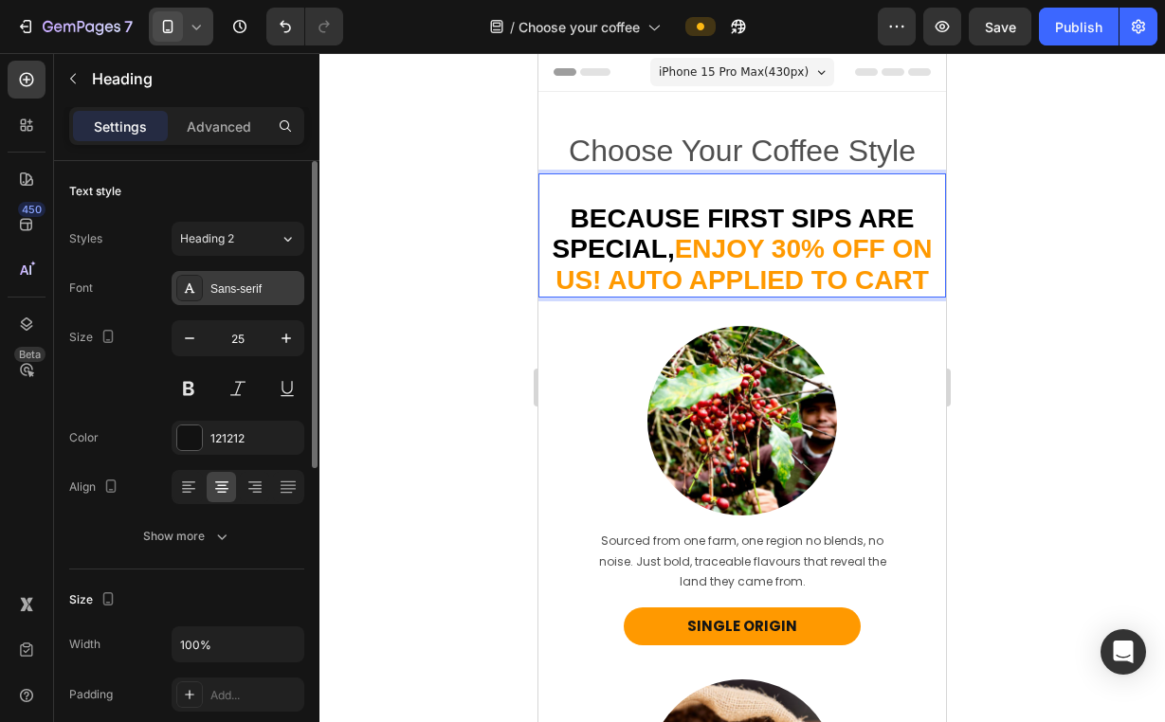
click at [226, 299] on div "Sans-serif" at bounding box center [238, 288] width 133 height 34
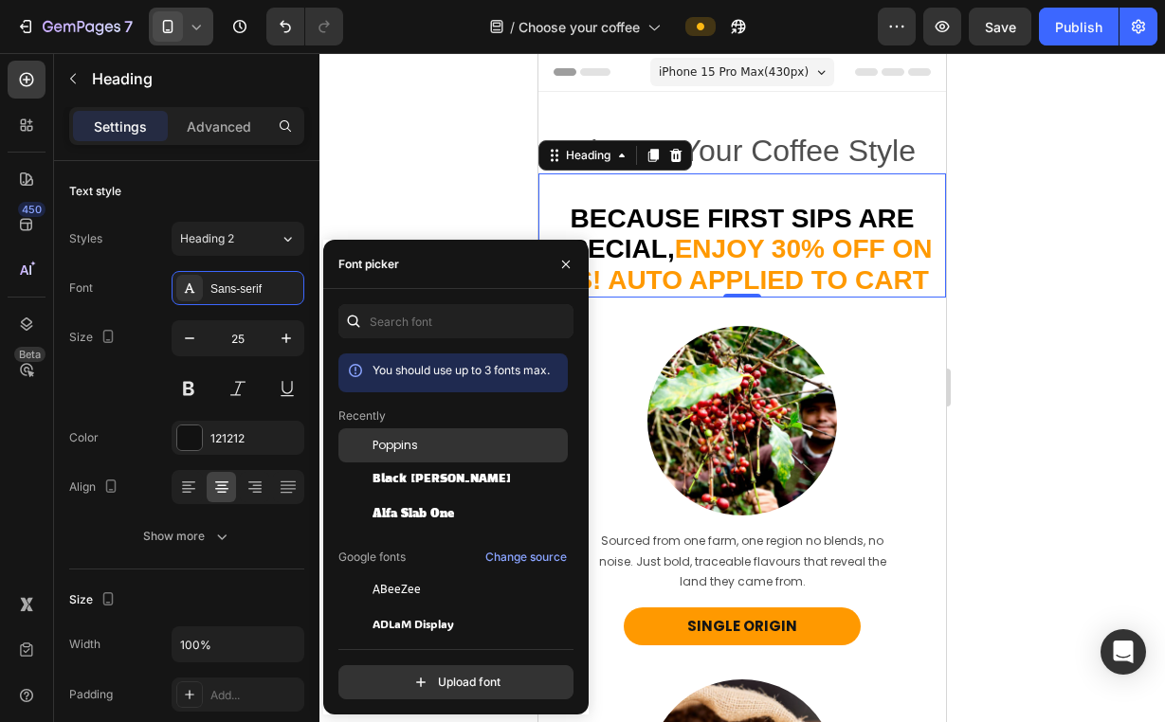
click at [397, 444] on span "Poppins" at bounding box center [394, 445] width 45 height 17
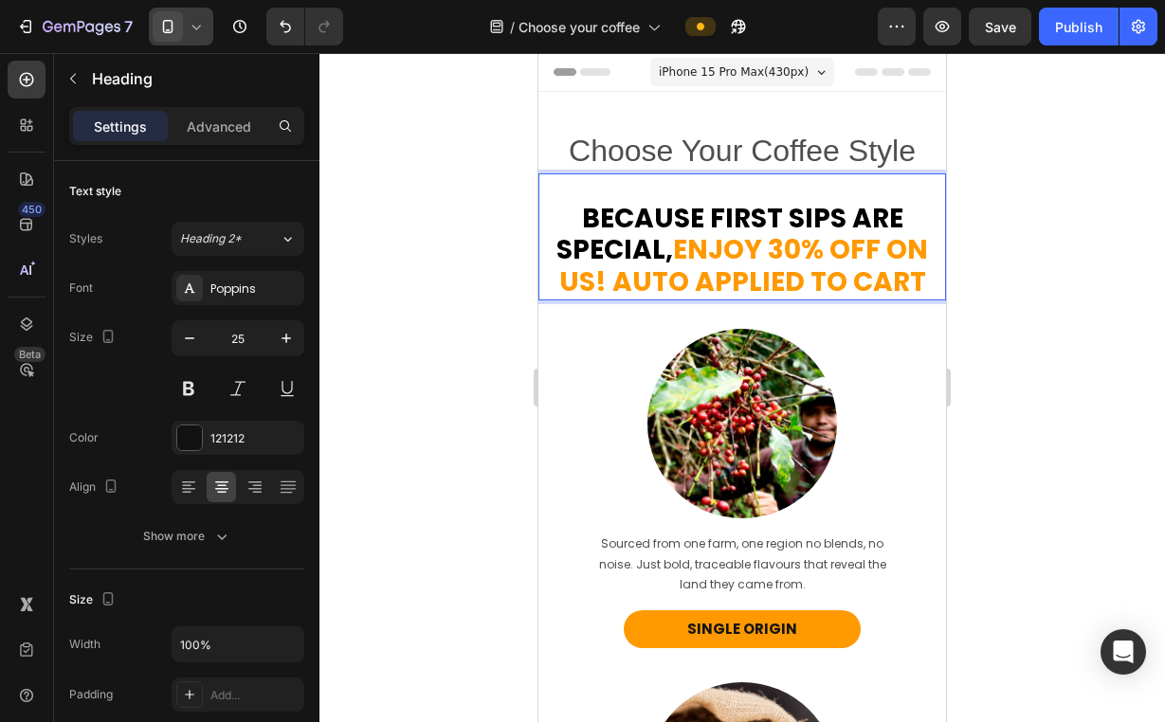
click at [683, 262] on strong "enjoy 30% off on us! AUTO APPLIED TO CART" at bounding box center [744, 265] width 370 height 69
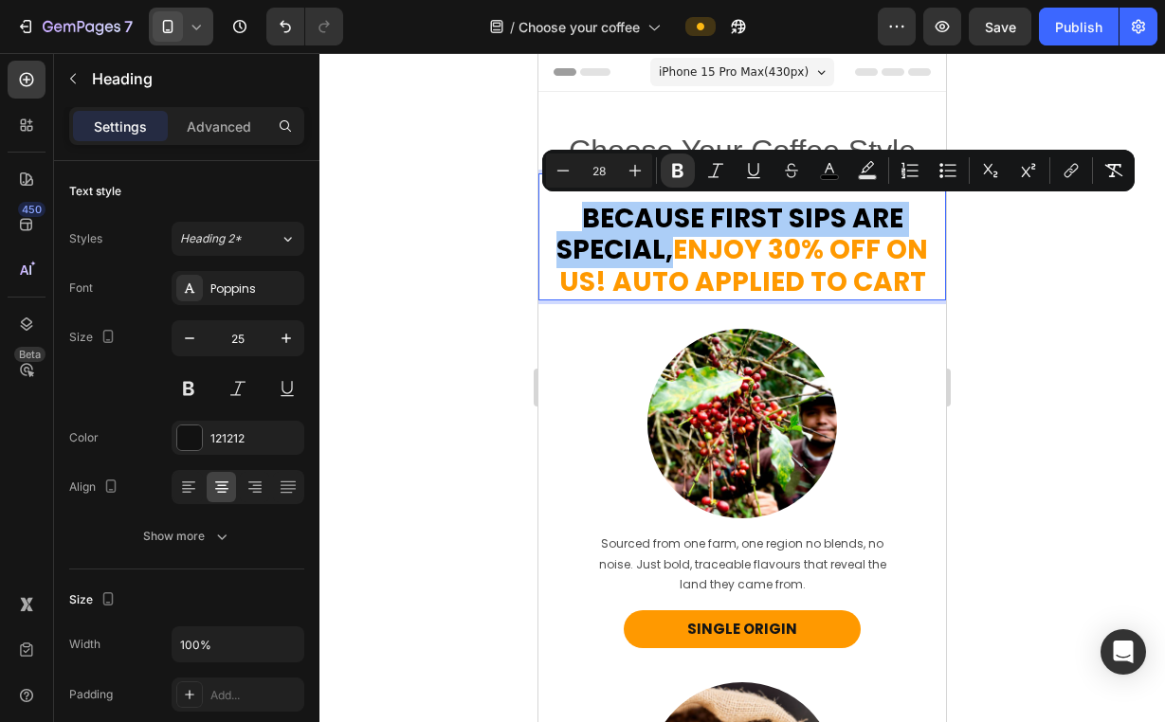
click at [612, 165] on input "28" at bounding box center [599, 170] width 38 height 23
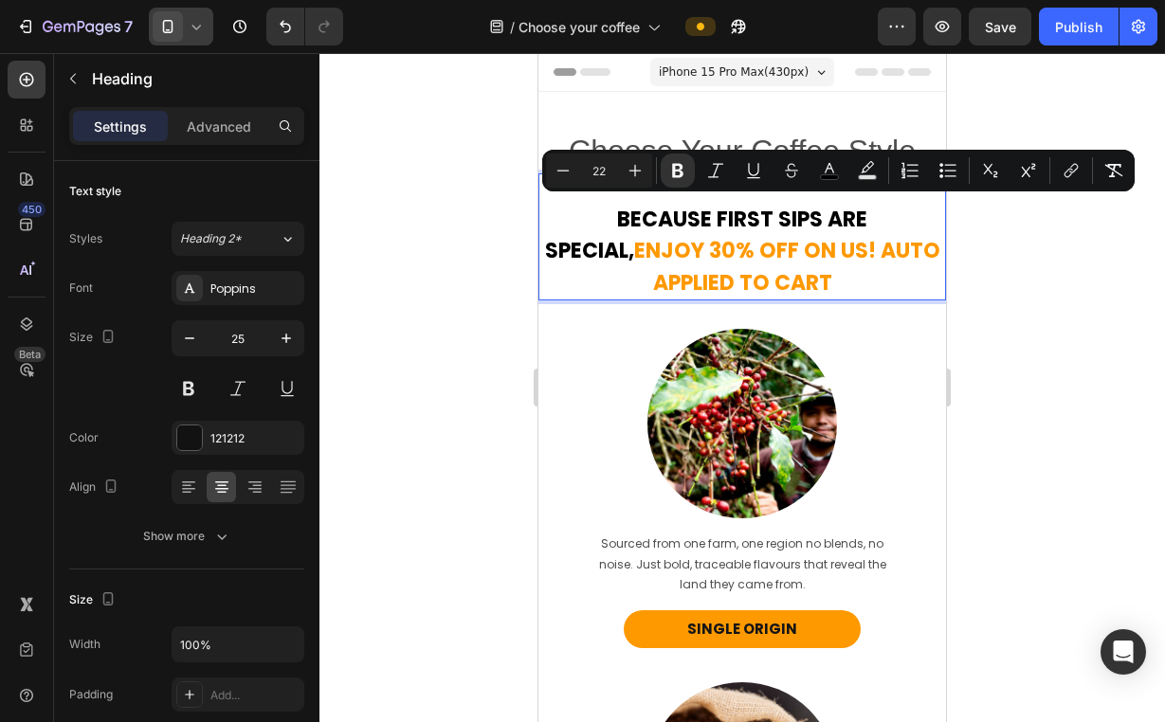
click at [612, 165] on input "22" at bounding box center [599, 170] width 38 height 23
type input "20"
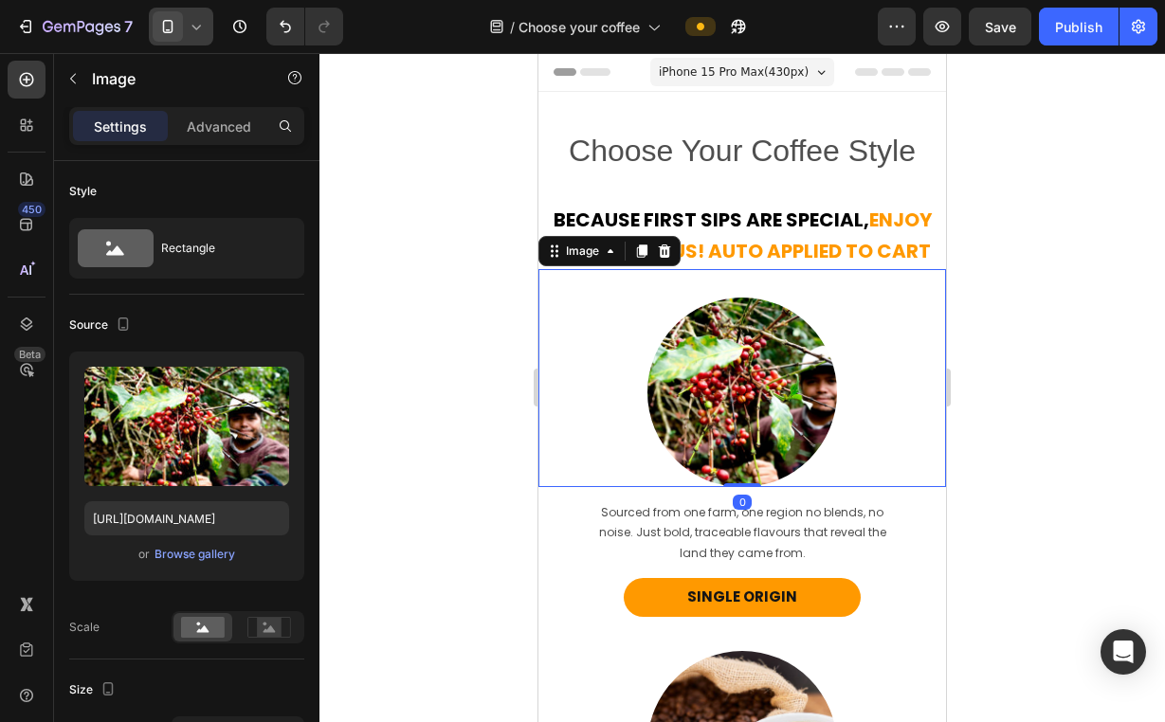
click at [908, 310] on div at bounding box center [742, 393] width 408 height 190
click at [1126, 314] on div at bounding box center [741, 387] width 845 height 669
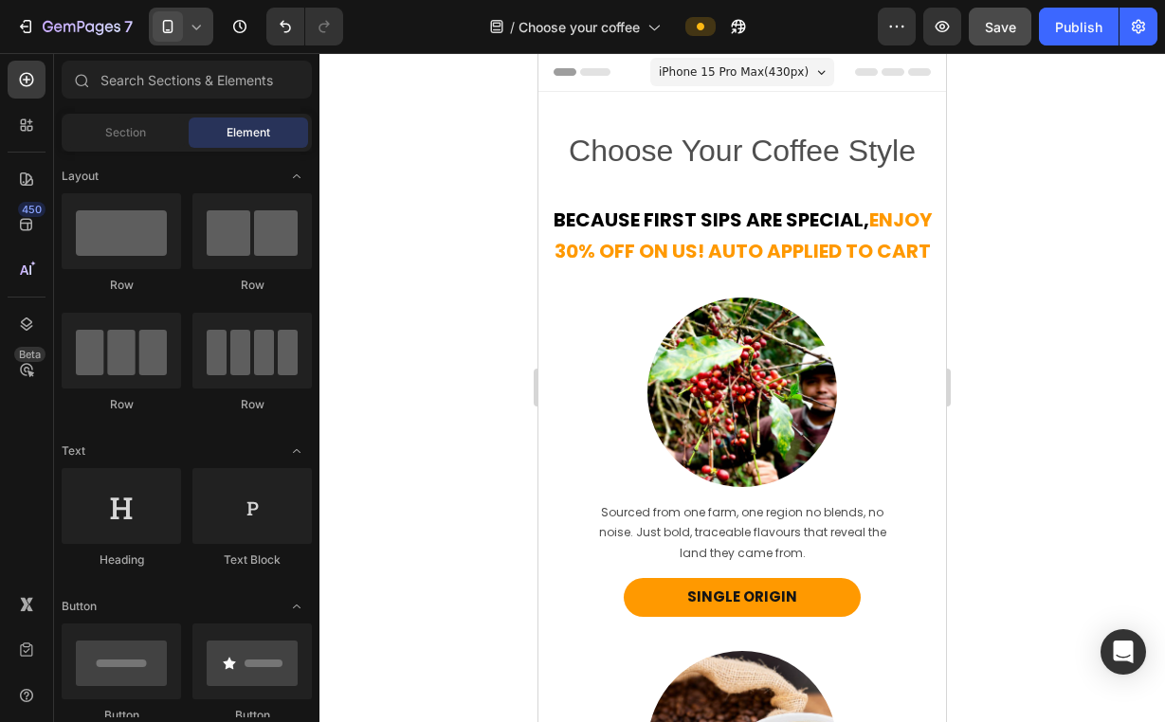
click at [1005, 23] on span "Save" at bounding box center [1000, 27] width 31 height 16
click at [196, 26] on icon at bounding box center [196, 26] width 19 height 19
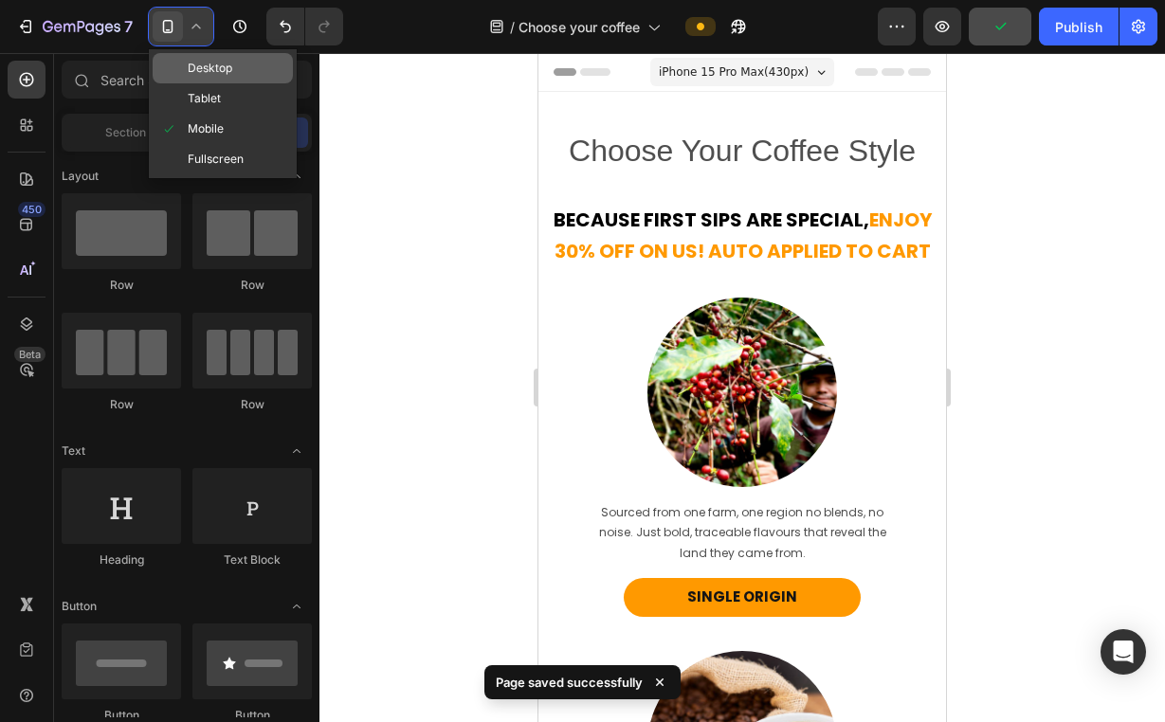
click at [208, 77] on span "Desktop" at bounding box center [210, 68] width 45 height 19
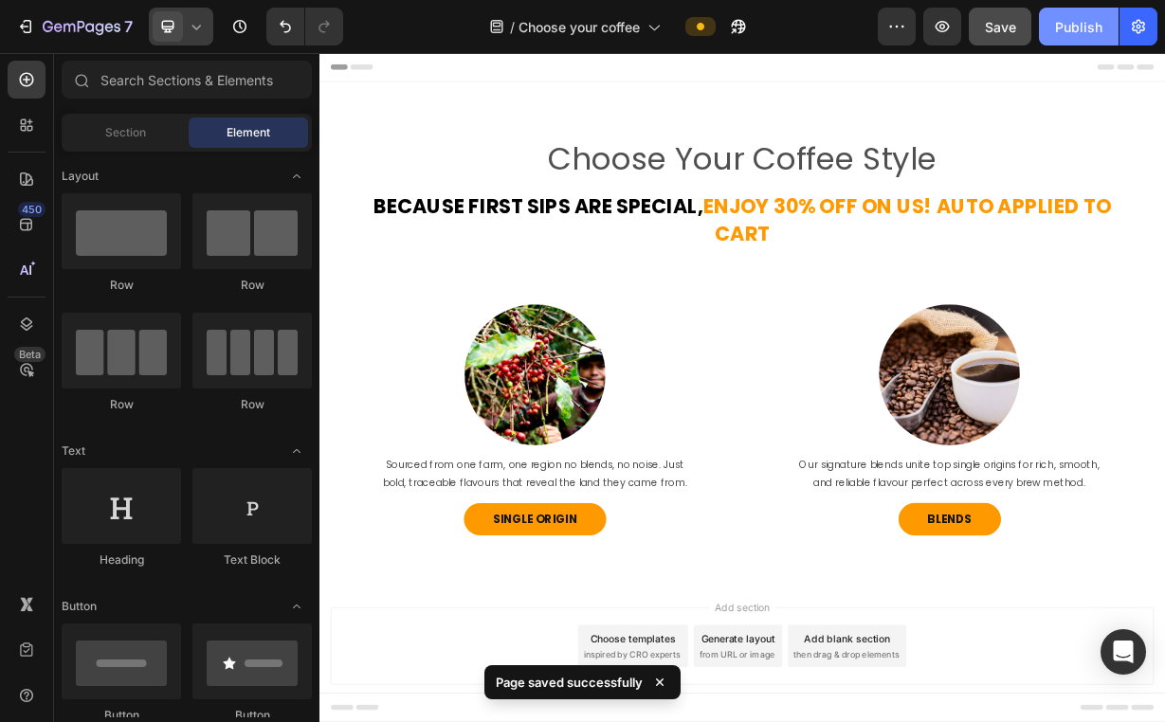
click at [1078, 37] on button "Publish" at bounding box center [1079, 27] width 80 height 38
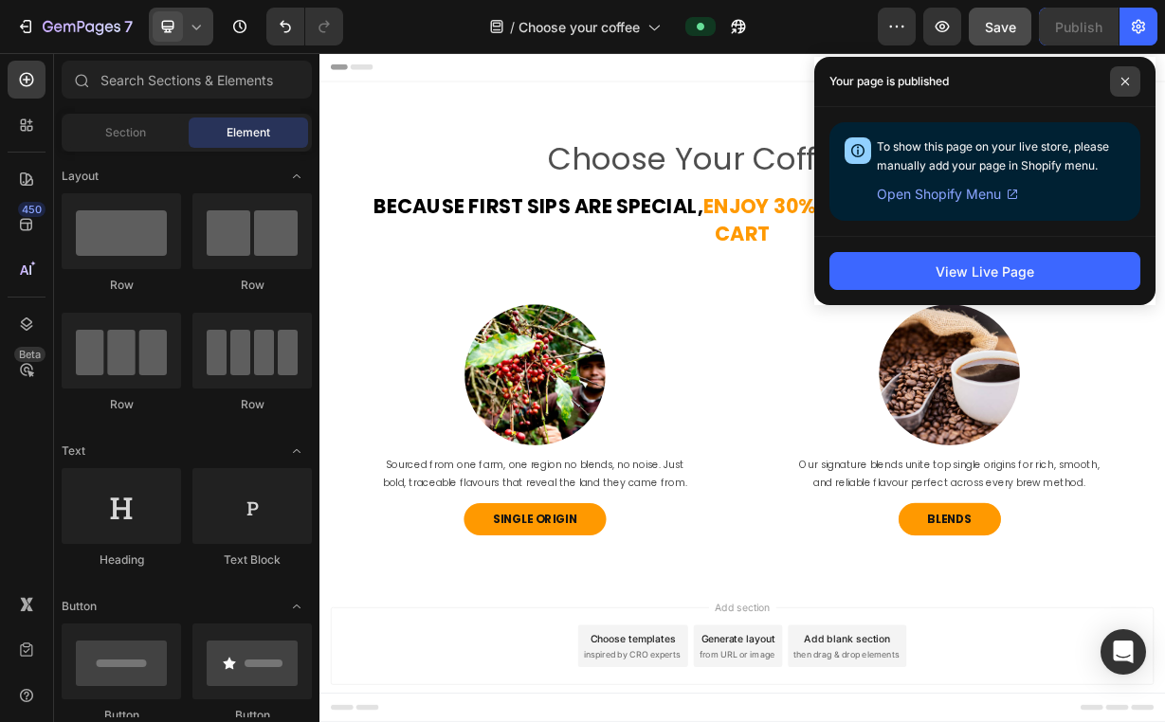
click at [1127, 83] on icon at bounding box center [1125, 82] width 8 height 8
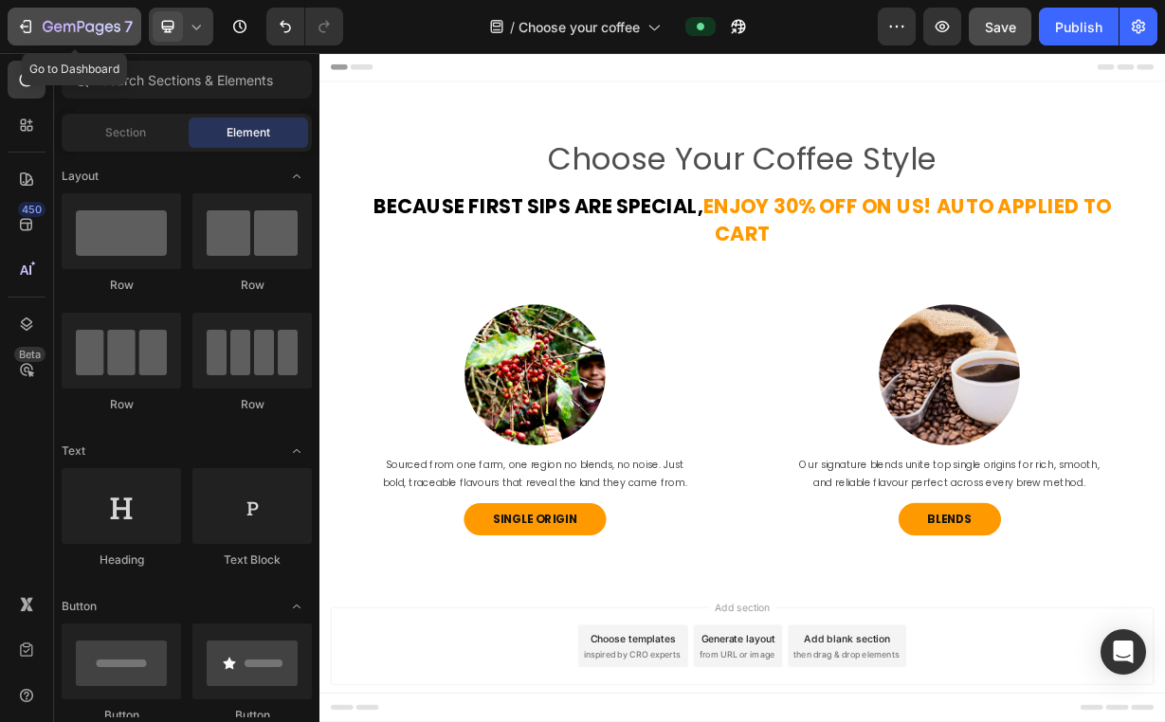
click at [109, 19] on div "7" at bounding box center [88, 26] width 90 height 23
